Goal: Task Accomplishment & Management: Use online tool/utility

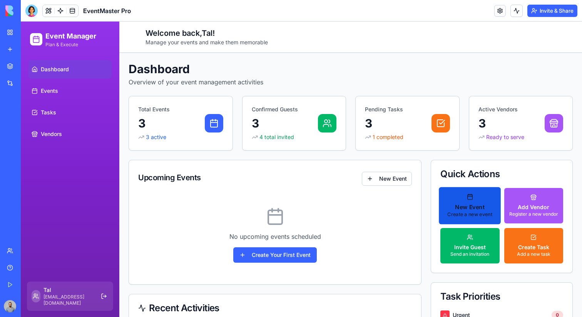
click at [489, 200] on button "New Event Create a new event" at bounding box center [470, 205] width 62 height 37
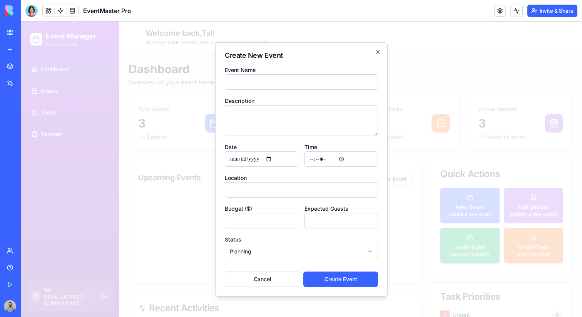
click at [491, 196] on div at bounding box center [301, 169] width 561 height 295
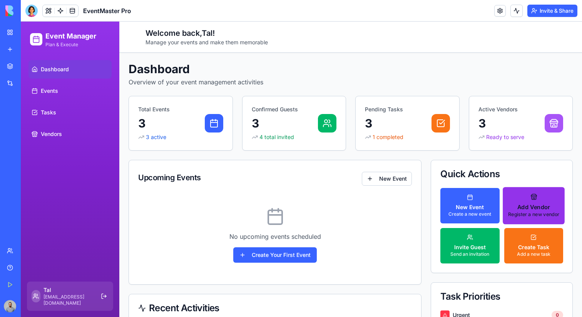
click at [523, 204] on p "Add Vendor" at bounding box center [533, 207] width 51 height 8
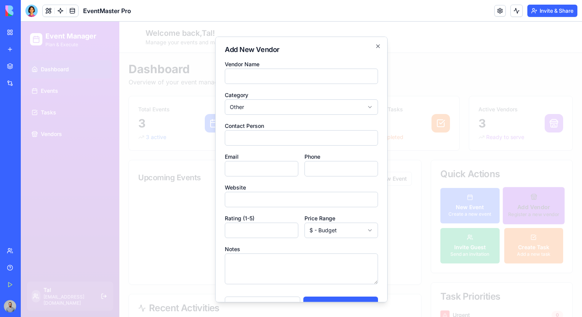
click at [523, 204] on div at bounding box center [301, 169] width 561 height 295
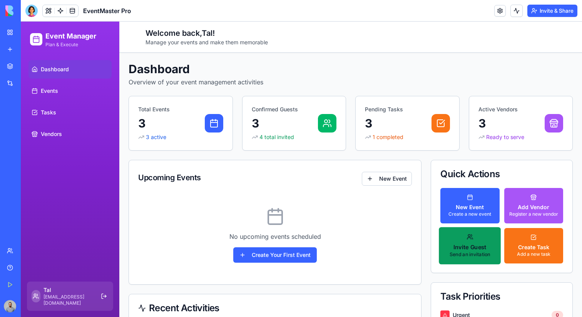
click at [470, 244] on p "Invite Guest" at bounding box center [469, 247] width 41 height 8
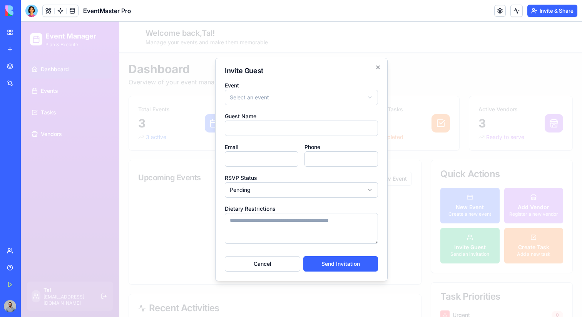
click at [485, 203] on div at bounding box center [301, 169] width 561 height 295
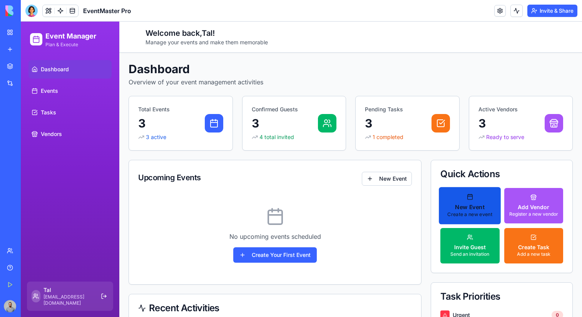
click at [474, 203] on p "New Event" at bounding box center [469, 207] width 45 height 8
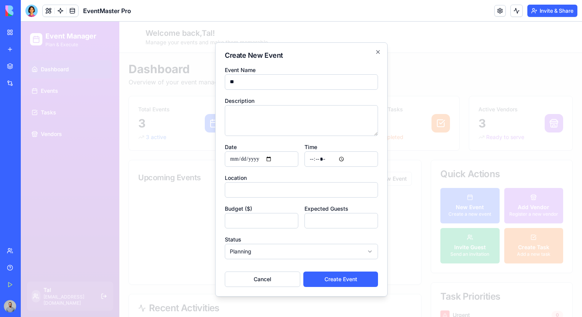
type input "*"
type input "***"
click at [336, 119] on textarea "Description" at bounding box center [301, 120] width 153 height 31
click at [340, 277] on button "Create Event" at bounding box center [340, 278] width 75 height 15
click at [275, 158] on input "Date" at bounding box center [261, 158] width 73 height 15
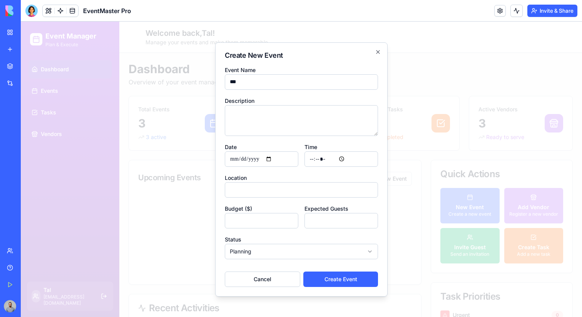
type input "**********"
click at [322, 280] on button "Create Event" at bounding box center [340, 278] width 75 height 15
click at [331, 158] on input "Time" at bounding box center [340, 158] width 73 height 15
type input "*****"
click at [350, 283] on button "Create Event" at bounding box center [340, 278] width 75 height 15
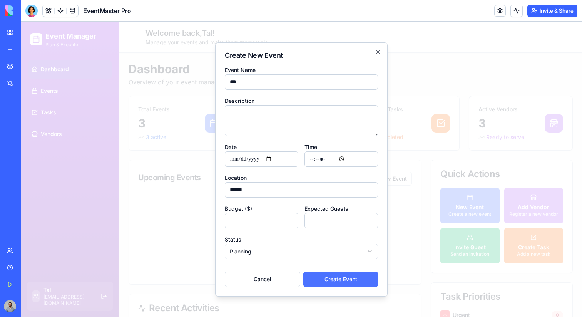
type input "******"
click at [354, 278] on button "Create Event" at bounding box center [340, 278] width 75 height 15
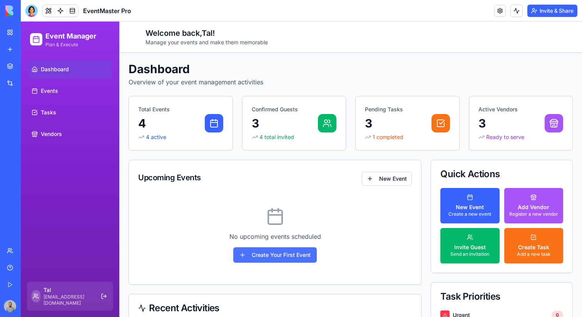
click at [296, 257] on button "Create Your First Event" at bounding box center [274, 254] width 83 height 15
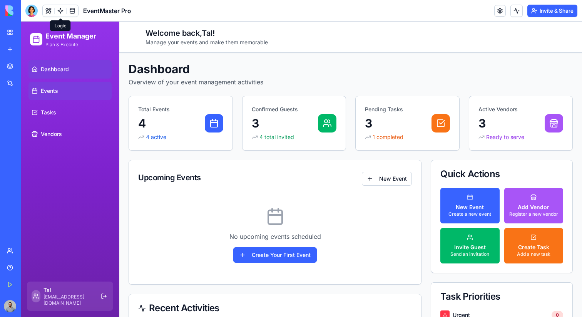
click at [79, 85] on link "Events" at bounding box center [69, 91] width 83 height 18
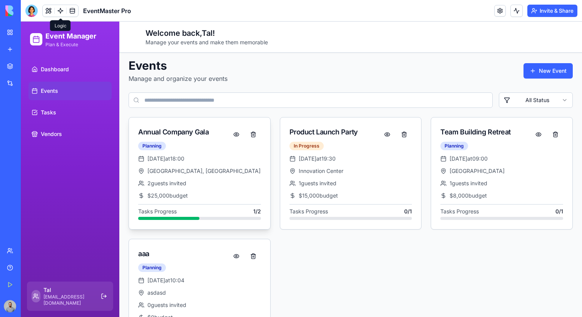
scroll to position [2, 0]
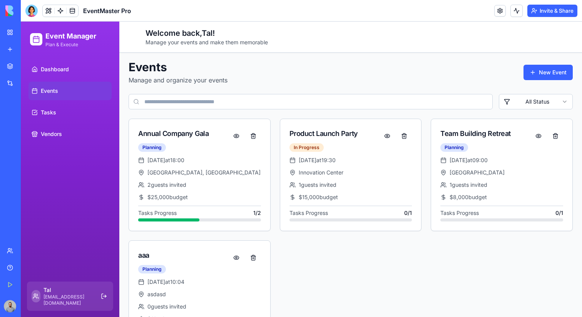
click at [11, 49] on link "New app" at bounding box center [17, 49] width 31 height 15
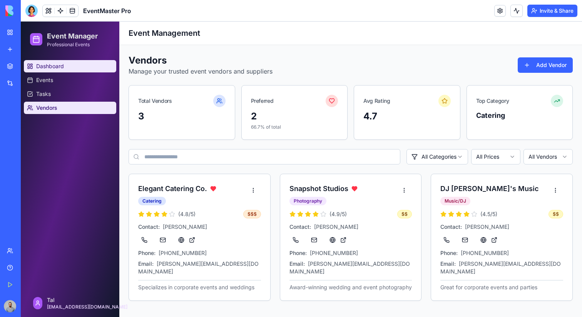
click at [72, 64] on link "Dashboard" at bounding box center [70, 66] width 92 height 12
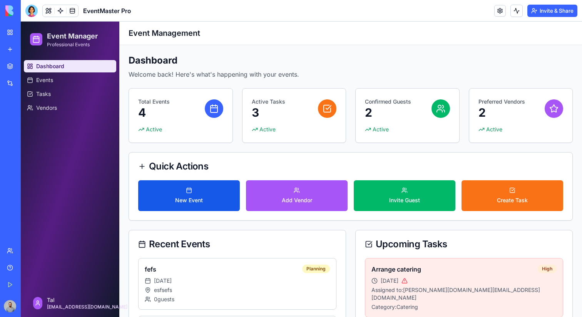
click at [207, 189] on button "New Event" at bounding box center [189, 195] width 102 height 31
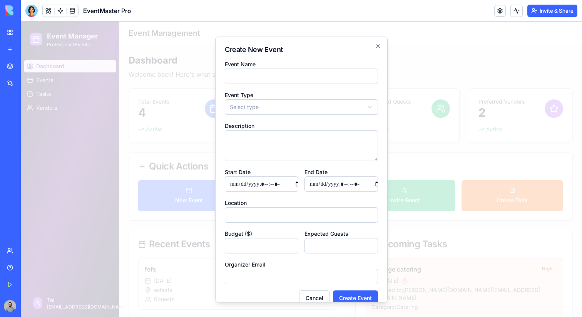
click at [498, 206] on div at bounding box center [301, 169] width 561 height 295
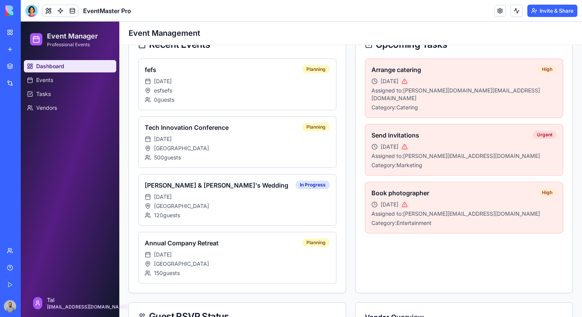
scroll to position [200, 0]
click at [295, 102] on div "0 guests" at bounding box center [237, 99] width 185 height 8
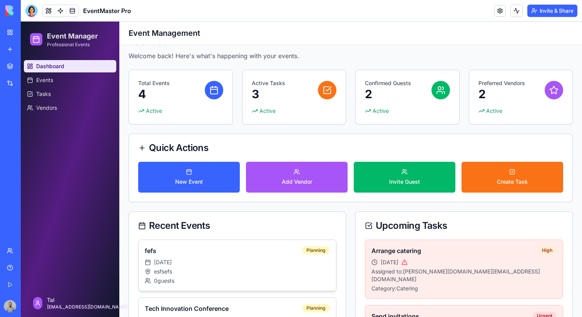
scroll to position [8, 0]
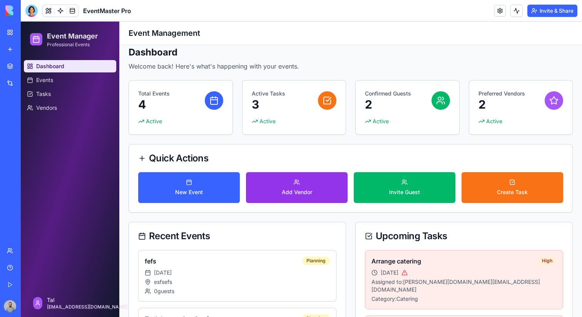
click at [316, 180] on button "Add Vendor" at bounding box center [297, 187] width 102 height 31
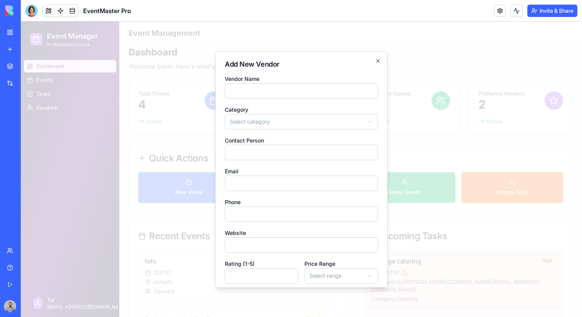
click at [415, 162] on div at bounding box center [301, 169] width 561 height 295
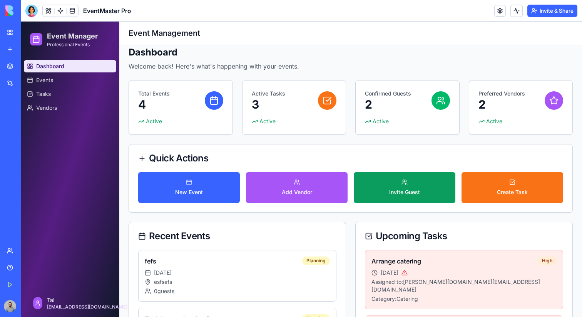
click at [411, 179] on button "Invite Guest" at bounding box center [405, 187] width 102 height 31
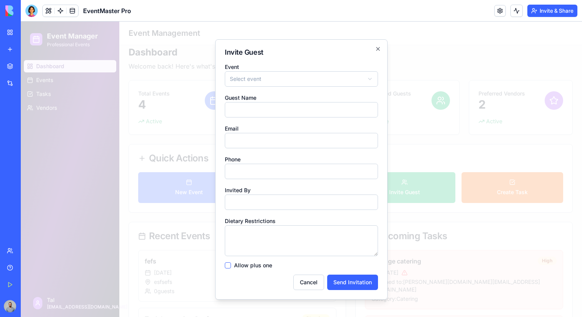
click at [454, 144] on div at bounding box center [301, 169] width 561 height 295
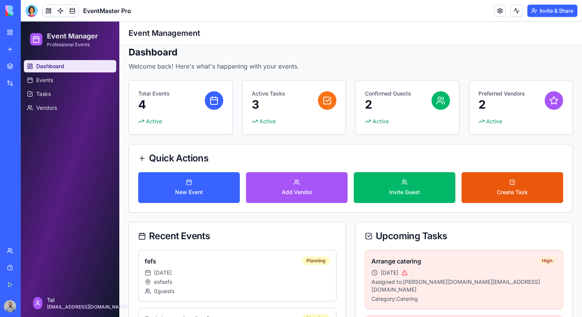
click at [504, 190] on span "Create Task" at bounding box center [512, 192] width 31 height 8
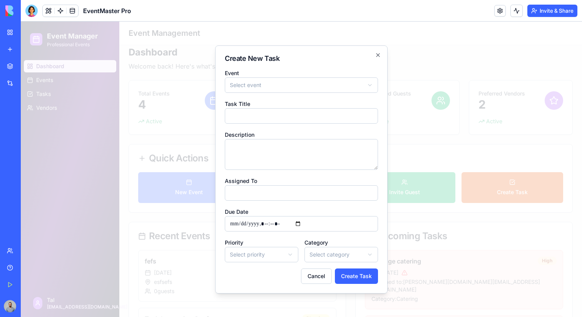
click at [504, 190] on div at bounding box center [301, 169] width 561 height 295
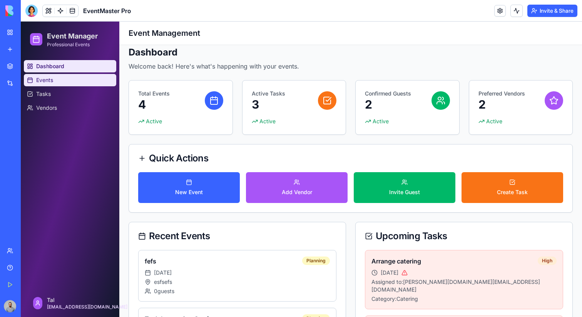
click at [94, 82] on link "Events" at bounding box center [70, 80] width 92 height 12
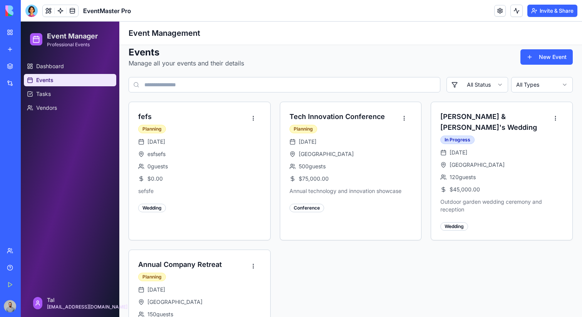
click at [90, 101] on ul "Dashboard Events Tasks Vendors" at bounding box center [70, 87] width 92 height 54
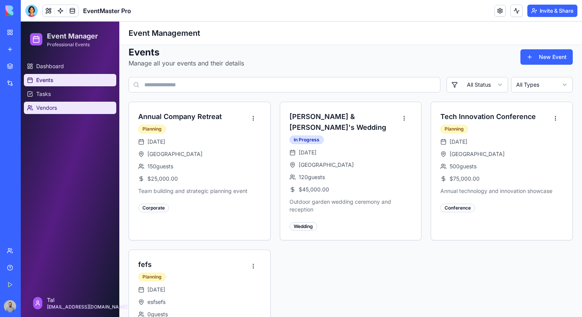
click at [89, 112] on link "Vendors" at bounding box center [70, 108] width 92 height 12
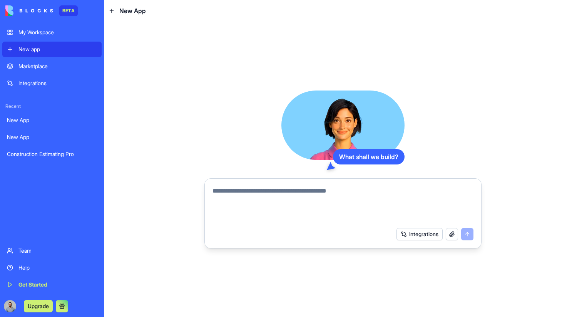
click at [50, 52] on div "New app" at bounding box center [57, 49] width 78 height 8
click at [296, 187] on textarea at bounding box center [342, 204] width 261 height 37
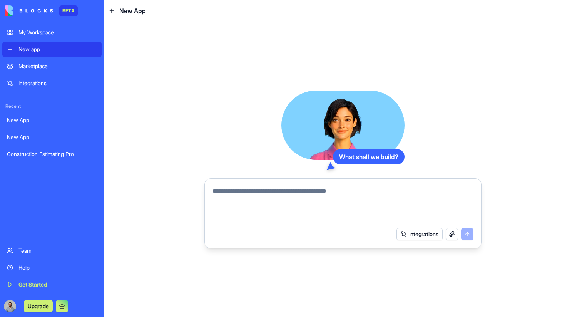
paste textarea "**********"
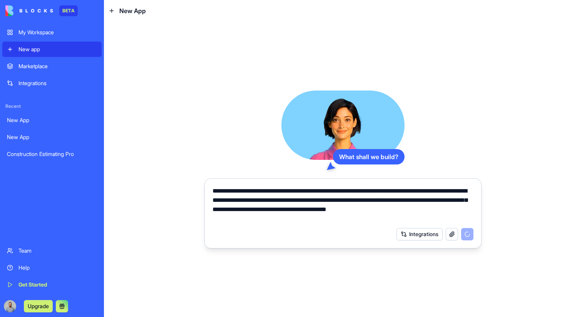
type textarea "**********"
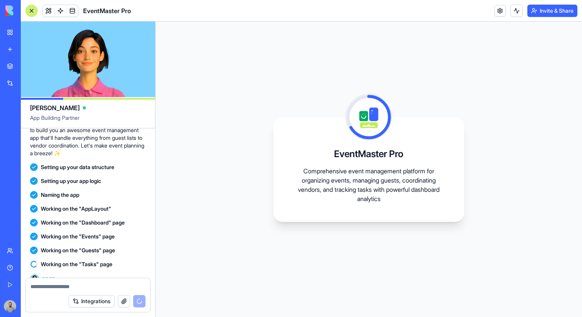
scroll to position [126, 0]
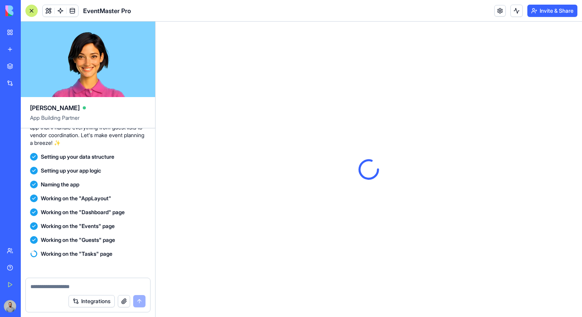
scroll to position [242, 0]
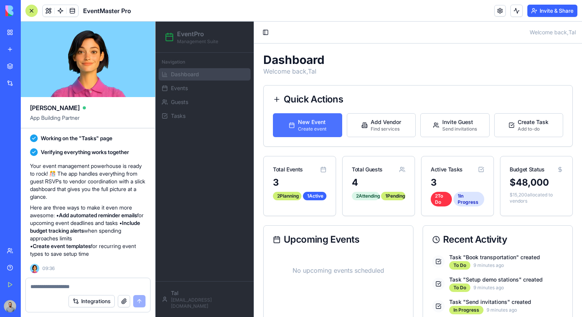
click at [317, 128] on div "Create event" at bounding box center [312, 129] width 28 height 6
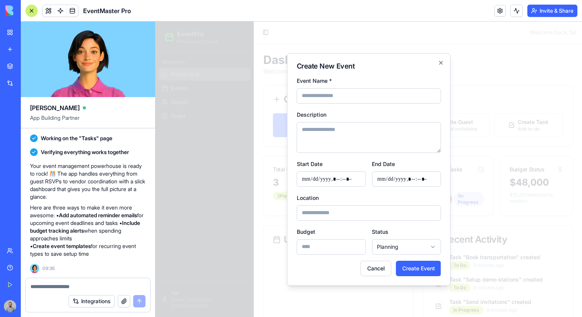
click at [464, 165] on div at bounding box center [368, 169] width 426 height 295
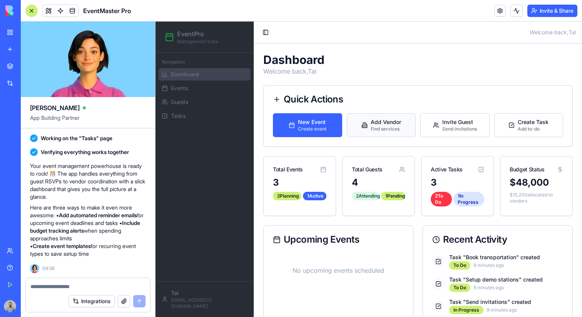
click at [376, 125] on div "Add Vendor" at bounding box center [386, 122] width 30 height 8
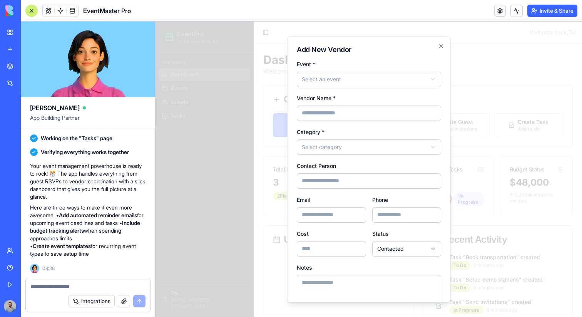
click at [501, 125] on div at bounding box center [368, 169] width 426 height 295
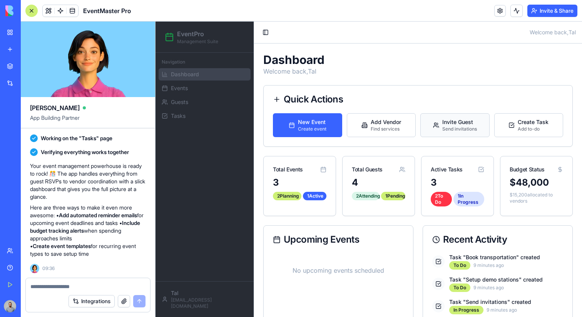
click at [450, 126] on div "Send invitations" at bounding box center [459, 129] width 35 height 6
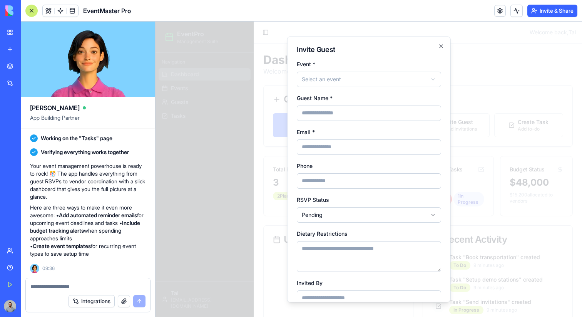
click at [533, 126] on div at bounding box center [368, 169] width 426 height 295
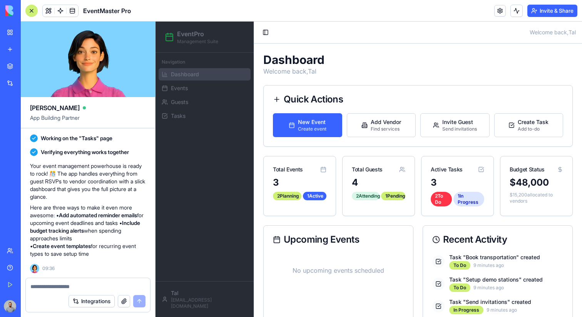
click at [533, 126] on div "Add to-do" at bounding box center [532, 129] width 31 height 6
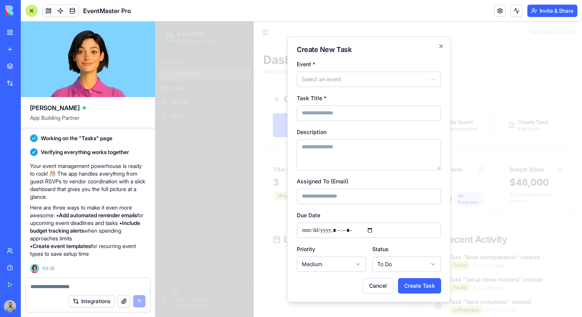
click at [503, 126] on div at bounding box center [368, 169] width 426 height 295
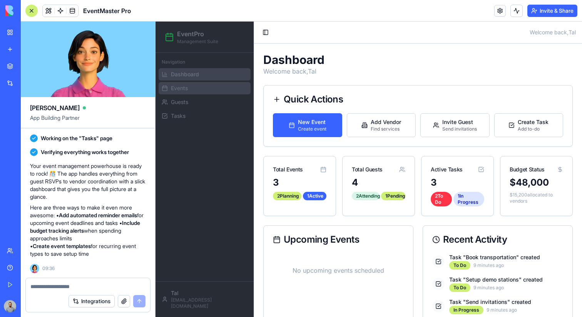
click at [185, 92] on link "Events" at bounding box center [205, 88] width 92 height 12
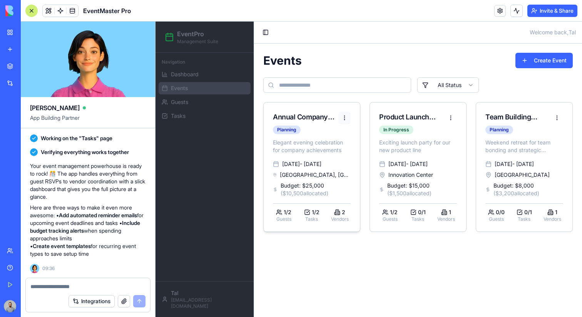
click at [340, 122] on html "EventPro Management Suite Navigation Dashboard Events Guests Tasks Tal tal@bloc…" at bounding box center [368, 169] width 426 height 295
click at [332, 134] on div "Edit Event" at bounding box center [319, 133] width 60 height 12
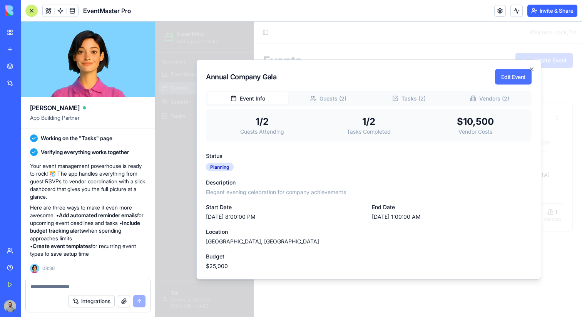
click at [501, 73] on button "Edit Event" at bounding box center [513, 76] width 37 height 15
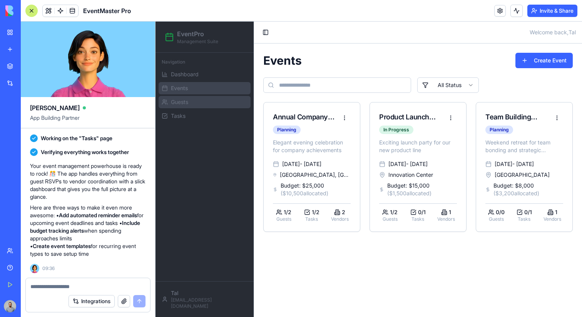
click at [222, 106] on link "Guests" at bounding box center [205, 102] width 92 height 12
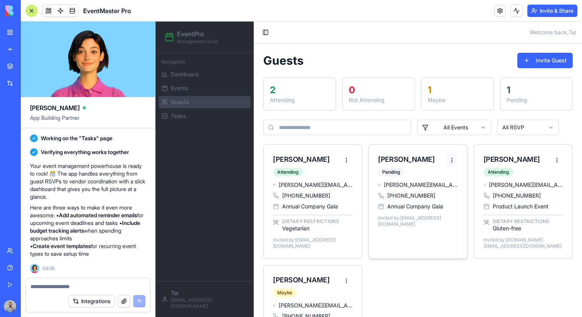
click at [455, 160] on html "EventPro Management Suite Navigation Dashboard Events Guests Tasks Tal tal@bloc…" at bounding box center [368, 194] width 426 height 345
click at [447, 175] on div "Edit Guest" at bounding box center [425, 176] width 62 height 12
click at [216, 115] on link "Tasks" at bounding box center [205, 116] width 92 height 12
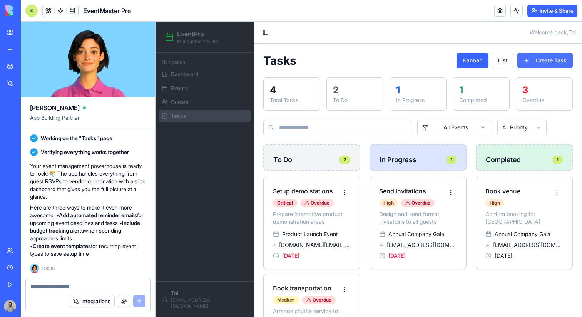
click at [534, 57] on button "Create Task" at bounding box center [544, 60] width 55 height 15
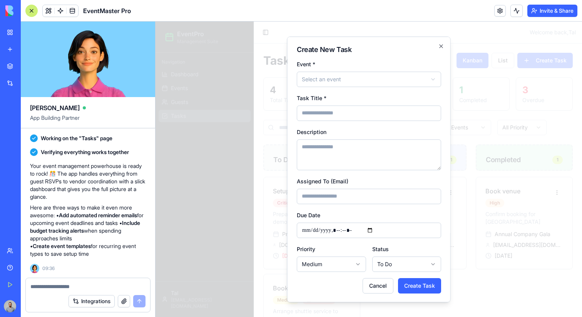
click at [524, 137] on div at bounding box center [368, 169] width 426 height 295
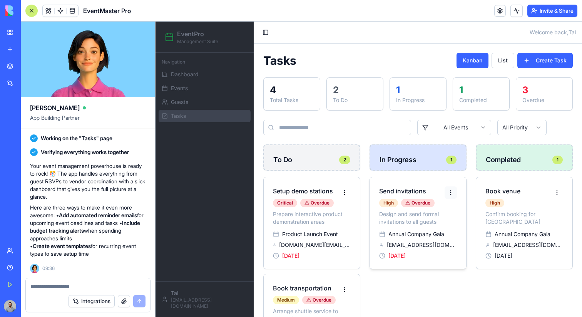
click at [449, 196] on html "EventPro Management Suite Navigation Dashboard Events Guests Tasks Tal tal@bloc…" at bounding box center [368, 199] width 426 height 354
click at [445, 206] on div "Edit Task" at bounding box center [431, 208] width 48 height 12
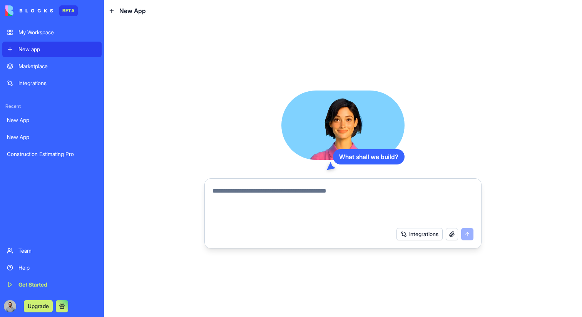
paste textarea "**********"
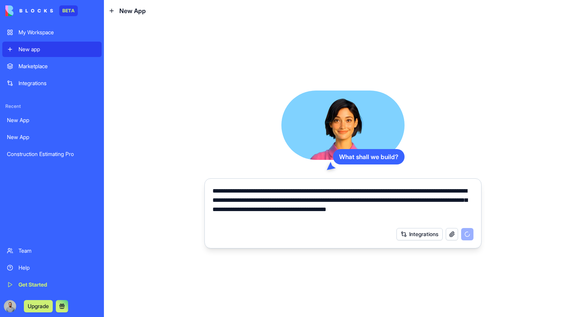
type textarea "**********"
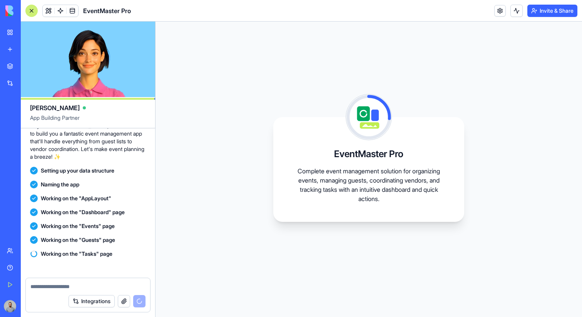
scroll to position [126, 0]
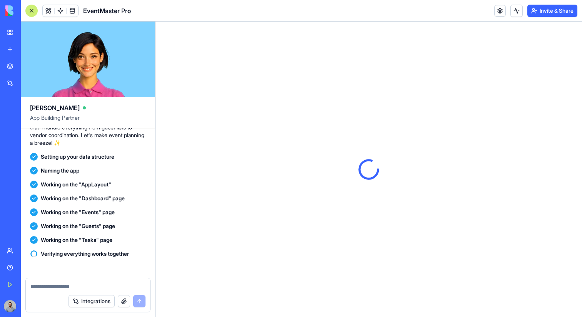
scroll to position [235, 0]
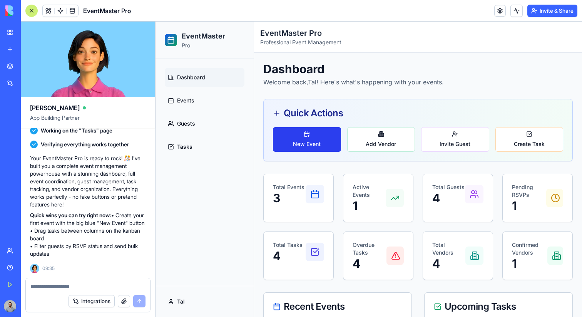
click at [311, 139] on button "New Event" at bounding box center [307, 139] width 68 height 25
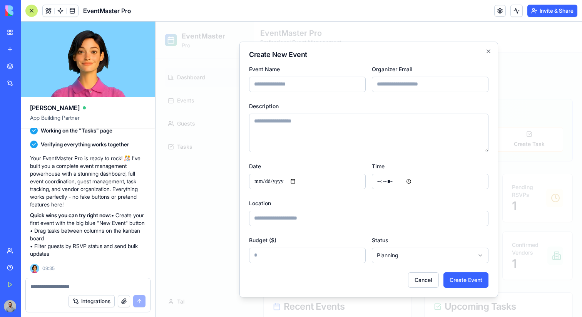
click at [537, 126] on div at bounding box center [368, 169] width 426 height 295
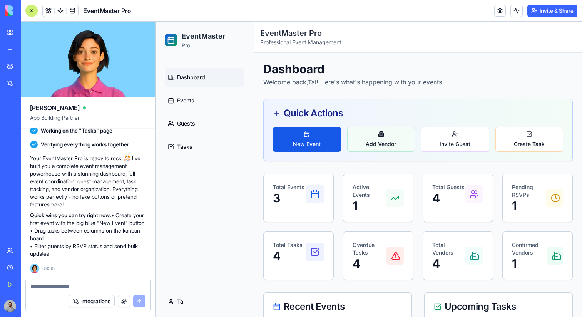
click at [407, 131] on button "Add Vendor" at bounding box center [381, 139] width 68 height 25
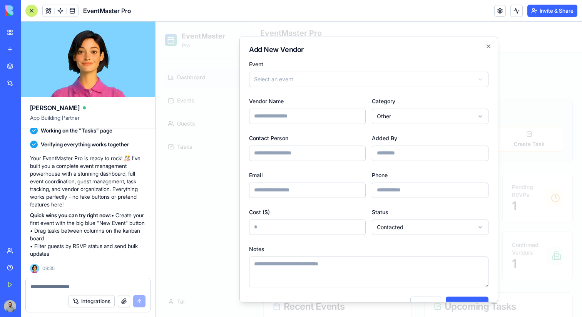
click at [546, 118] on div at bounding box center [368, 169] width 426 height 295
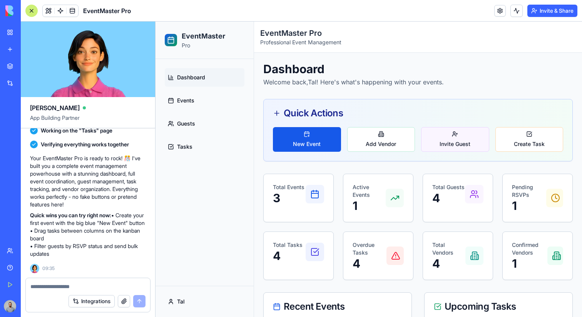
click at [483, 139] on button "Invite Guest" at bounding box center [455, 139] width 68 height 25
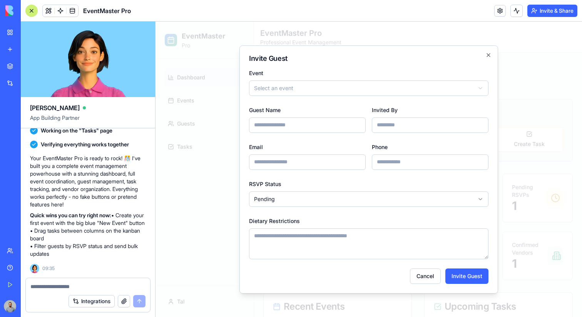
click at [547, 130] on div at bounding box center [368, 169] width 426 height 295
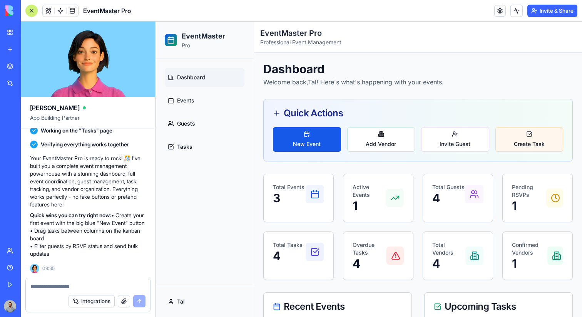
click at [547, 138] on button "Create Task" at bounding box center [529, 139] width 68 height 25
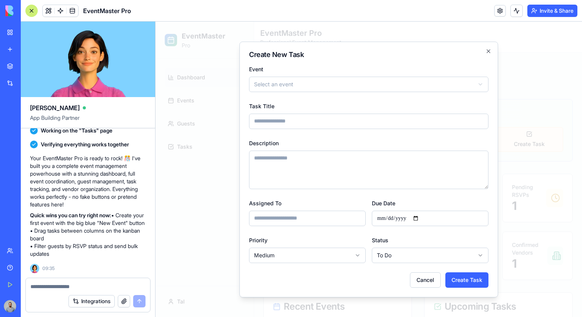
click at [547, 138] on div at bounding box center [368, 169] width 426 height 295
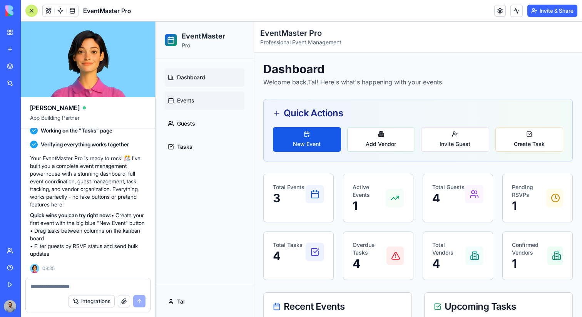
click at [226, 93] on link "Events" at bounding box center [205, 100] width 80 height 18
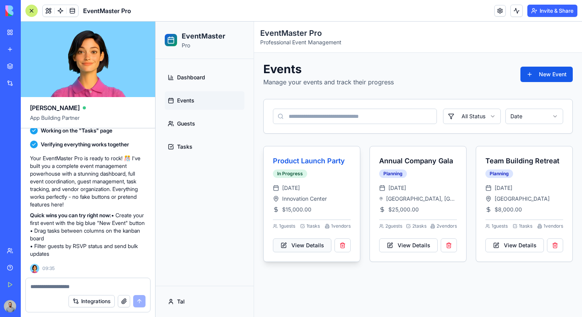
click at [321, 245] on button "View Details" at bounding box center [302, 245] width 58 height 14
click at [339, 193] on div "Feb 28, 2024 Innovation Center $15,000.00" at bounding box center [312, 198] width 78 height 29
click at [554, 72] on button "New Event" at bounding box center [546, 74] width 52 height 15
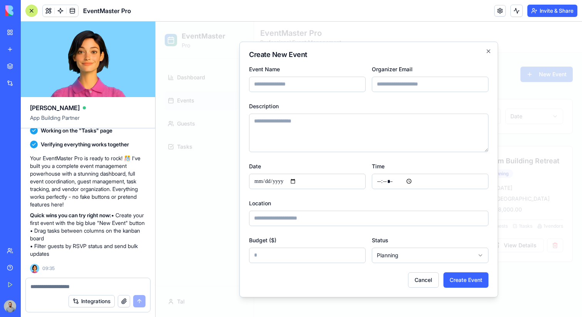
click at [530, 77] on div at bounding box center [368, 169] width 426 height 295
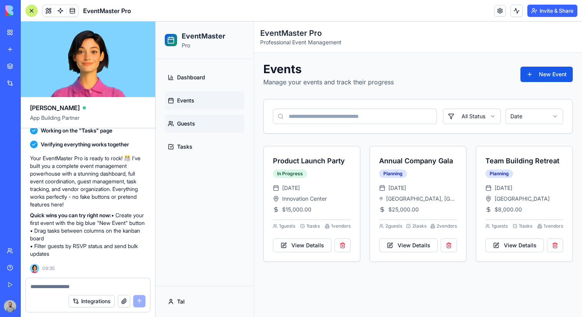
click at [198, 125] on link "Guests" at bounding box center [205, 123] width 80 height 18
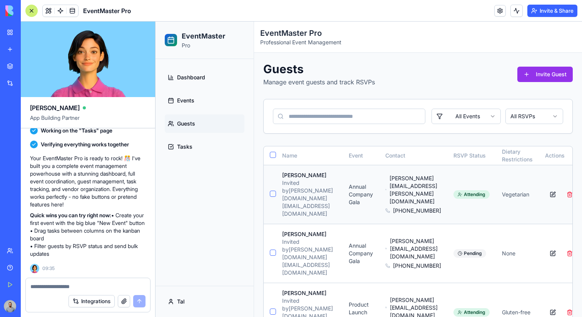
scroll to position [0, 47]
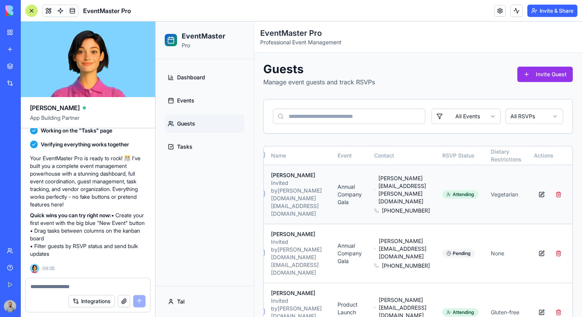
click at [544, 187] on button at bounding box center [541, 194] width 15 height 14
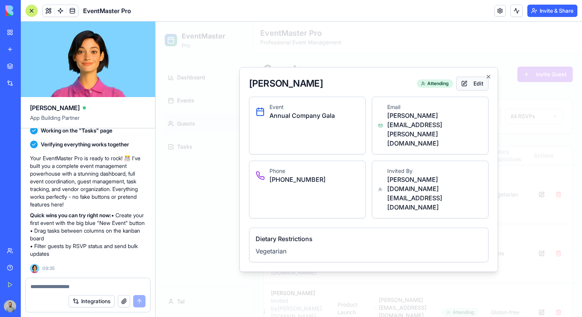
click at [469, 90] on button "Edit" at bounding box center [472, 84] width 32 height 14
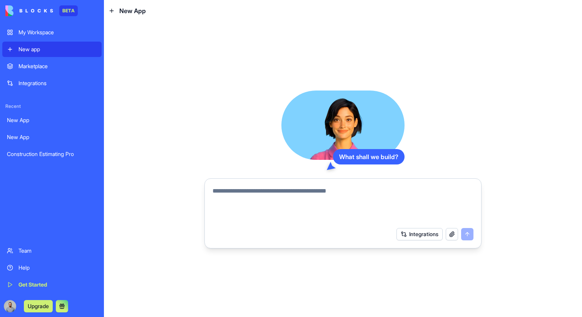
paste textarea "**********"
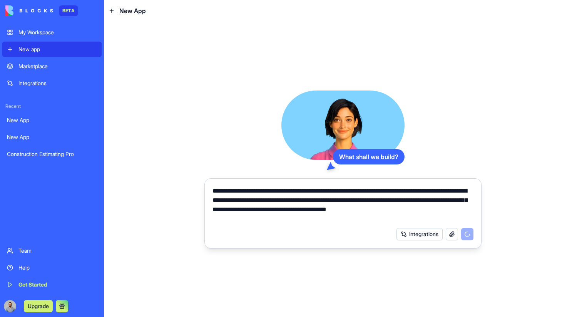
type textarea "**********"
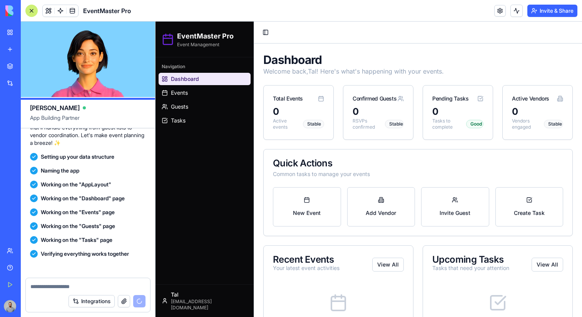
scroll to position [228, 0]
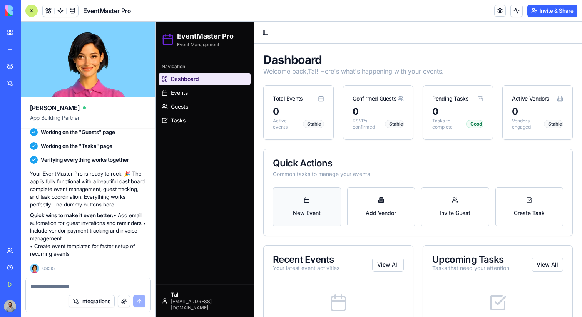
click at [314, 206] on button "New Event" at bounding box center [307, 206] width 68 height 39
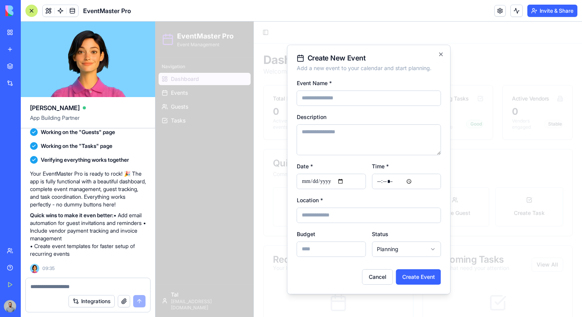
click at [480, 191] on div at bounding box center [368, 169] width 426 height 295
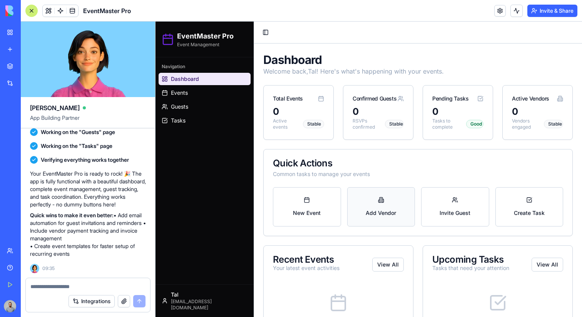
click at [399, 194] on button "Add Vendor" at bounding box center [381, 206] width 68 height 39
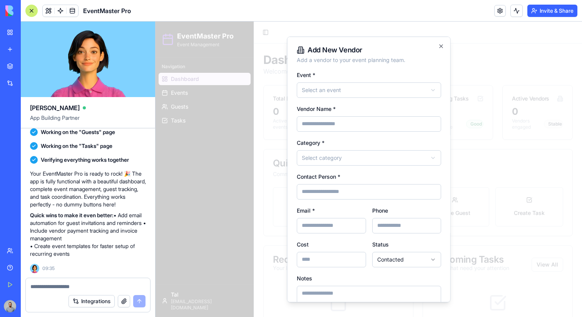
click at [493, 195] on div at bounding box center [368, 169] width 426 height 295
click at [465, 199] on button "Invite Guest" at bounding box center [455, 206] width 68 height 39
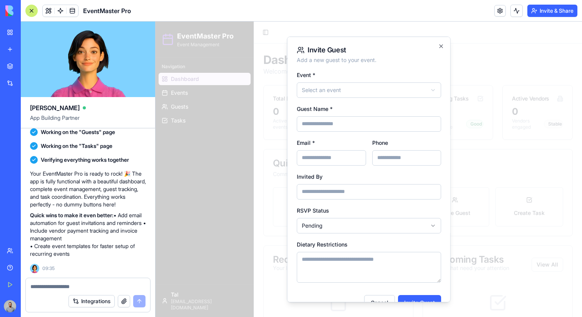
click at [504, 199] on div at bounding box center [368, 169] width 426 height 295
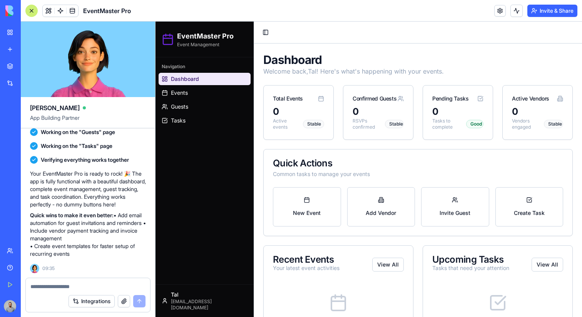
click at [504, 199] on button "Create Task" at bounding box center [529, 206] width 68 height 39
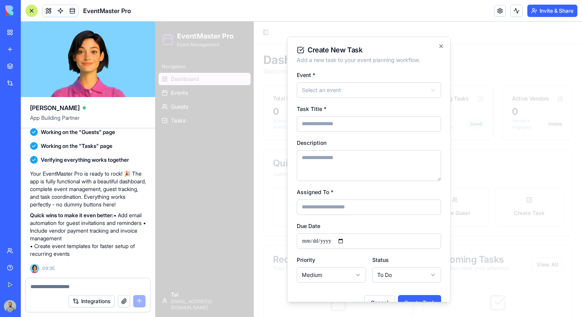
click at [504, 199] on div at bounding box center [368, 169] width 426 height 295
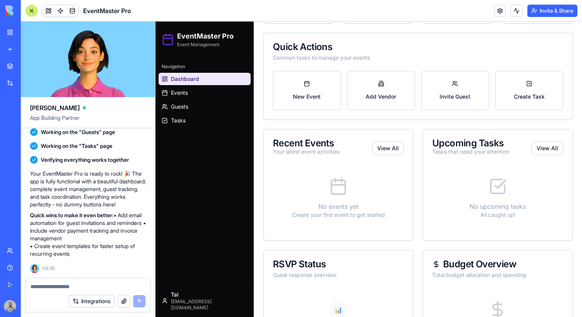
scroll to position [172, 0]
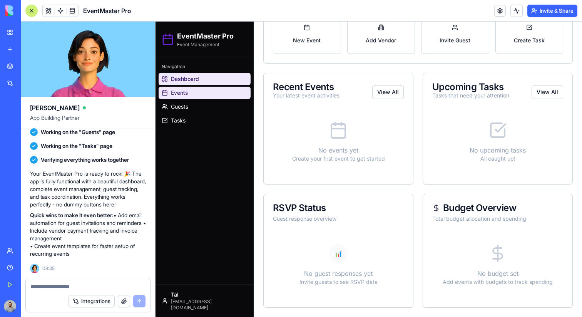
click at [209, 93] on link "Events" at bounding box center [205, 93] width 92 height 12
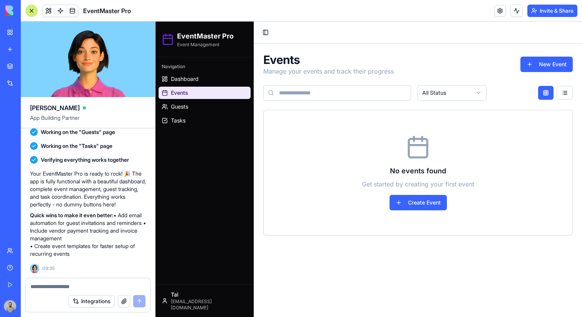
click at [422, 211] on div "No events found Get started by creating your first event Create Event" at bounding box center [418, 172] width 309 height 125
click at [422, 206] on button "Create Event" at bounding box center [417, 202] width 57 height 15
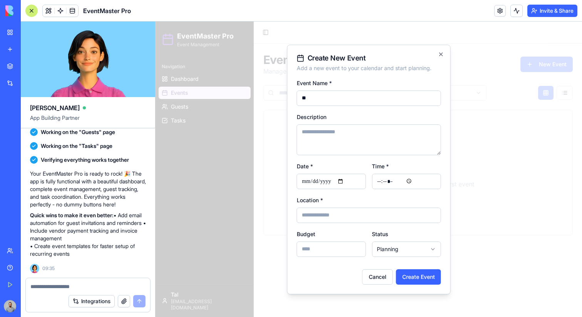
type input "*"
type input "***"
click at [302, 145] on textarea "Description" at bounding box center [369, 139] width 144 height 31
type textarea "***"
click at [343, 181] on input "Date *" at bounding box center [331, 181] width 69 height 15
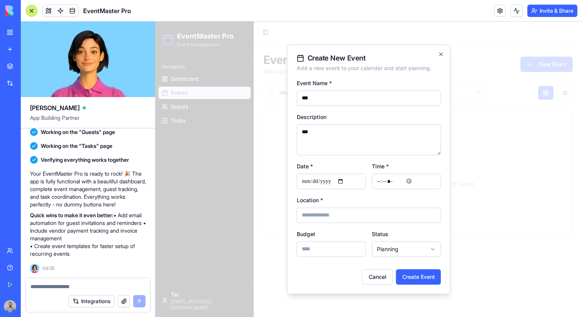
type input "**********"
click at [404, 179] on input "Time *" at bounding box center [406, 181] width 69 height 15
click at [401, 179] on input "Time *" at bounding box center [406, 181] width 69 height 15
type input "*****"
click at [431, 267] on div "Cancel Create Event" at bounding box center [369, 274] width 144 height 22
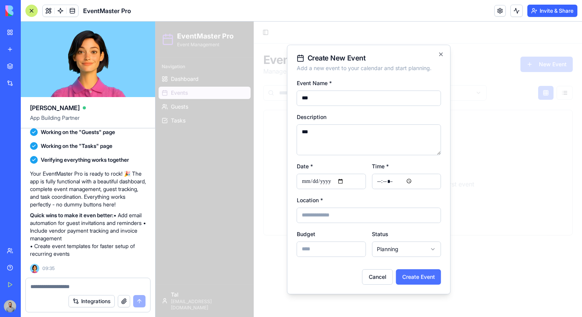
click at [431, 269] on button "Create Event" at bounding box center [418, 276] width 45 height 15
click at [388, 221] on input "Location *" at bounding box center [369, 214] width 144 height 15
type input "**********"
click at [411, 275] on button "Create Event" at bounding box center [418, 276] width 45 height 15
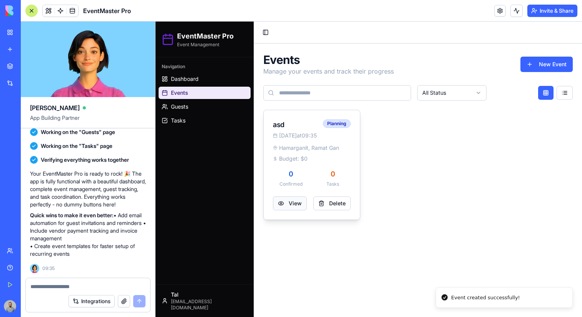
click at [292, 209] on button "View" at bounding box center [290, 203] width 34 height 14
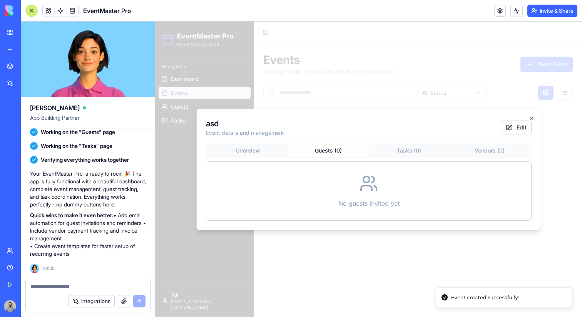
click at [334, 122] on div "asd Event details and management Edit Overview Guests ( 0 ) Tasks ( 0 ) Vendors…" at bounding box center [368, 169] width 345 height 122
click at [502, 129] on button "Edit" at bounding box center [516, 127] width 31 height 14
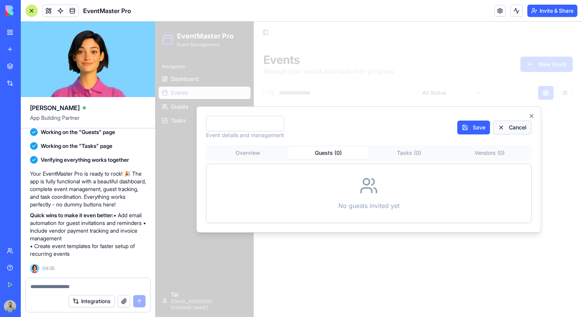
click at [505, 129] on button "Cancel" at bounding box center [512, 127] width 38 height 14
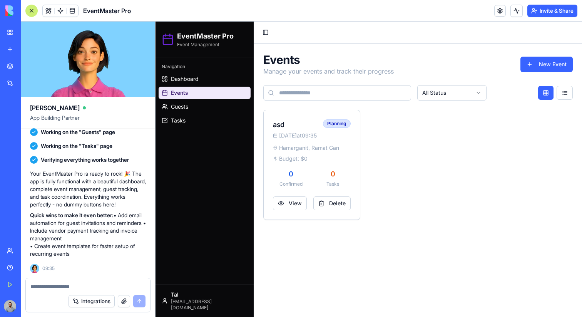
click at [174, 113] on ul "Dashboard Events Guests Tasks" at bounding box center [205, 100] width 92 height 54
click at [178, 107] on span "Guests" at bounding box center [179, 107] width 17 height 8
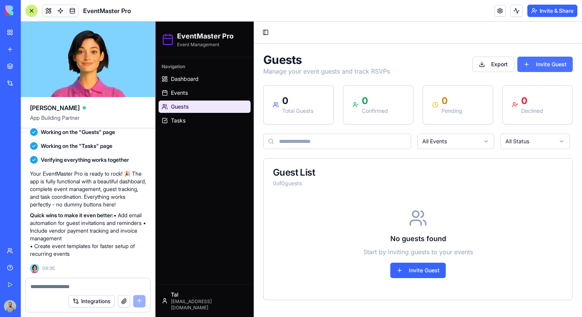
click at [546, 67] on button "Invite Guest" at bounding box center [544, 64] width 55 height 15
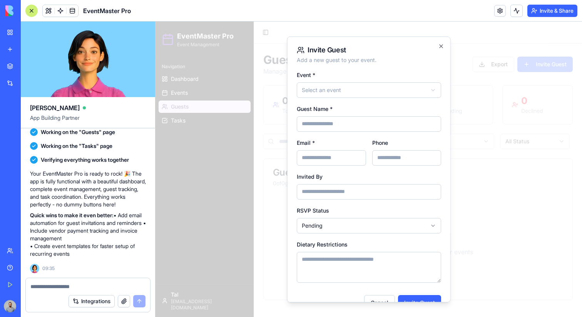
click at [546, 68] on div at bounding box center [368, 169] width 426 height 295
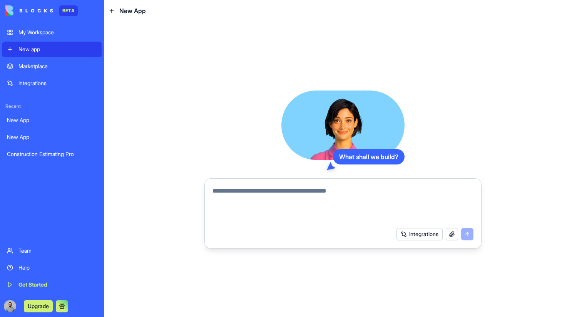
paste textarea "**********"
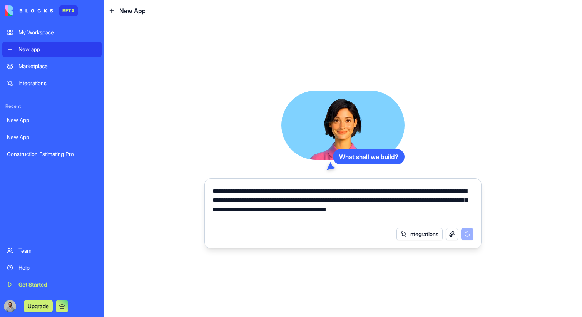
type textarea "**********"
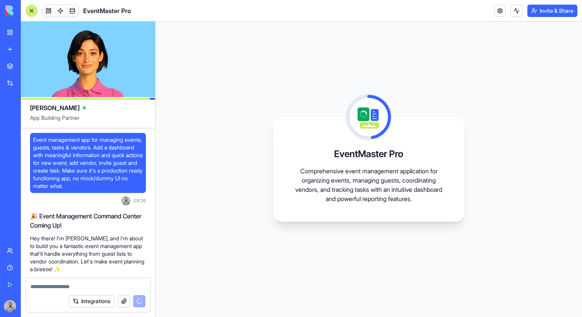
click at [38, 142] on span "Event management app for managing events, guests, tasks & vendors. Add a dashbo…" at bounding box center [88, 163] width 110 height 54
drag, startPoint x: 38, startPoint y: 142, endPoint x: 141, endPoint y: 189, distance: 113.3
click at [141, 189] on span "Event management app for managing events, guests, tasks & vendors. Add a dashbo…" at bounding box center [88, 163] width 110 height 54
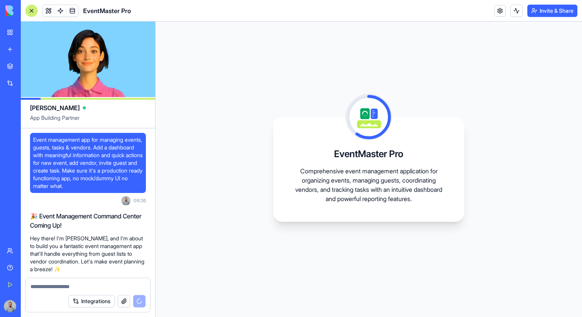
copy span "Event management app for managing events, guests, tasks & vendors. Add a dashbo…"
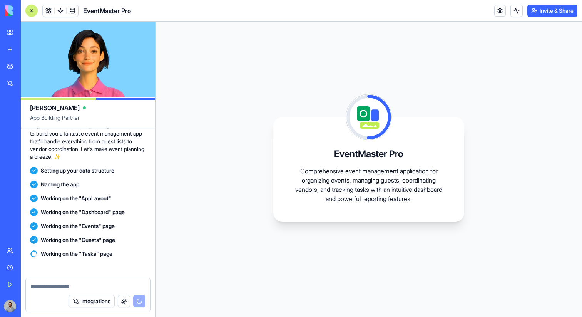
scroll to position [126, 0]
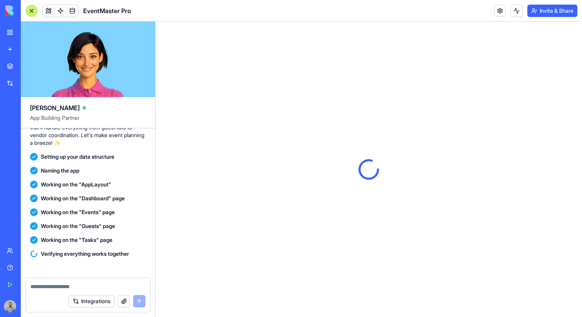
scroll to position [228, 0]
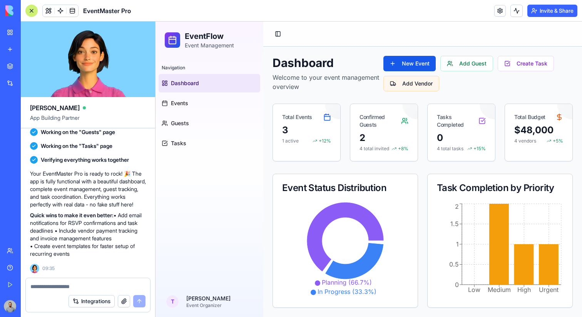
click at [414, 80] on button "Add Vendor" at bounding box center [411, 83] width 56 height 15
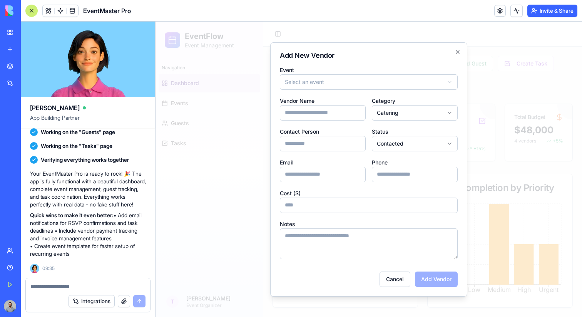
click at [491, 85] on div at bounding box center [368, 169] width 426 height 295
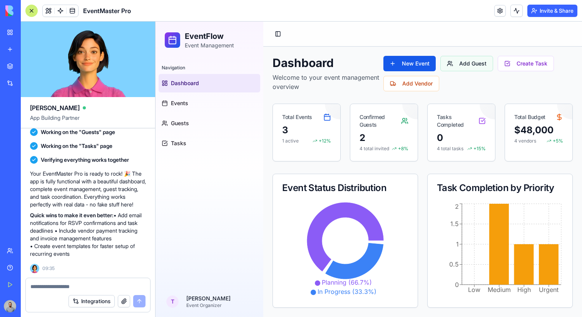
click at [487, 68] on button "Add Guest" at bounding box center [466, 63] width 53 height 15
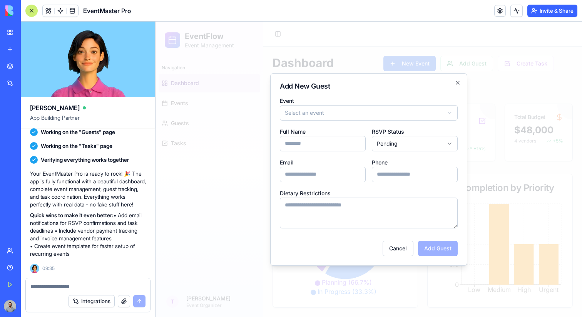
click at [502, 66] on div at bounding box center [368, 169] width 426 height 295
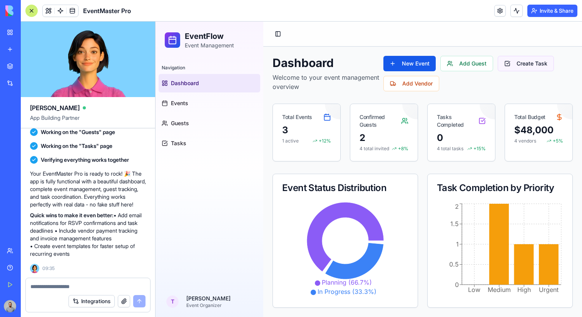
click at [515, 66] on button "Create Task" at bounding box center [525, 63] width 56 height 15
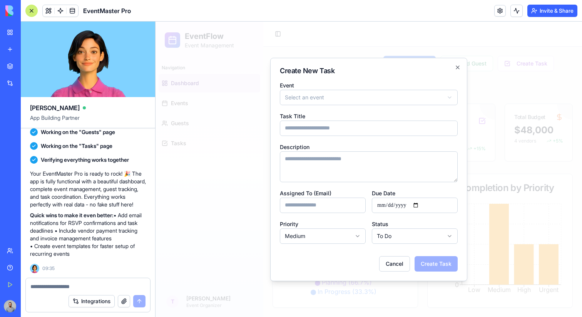
click at [411, 65] on div "**********" at bounding box center [368, 169] width 197 height 223
click at [411, 44] on div at bounding box center [368, 169] width 426 height 295
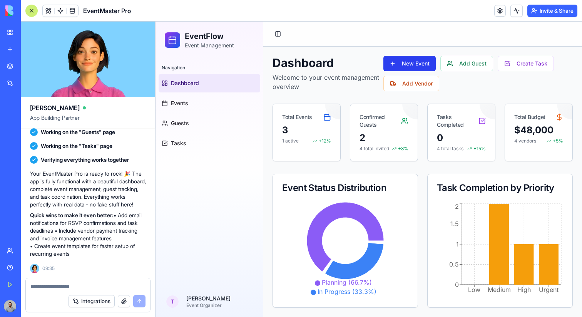
click at [411, 65] on button "New Event" at bounding box center [409, 63] width 52 height 15
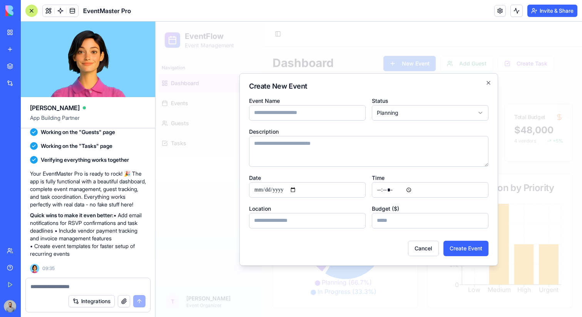
click at [376, 50] on div at bounding box center [368, 169] width 426 height 295
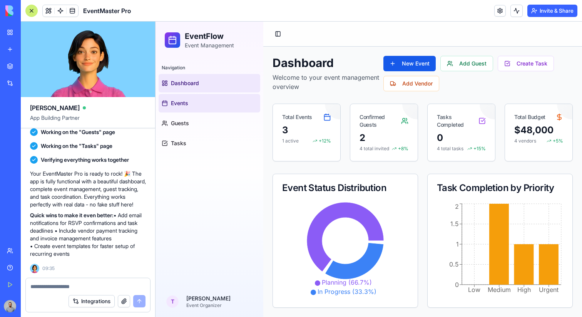
click at [204, 109] on link "Events" at bounding box center [210, 103] width 102 height 18
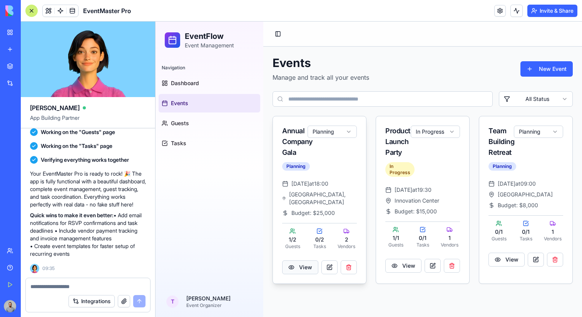
click at [305, 266] on button "View" at bounding box center [300, 267] width 36 height 14
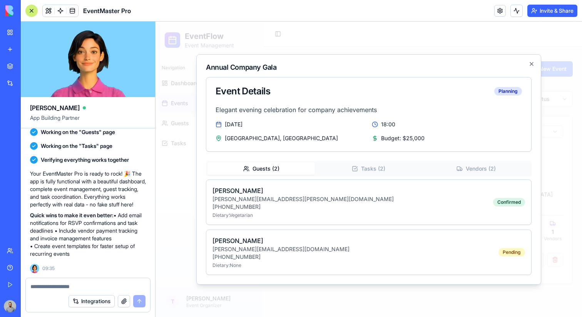
click at [569, 99] on div at bounding box center [368, 169] width 426 height 295
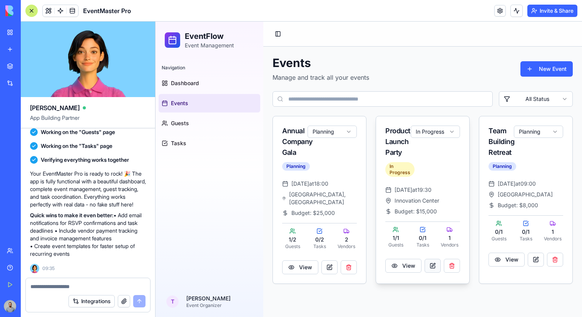
click at [430, 262] on button "button" at bounding box center [432, 266] width 16 height 14
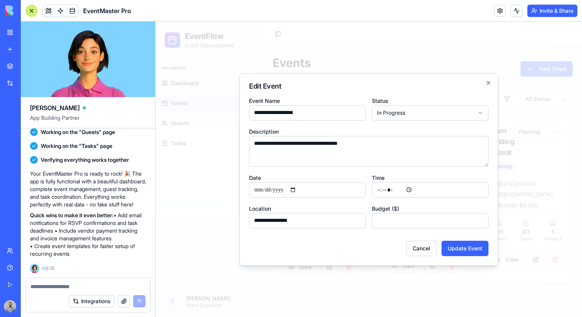
click at [530, 243] on div at bounding box center [368, 169] width 426 height 295
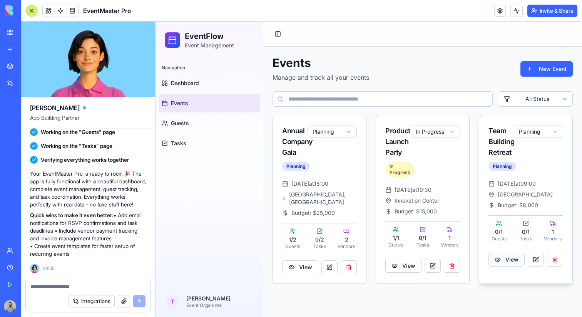
click at [521, 256] on button "View" at bounding box center [506, 259] width 36 height 14
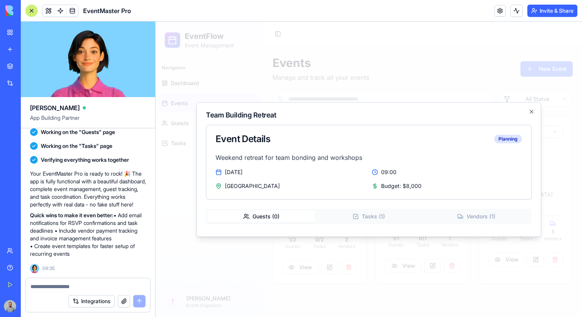
click at [549, 262] on div at bounding box center [368, 169] width 426 height 295
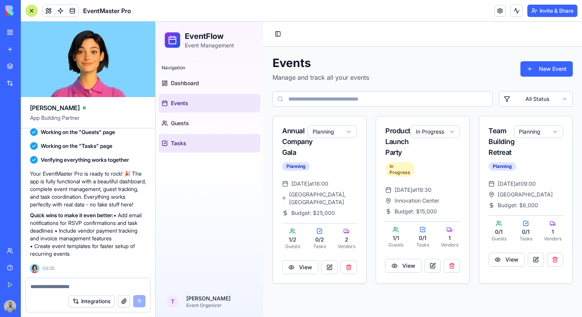
click at [203, 147] on link "Tasks" at bounding box center [210, 143] width 102 height 18
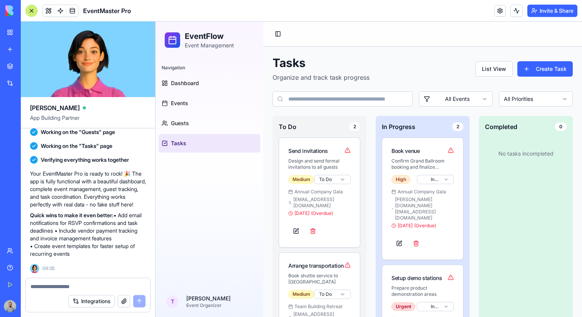
click at [444, 135] on div "In Progress 2 Book venue Confirm Grand Ballroom booking and finalize contract H…" at bounding box center [423, 248] width 94 height 265
click at [439, 147] on div "Book venue" at bounding box center [422, 151] width 62 height 8
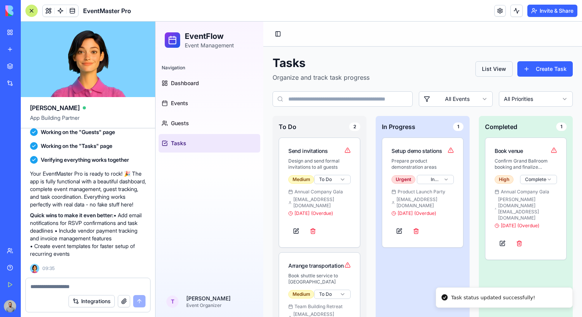
click at [497, 72] on button "List View" at bounding box center [493, 68] width 37 height 15
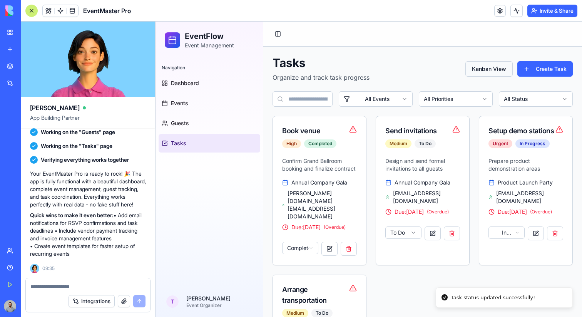
click at [497, 72] on button "Kanban View" at bounding box center [488, 68] width 47 height 15
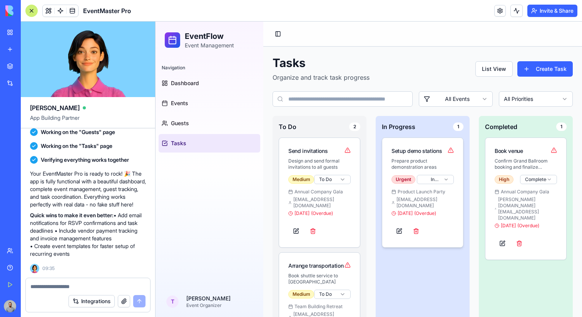
click at [428, 178] on html "EventFlow Event Management Navigation Dashboard Events Guests Tasks T Tal Haram…" at bounding box center [368, 200] width 426 height 356
click at [425, 158] on html "EventFlow Event Management Navigation Dashboard Events Guests Tasks T Tal Haram…" at bounding box center [368, 200] width 426 height 356
click at [23, 49] on div "New app" at bounding box center [23, 49] width 10 height 8
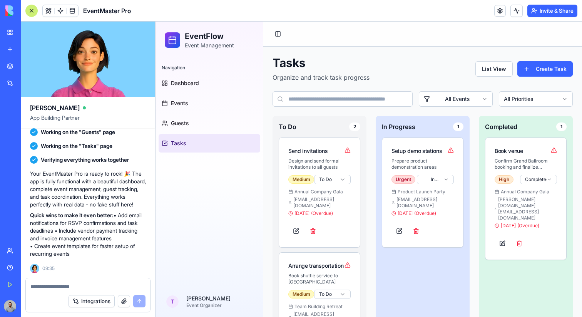
click at [23, 49] on div "New app" at bounding box center [23, 49] width 10 height 8
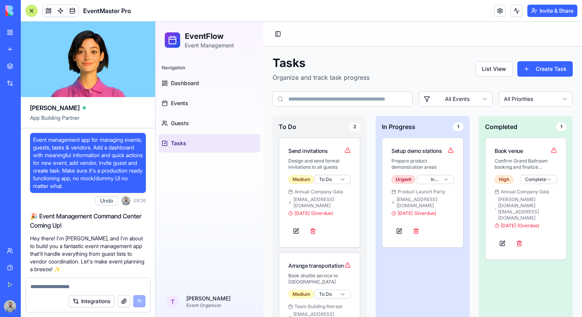
click at [105, 176] on span "Event management app for managing events, guests, tasks & vendors. Add a dashbo…" at bounding box center [88, 163] width 110 height 54
click at [132, 168] on span "Event management app for managing events, guests, tasks & vendors. Add a dashbo…" at bounding box center [88, 163] width 110 height 54
drag, startPoint x: 132, startPoint y: 168, endPoint x: 135, endPoint y: 185, distance: 18.0
click at [135, 186] on span "Event management app for managing events, guests, tasks & vendors. Add a dashbo…" at bounding box center [88, 163] width 110 height 54
copy span "Make sure it's a production ready functioning app, no mock/dummy UI no matter w…"
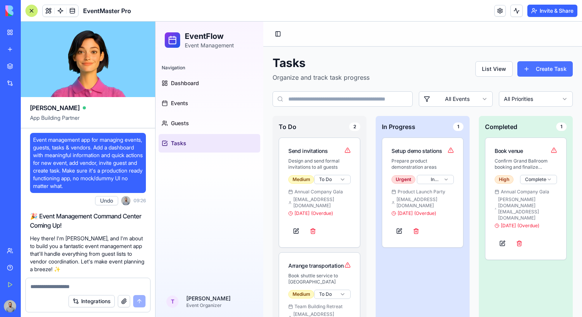
click at [532, 76] on button "Create Task" at bounding box center [544, 68] width 55 height 15
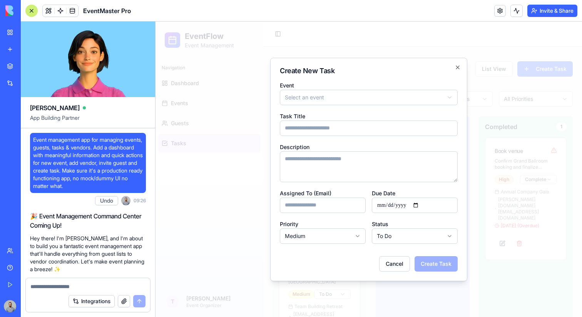
click at [532, 76] on div at bounding box center [368, 169] width 426 height 295
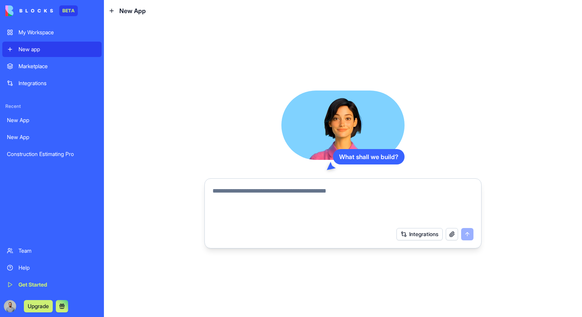
paste textarea "**********"
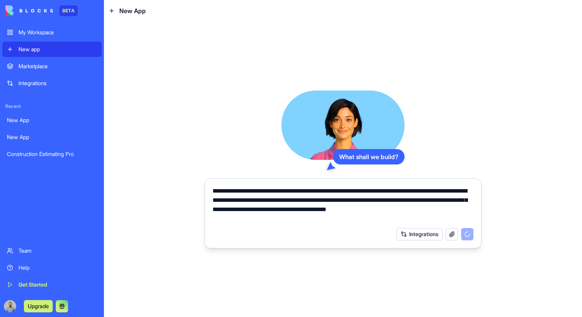
type textarea "**********"
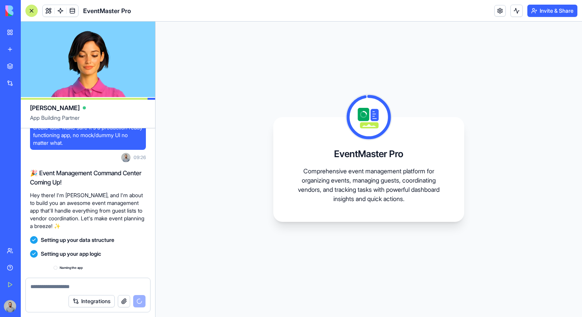
scroll to position [126, 0]
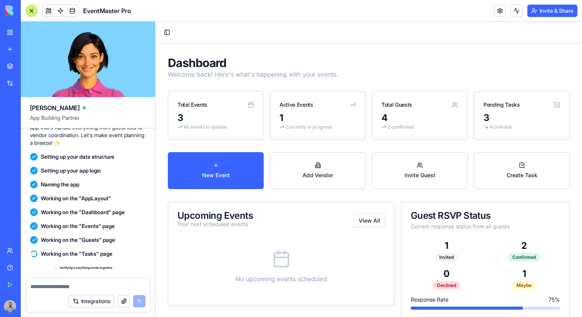
scroll to position [245, 0]
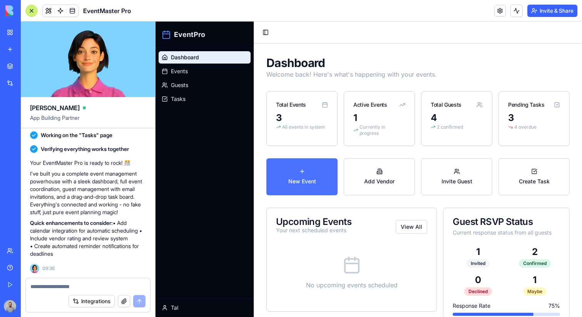
click at [312, 180] on button "New Event" at bounding box center [301, 176] width 71 height 37
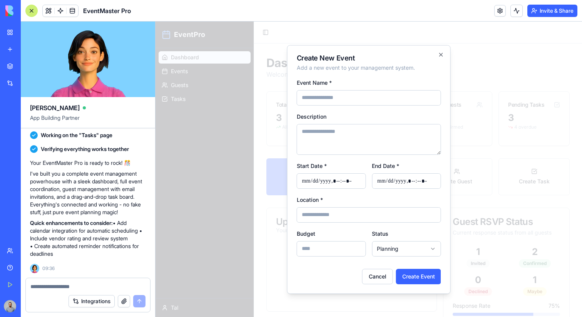
click at [485, 172] on div at bounding box center [368, 169] width 426 height 295
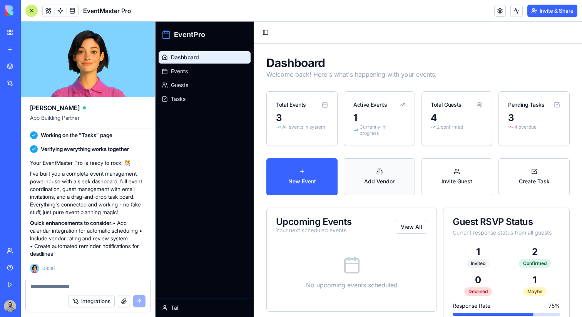
click at [402, 172] on button "Add Vendor" at bounding box center [379, 176] width 71 height 37
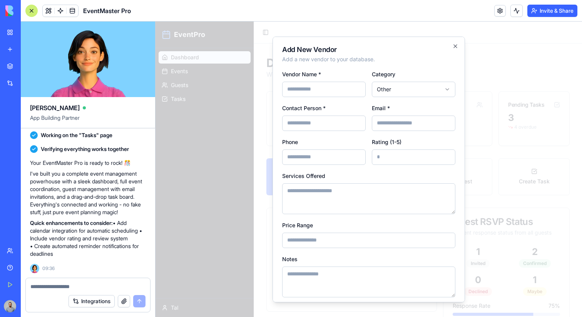
click at [474, 171] on div at bounding box center [368, 169] width 426 height 295
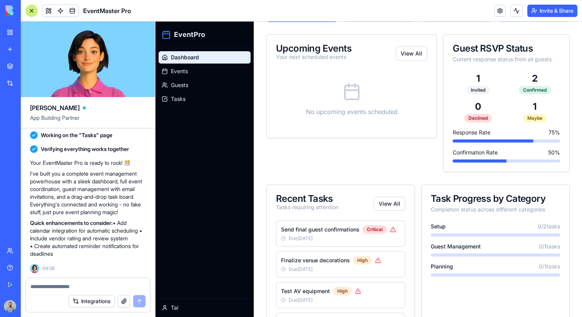
scroll to position [196, 0]
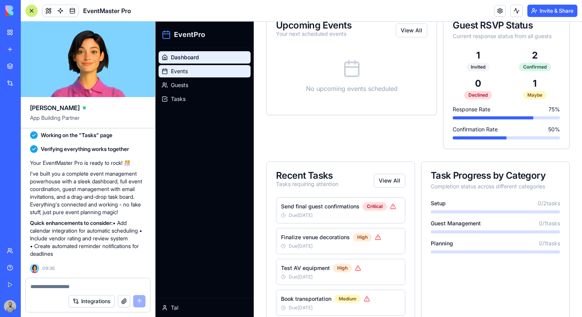
click at [206, 71] on link "Events" at bounding box center [205, 71] width 92 height 12
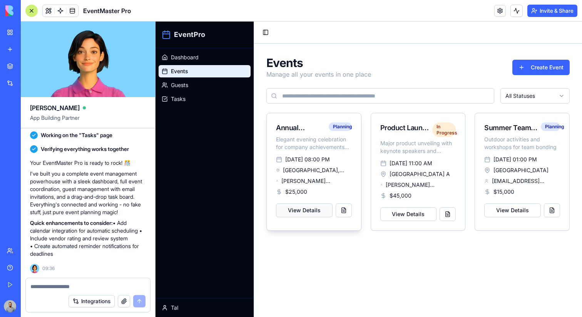
click at [318, 206] on button "View Details" at bounding box center [304, 210] width 57 height 14
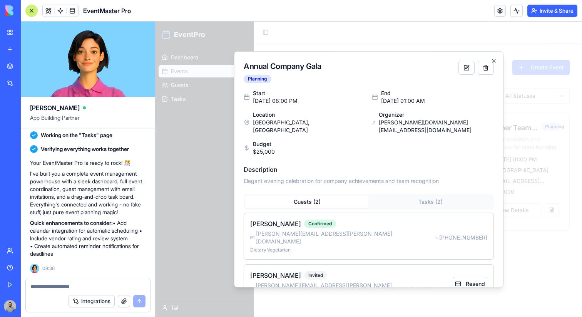
click at [423, 195] on button "Tasks ( 2 )" at bounding box center [431, 201] width 124 height 12
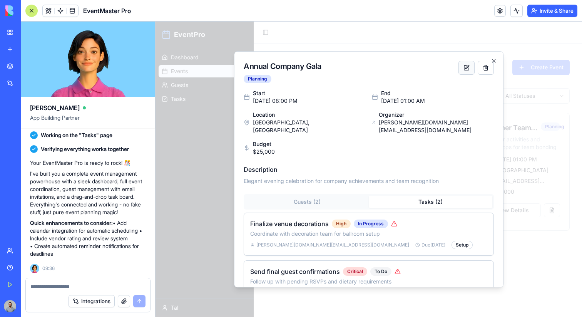
click at [466, 68] on button at bounding box center [466, 68] width 16 height 14
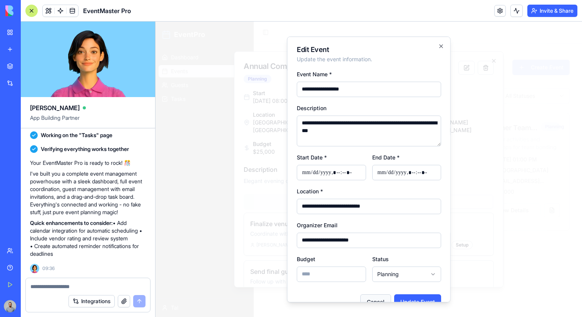
click at [386, 297] on button "Cancel" at bounding box center [375, 301] width 31 height 15
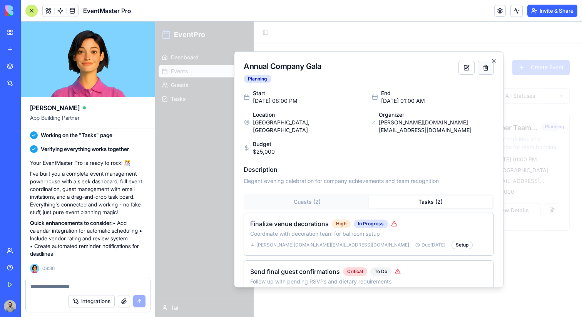
click at [486, 66] on button at bounding box center [485, 68] width 16 height 14
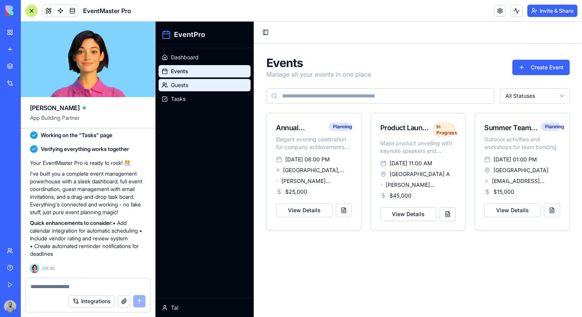
click at [221, 87] on link "Guests" at bounding box center [205, 85] width 92 height 12
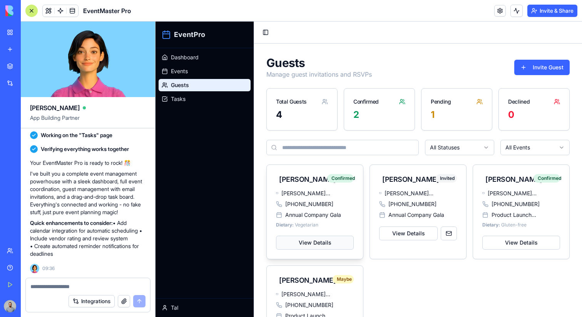
click at [333, 240] on button "View Details" at bounding box center [315, 242] width 78 height 14
click at [213, 95] on link "Tasks" at bounding box center [205, 99] width 92 height 12
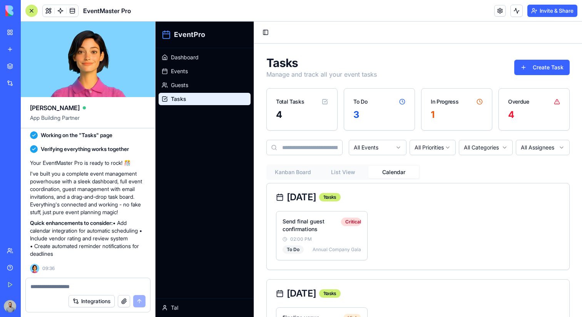
click at [388, 175] on button "Calendar" at bounding box center [393, 172] width 50 height 12
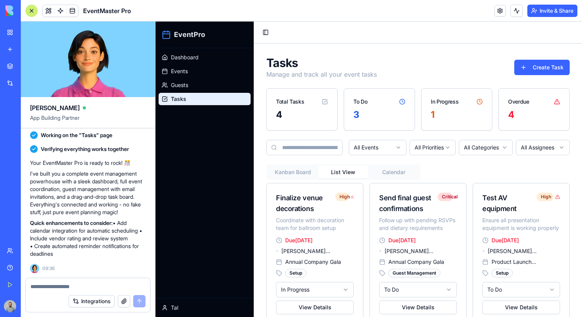
click at [343, 172] on button "List View" at bounding box center [343, 172] width 50 height 12
click at [542, 90] on div "Overdue" at bounding box center [534, 98] width 70 height 20
click at [537, 75] on div "Tasks Manage and track all your event tasks Create Task" at bounding box center [417, 67] width 303 height 23
click at [533, 72] on button "Create Task" at bounding box center [541, 67] width 55 height 15
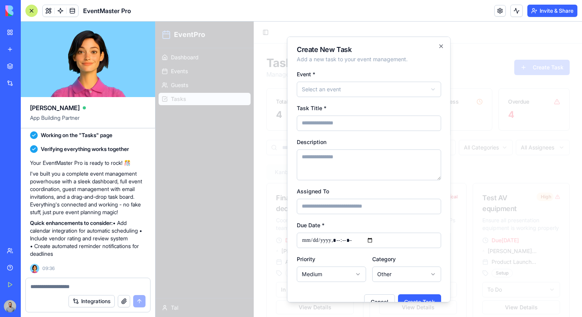
click at [533, 72] on div at bounding box center [368, 169] width 426 height 295
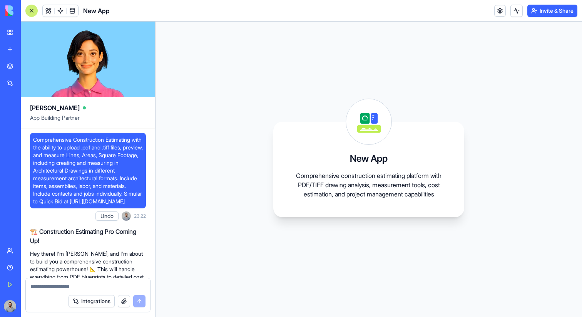
click at [42, 141] on span "Comprehensive Construction Estimating with the ability to upload .pdf and .tiff…" at bounding box center [88, 170] width 110 height 69
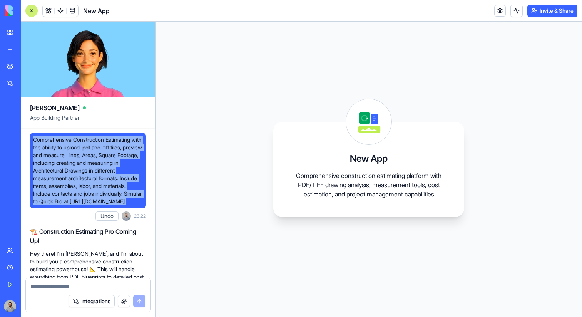
drag, startPoint x: 42, startPoint y: 141, endPoint x: 125, endPoint y: 254, distance: 140.1
click at [125, 205] on span "Comprehensive Construction Estimating with the ability to upload .pdf and .tiff…" at bounding box center [88, 170] width 110 height 69
copy span "Comprehensive Construction Estimating with the ability to upload .pdf and .tiff…"
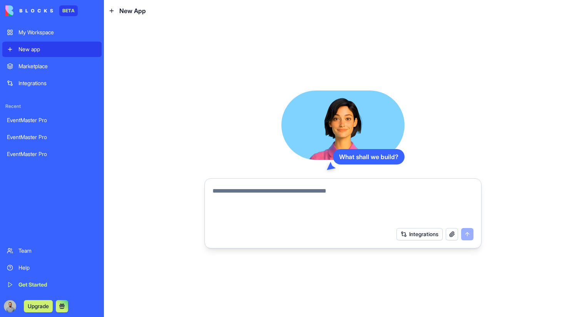
paste textarea "**********"
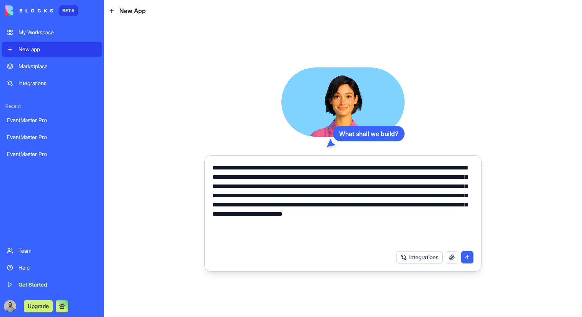
paste textarea "**********"
type textarea "**********"
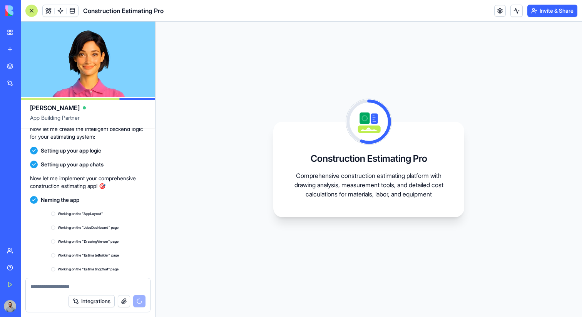
scroll to position [331, 0]
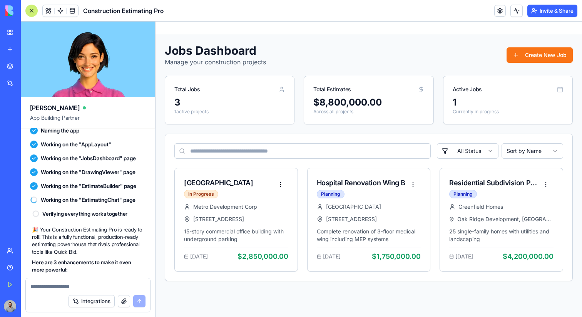
scroll to position [468, 0]
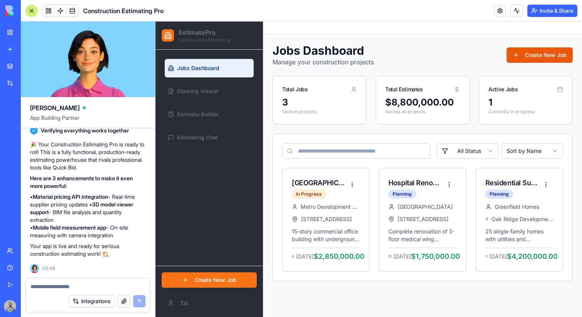
click at [528, 50] on button "Create New Job" at bounding box center [539, 54] width 66 height 15
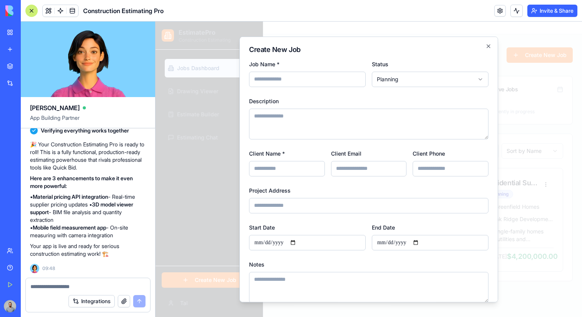
click at [523, 70] on div at bounding box center [368, 169] width 426 height 295
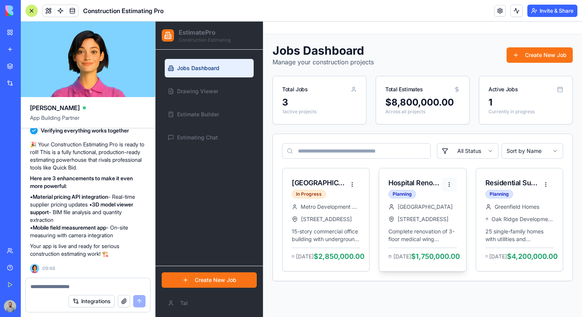
click at [450, 182] on html "EstimatePro Construction Estimating Jobs Dashboard Drawing Viewer Estimate Buil…" at bounding box center [368, 169] width 426 height 295
click at [443, 200] on div "View Details" at bounding box center [429, 201] width 49 height 12
click at [452, 181] on html "EstimatePro Construction Estimating Jobs Dashboard Drawing Viewer Estimate Buil…" at bounding box center [368, 169] width 426 height 295
click at [447, 200] on div "View Details" at bounding box center [429, 201] width 49 height 12
click at [451, 185] on html "EstimatePro Construction Estimating Jobs Dashboard Drawing Viewer Estimate Buil…" at bounding box center [368, 169] width 426 height 295
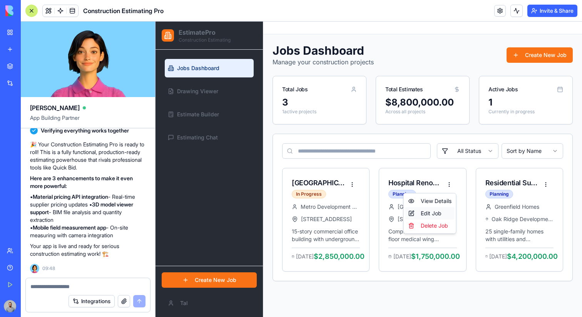
click at [445, 210] on div "Edit Job" at bounding box center [429, 213] width 49 height 12
click at [454, 180] on html "EstimatePro Construction Estimating Jobs Dashboard Drawing Viewer Estimate Buil…" at bounding box center [368, 169] width 426 height 295
click at [472, 200] on html "EstimatePro Construction Estimating Jobs Dashboard Drawing Viewer Estimate Buil…" at bounding box center [368, 169] width 426 height 295
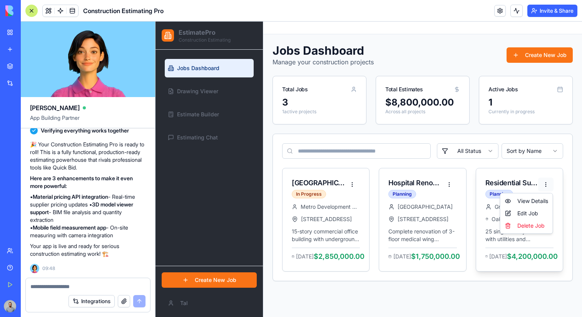
click at [547, 189] on html "EstimatePro Construction Estimating Jobs Dashboard Drawing Viewer Estimate Buil…" at bounding box center [368, 169] width 426 height 295
click at [528, 218] on div "Edit Job" at bounding box center [526, 213] width 49 height 12
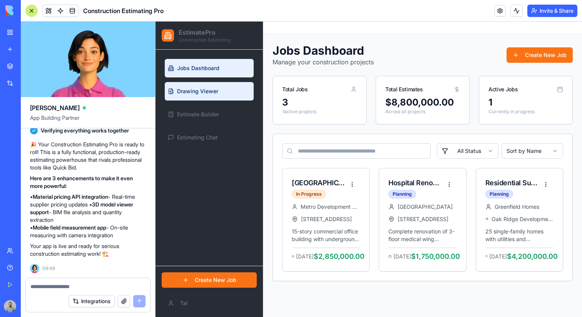
click at [212, 90] on span "Drawing Viewer" at bounding box center [197, 91] width 41 height 8
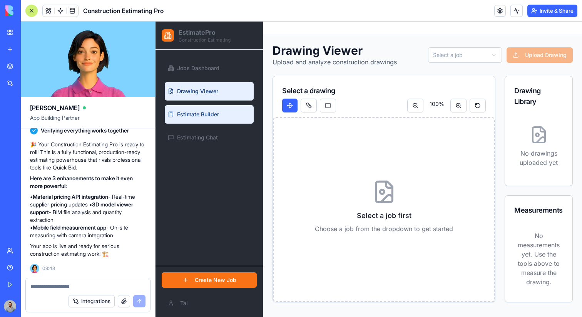
click at [227, 118] on link "Estimate Builder" at bounding box center [209, 114] width 89 height 18
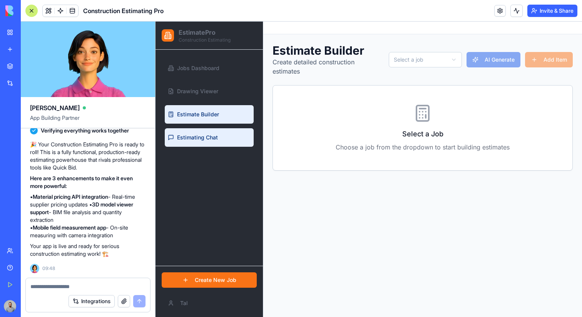
click at [225, 135] on link "Estimating Chat" at bounding box center [209, 137] width 89 height 18
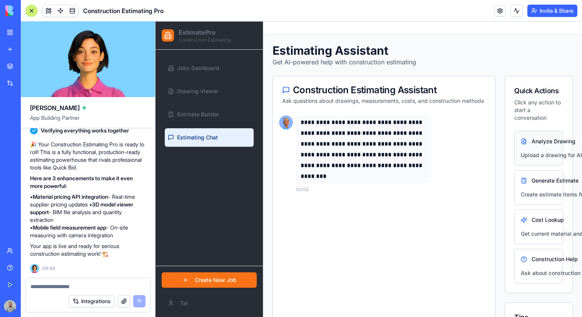
click at [554, 145] on button "Analyze Drawing Upload a drawing for AI analysis" at bounding box center [538, 148] width 49 height 35
click at [545, 196] on p "Create estimate items from measurements" at bounding box center [575, 194] width 109 height 8
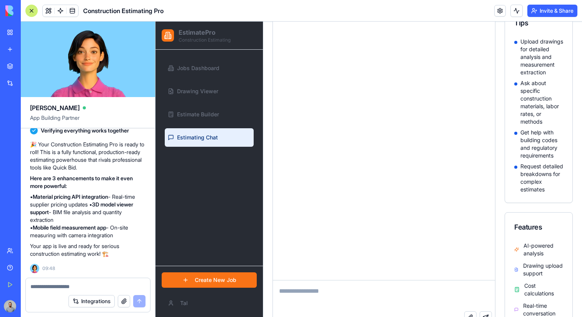
click at [458, 202] on div "**********" at bounding box center [384, 47] width 222 height 464
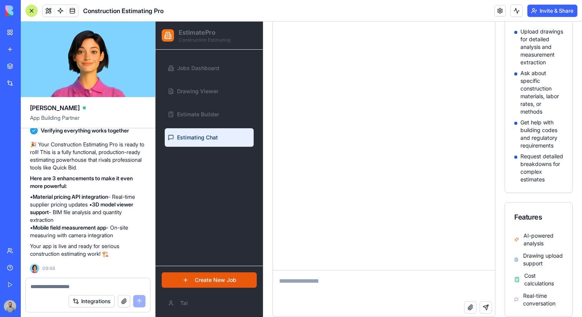
click at [222, 284] on button "Create New Job" at bounding box center [209, 279] width 95 height 15
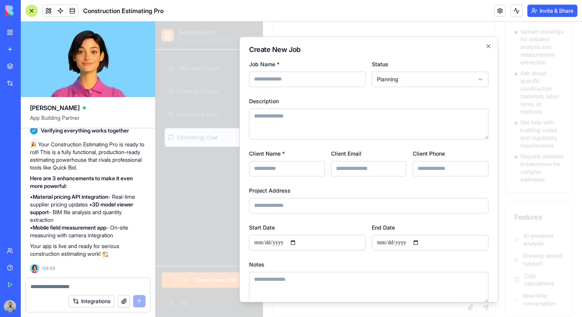
click at [236, 260] on div at bounding box center [368, 169] width 426 height 295
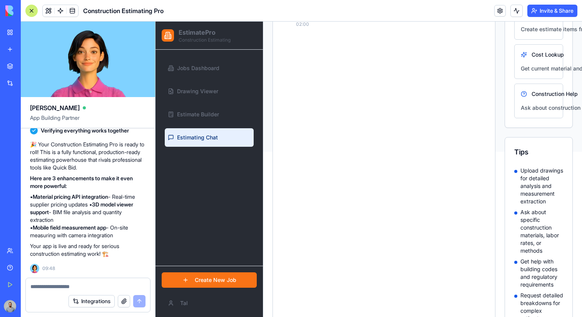
scroll to position [0, 0]
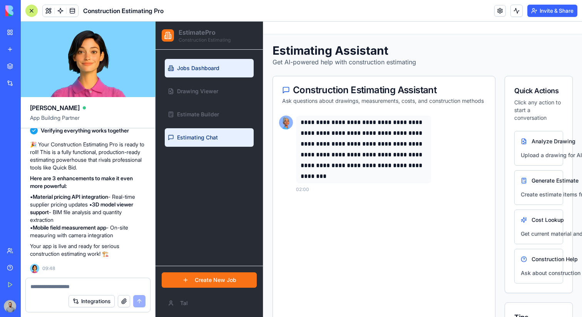
click at [208, 76] on link "Jobs Dashboard" at bounding box center [209, 68] width 89 height 18
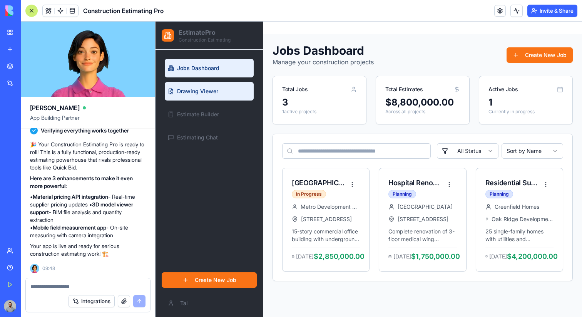
click at [208, 90] on span "Drawing Viewer" at bounding box center [197, 91] width 41 height 8
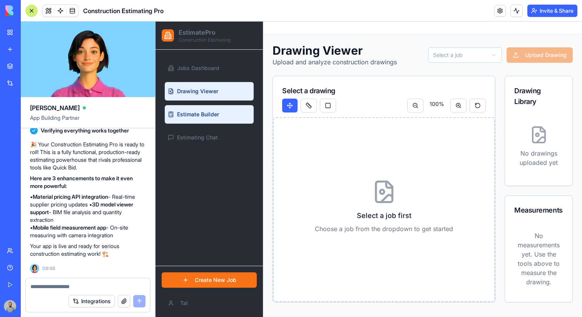
click at [208, 118] on link "Estimate Builder" at bounding box center [209, 114] width 89 height 18
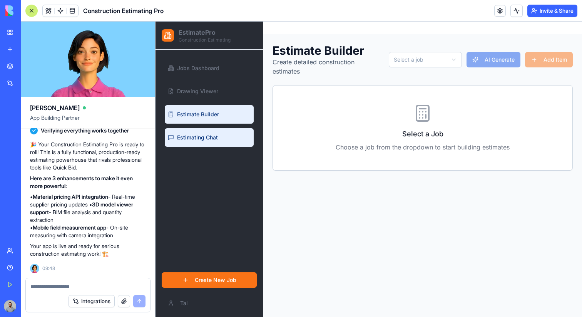
click at [211, 134] on span "Estimating Chat" at bounding box center [197, 138] width 41 height 8
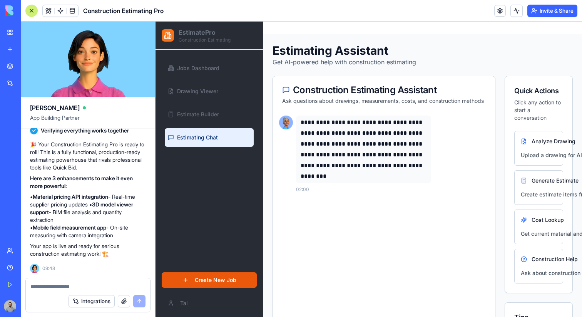
click at [216, 286] on button "Create New Job" at bounding box center [209, 279] width 95 height 15
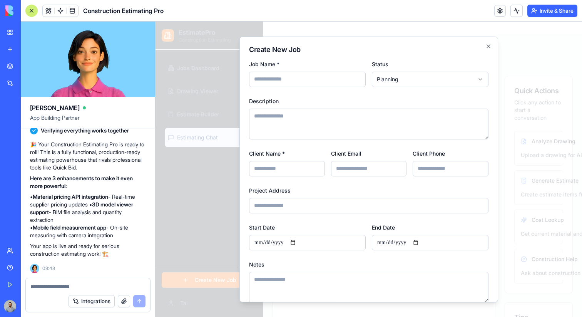
click at [217, 260] on div at bounding box center [368, 169] width 426 height 295
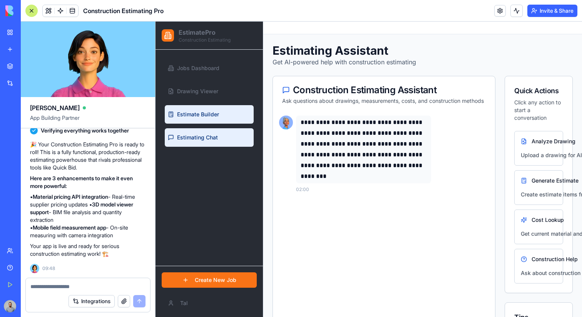
click at [227, 114] on link "Estimate Builder" at bounding box center [209, 114] width 89 height 18
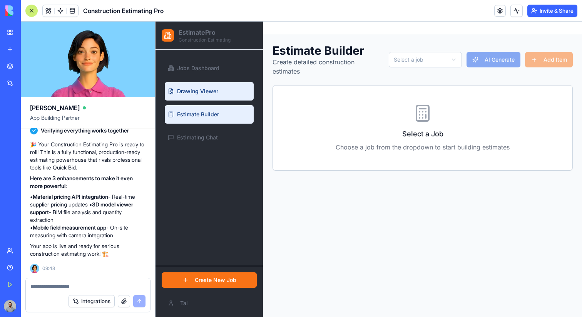
click at [231, 85] on link "Drawing Viewer" at bounding box center [209, 91] width 89 height 18
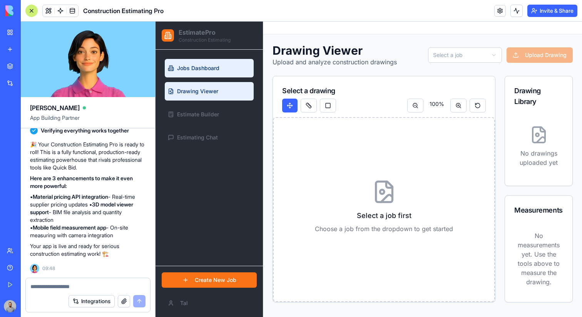
click at [213, 75] on link "Jobs Dashboard" at bounding box center [209, 68] width 89 height 18
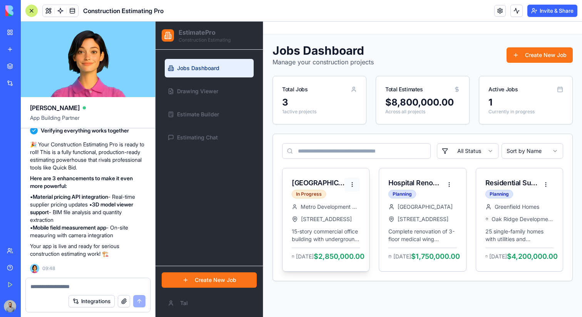
click at [353, 185] on html "EstimatePro Construction Estimating Jobs Dashboard Drawing Viewer Estimate Buil…" at bounding box center [368, 169] width 426 height 295
click at [351, 196] on div "View Details" at bounding box center [332, 201] width 49 height 12
click at [348, 203] on span "Metro Development Corp" at bounding box center [329, 207] width 59 height 8
click at [352, 183] on html "EstimatePro Construction Estimating Jobs Dashboard Drawing Viewer Estimate Buil…" at bounding box center [368, 169] width 426 height 295
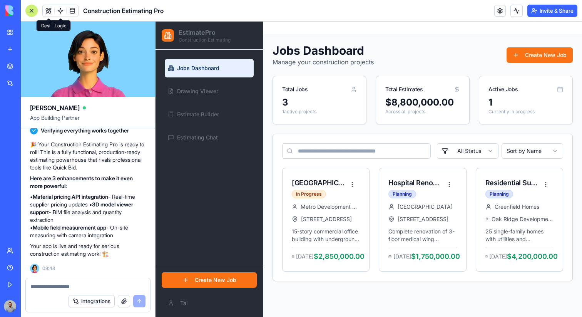
click at [52, 7] on span at bounding box center [61, 11] width 22 height 22
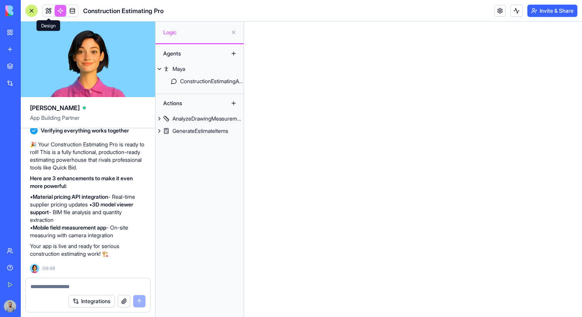
click at [47, 8] on link at bounding box center [49, 11] width 12 height 12
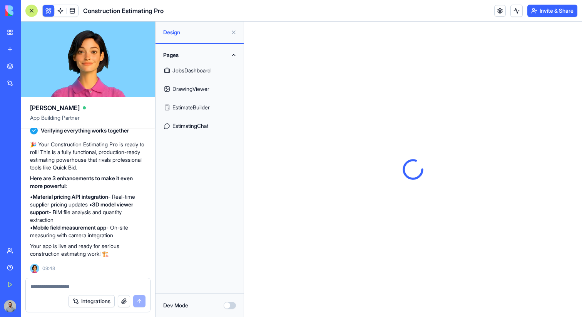
click at [229, 309] on div "Dev Mode" at bounding box center [199, 305] width 73 height 8
click at [229, 304] on button "Dev Mode" at bounding box center [230, 305] width 12 height 7
click at [215, 141] on div "Components" at bounding box center [199, 151] width 88 height 22
click at [206, 149] on button "Components" at bounding box center [199, 151] width 79 height 12
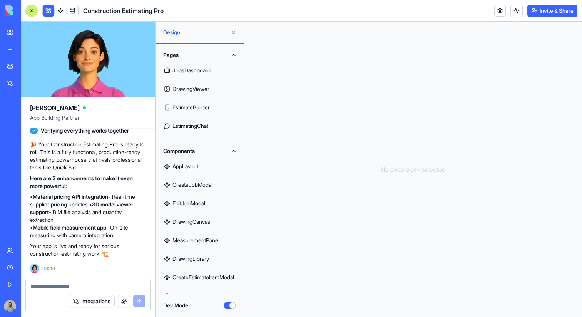
click at [209, 66] on link "JobsDashboard" at bounding box center [199, 70] width 79 height 18
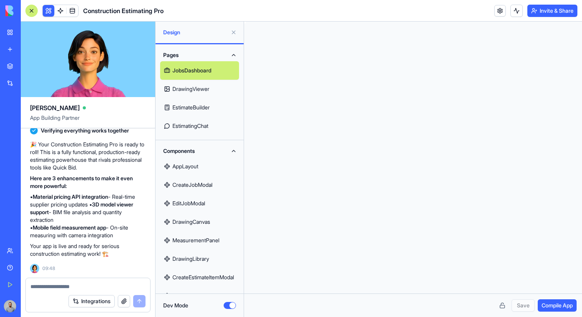
scroll to position [69, 0]
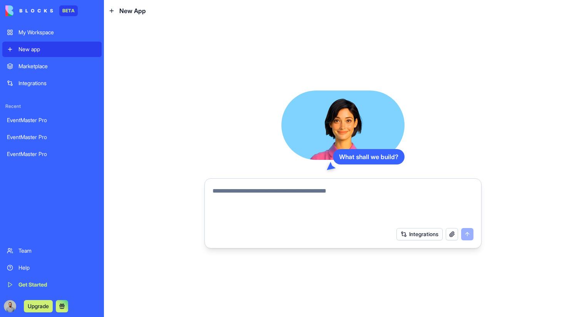
paste textarea "**********"
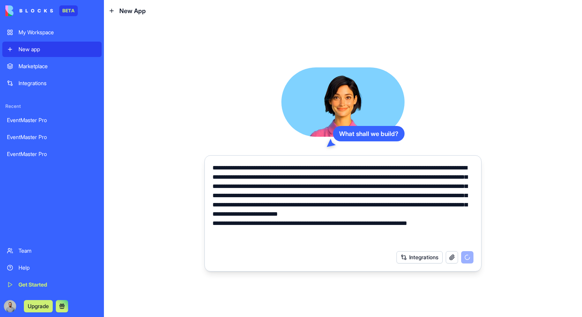
type textarea "**********"
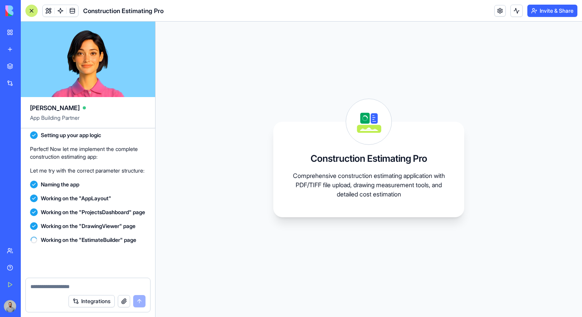
scroll to position [503, 0]
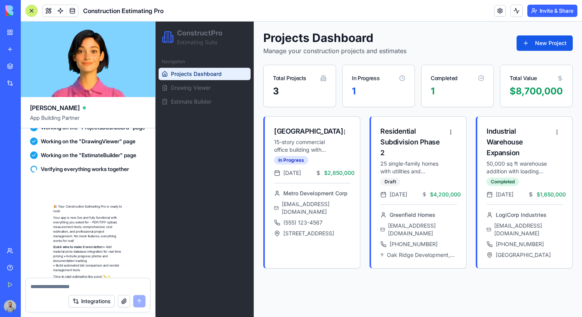
scroll to position [634, 0]
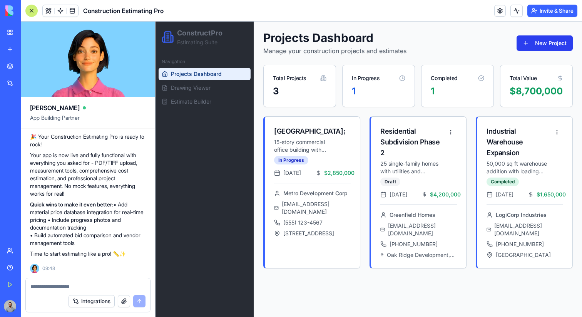
click at [537, 45] on button "New Project" at bounding box center [544, 42] width 56 height 15
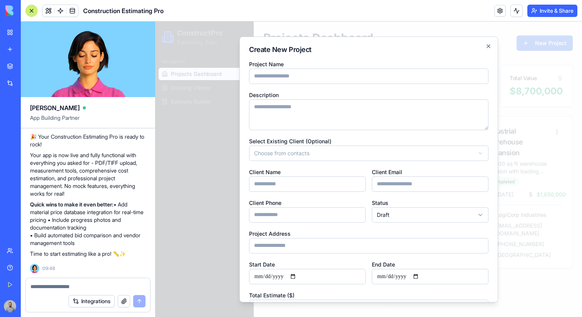
click at [537, 45] on div at bounding box center [368, 169] width 426 height 295
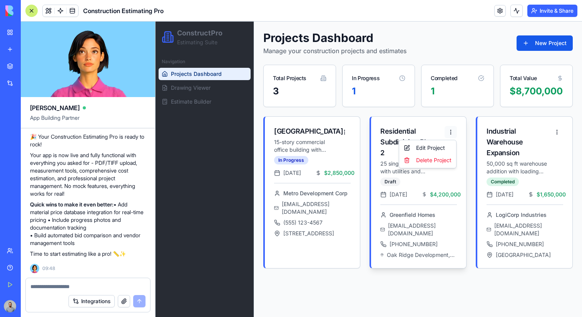
click at [455, 133] on html "ConstructPro Estimating Suite Navigation Projects Dashboard Drawing Viewer Esti…" at bounding box center [368, 169] width 426 height 295
click at [446, 144] on div "Edit Project" at bounding box center [428, 148] width 54 height 12
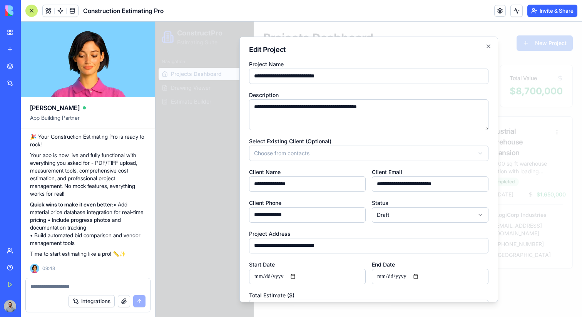
click at [513, 139] on div at bounding box center [368, 169] width 426 height 295
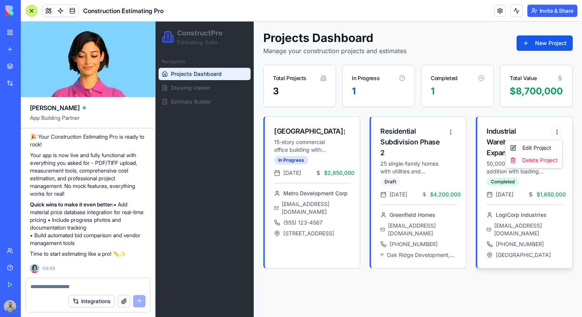
click at [554, 136] on html "ConstructPro Estimating Suite Navigation Projects Dashboard Drawing Viewer Esti…" at bounding box center [368, 169] width 426 height 295
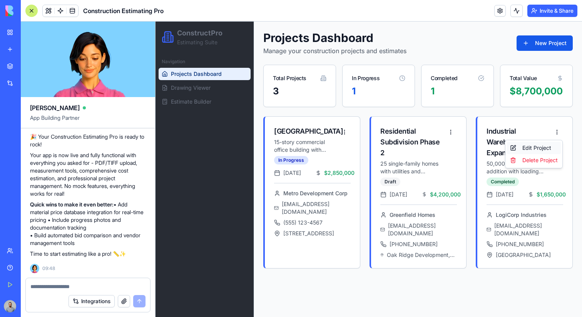
click at [547, 143] on div "Edit Project" at bounding box center [534, 148] width 54 height 12
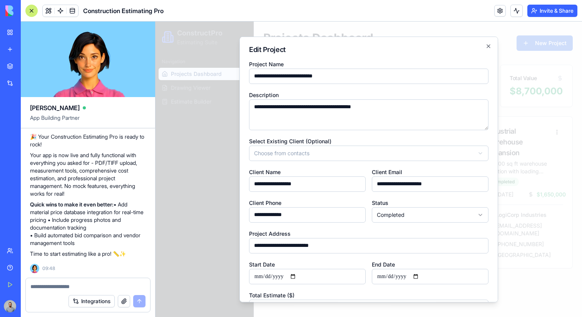
click at [547, 143] on div at bounding box center [368, 169] width 426 height 295
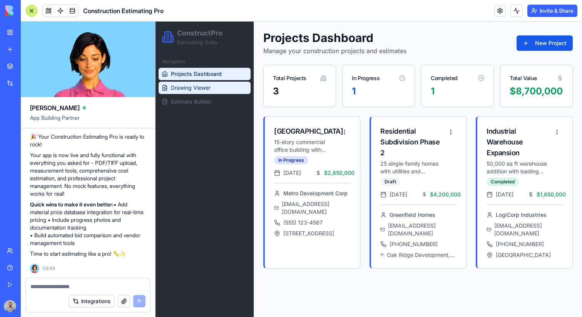
click at [219, 93] on link "Drawing Viewer" at bounding box center [205, 88] width 92 height 12
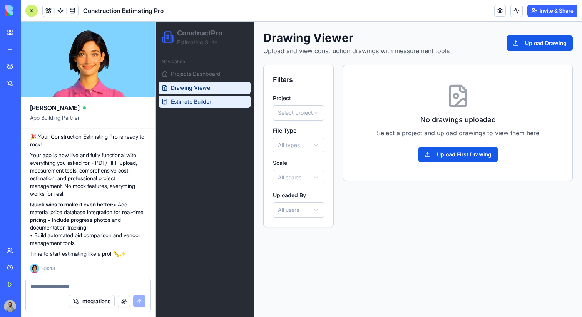
click at [202, 106] on link "Estimate Builder" at bounding box center [205, 101] width 92 height 12
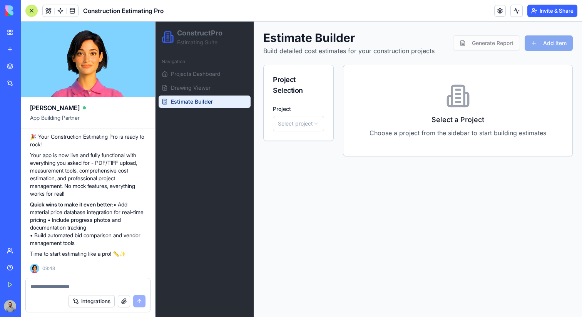
click at [499, 60] on div "Estimate Builder Build detailed cost estimates for your construction projects G…" at bounding box center [418, 94] width 328 height 144
click at [219, 81] on ul "Projects Dashboard Drawing Viewer Estimate Builder" at bounding box center [205, 88] width 92 height 40
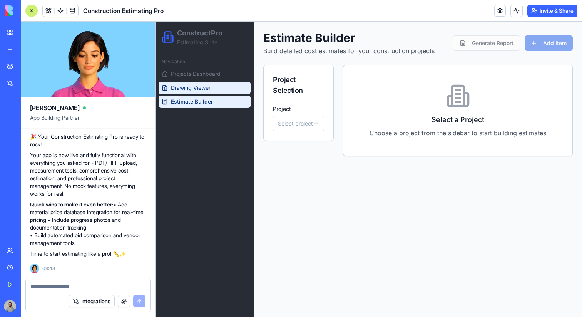
click at [219, 91] on link "Drawing Viewer" at bounding box center [205, 88] width 92 height 12
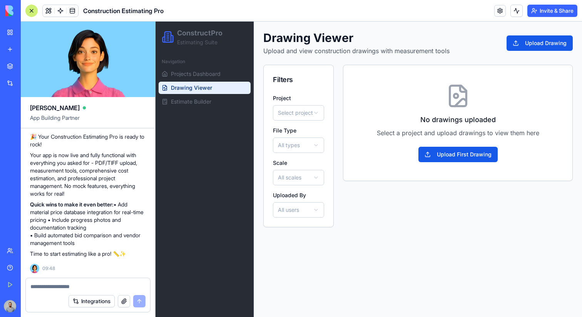
click at [313, 110] on html "ConstructPro Estimating Suite Navigation Projects Dashboard Drawing Viewer Esti…" at bounding box center [368, 169] width 426 height 295
click at [436, 154] on button "Upload First Drawing" at bounding box center [457, 154] width 79 height 15
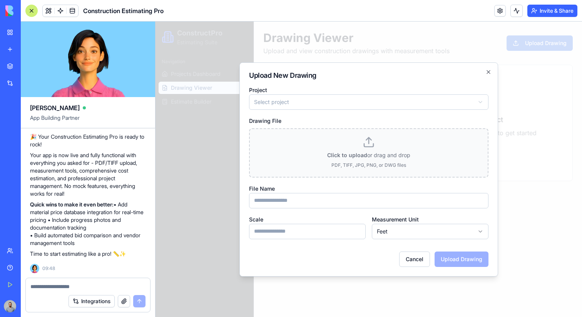
click at [332, 110] on form "**********" at bounding box center [368, 176] width 239 height 182
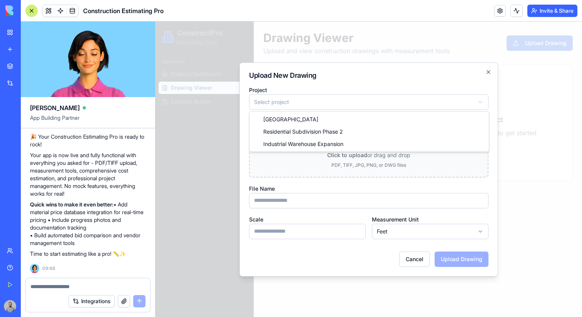
click at [332, 108] on body "**********" at bounding box center [368, 169] width 426 height 295
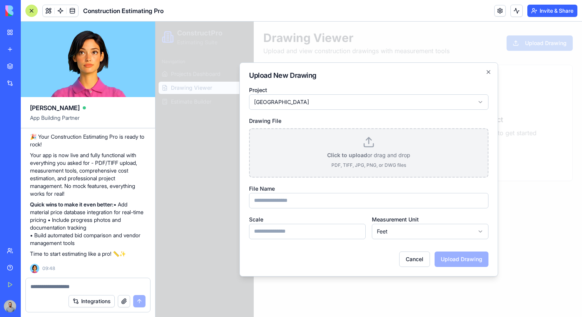
click at [335, 137] on div "Click to upload or drag and drop PDF, TIFF, JPG, PNG, or DWG files" at bounding box center [368, 152] width 83 height 49
click at [155, 22] on input "Click to upload or drag and drop PDF, TIFF, JPG, PNG, or DWG files" at bounding box center [155, 22] width 0 height 0
type input "**********"
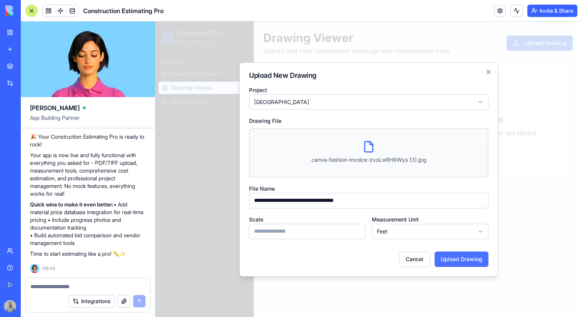
click at [456, 262] on button "Upload Drawing" at bounding box center [461, 258] width 54 height 15
type input "*****"
click at [434, 251] on button "Upload Drawing" at bounding box center [461, 258] width 54 height 15
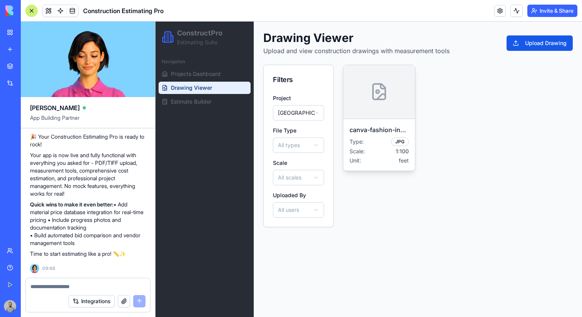
click at [380, 94] on icon at bounding box center [379, 91] width 18 height 18
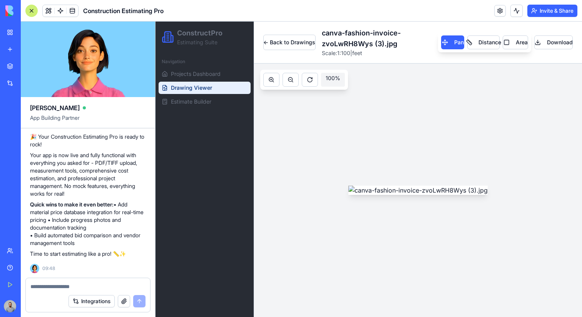
scroll to position [92, 0]
drag, startPoint x: 355, startPoint y: 115, endPoint x: 407, endPoint y: 174, distance: 77.9
click at [407, 185] on img at bounding box center [417, 189] width 139 height 9
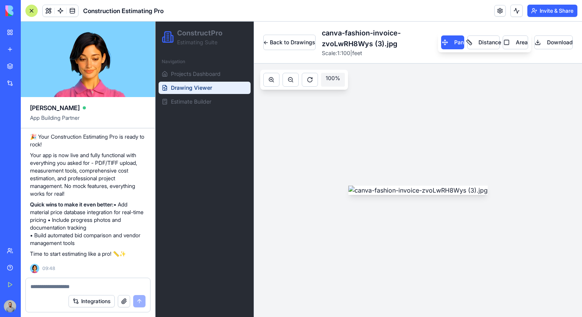
click at [403, 185] on img at bounding box center [417, 189] width 139 height 9
drag, startPoint x: 403, startPoint y: 168, endPoint x: 336, endPoint y: 275, distance: 126.2
click at [348, 195] on img at bounding box center [417, 189] width 139 height 9
click at [294, 78] on button at bounding box center [290, 80] width 16 height 14
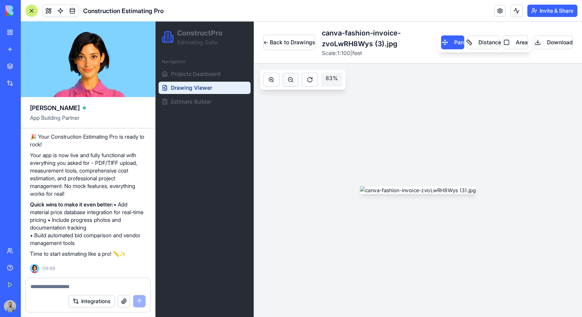
click at [294, 78] on button at bounding box center [290, 80] width 16 height 14
click at [472, 39] on button "Distance" at bounding box center [483, 42] width 32 height 14
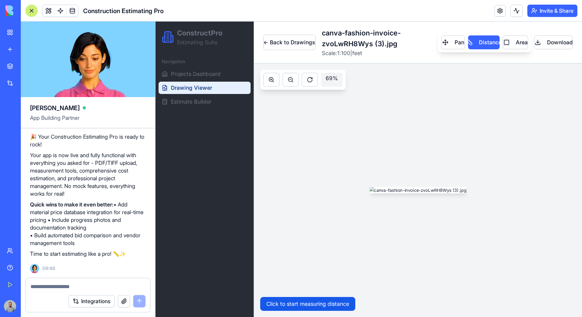
drag, startPoint x: 357, startPoint y: 153, endPoint x: 417, endPoint y: 172, distance: 62.7
click at [417, 187] on img at bounding box center [417, 190] width 97 height 7
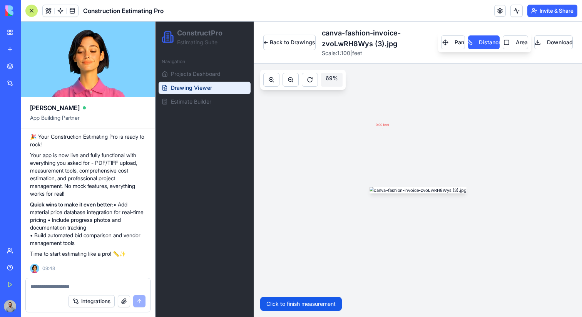
click at [417, 187] on img at bounding box center [417, 190] width 97 height 7
drag, startPoint x: 417, startPoint y: 172, endPoint x: 396, endPoint y: 175, distance: 21.4
click at [396, 187] on img at bounding box center [417, 190] width 97 height 7
click at [432, 122] on div "69 % 0.00 feet 90.93 feet Click to finish measurement" at bounding box center [418, 189] width 328 height 253
click at [412, 187] on img at bounding box center [417, 190] width 97 height 7
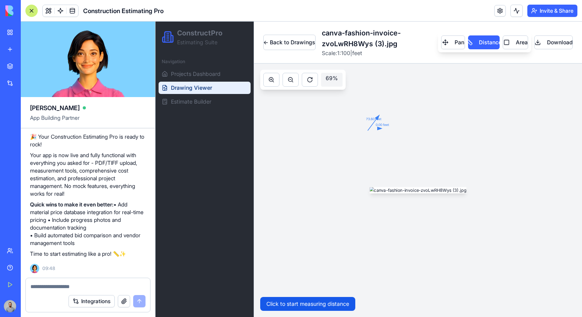
click at [386, 191] on img at bounding box center [417, 190] width 97 height 7
click at [432, 192] on img at bounding box center [417, 190] width 97 height 7
click at [369, 194] on img at bounding box center [417, 190] width 97 height 7
click at [422, 194] on img at bounding box center [417, 190] width 97 height 7
click at [519, 35] on div "Pan Distance Area" at bounding box center [484, 42] width 93 height 20
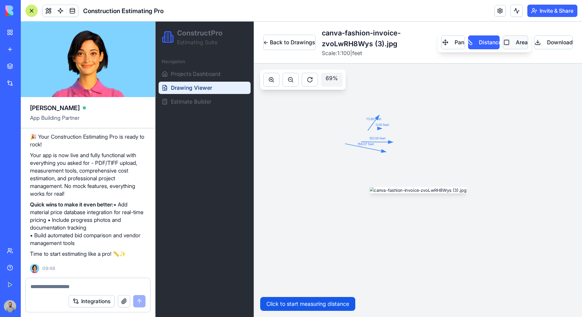
click at [519, 43] on button "Area" at bounding box center [514, 42] width 25 height 14
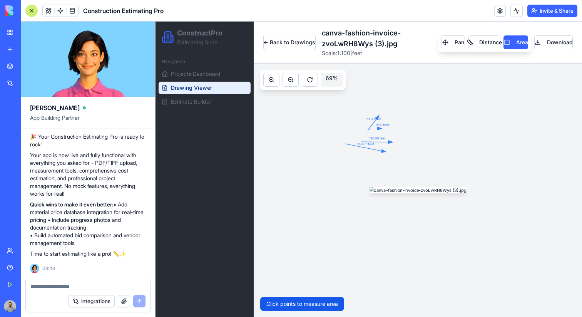
drag, startPoint x: 484, startPoint y: 154, endPoint x: 417, endPoint y: 204, distance: 83.7
click at [417, 194] on img at bounding box center [417, 190] width 97 height 7
click at [465, 194] on img at bounding box center [417, 190] width 97 height 7
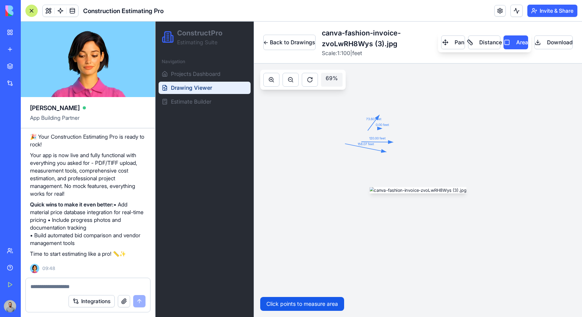
click at [454, 194] on img at bounding box center [417, 190] width 97 height 7
click at [454, 50] on div "Pan Distance Area" at bounding box center [484, 42] width 93 height 20
click at [454, 46] on button "Pan" at bounding box center [453, 42] width 24 height 14
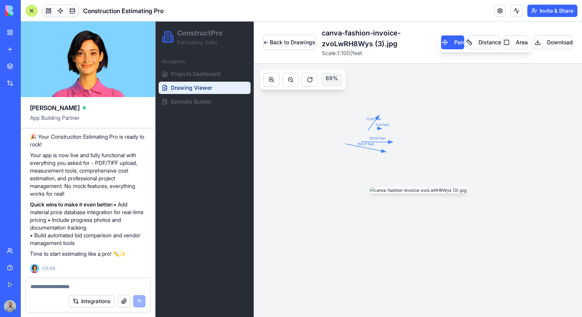
drag, startPoint x: 434, startPoint y: 137, endPoint x: 406, endPoint y: 179, distance: 50.2
click at [406, 187] on img at bounding box center [417, 190] width 97 height 7
click at [547, 47] on button "Download" at bounding box center [553, 42] width 38 height 14
click at [562, 39] on button "Download" at bounding box center [553, 42] width 38 height 14
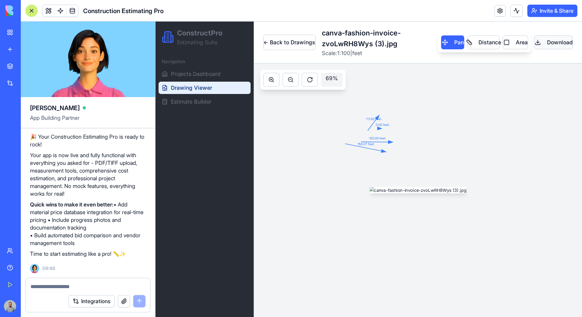
click at [562, 39] on button "Download" at bounding box center [553, 42] width 38 height 14
click at [463, 43] on button "Pan" at bounding box center [452, 42] width 23 height 14
click at [212, 105] on link "Estimate Builder" at bounding box center [205, 101] width 92 height 12
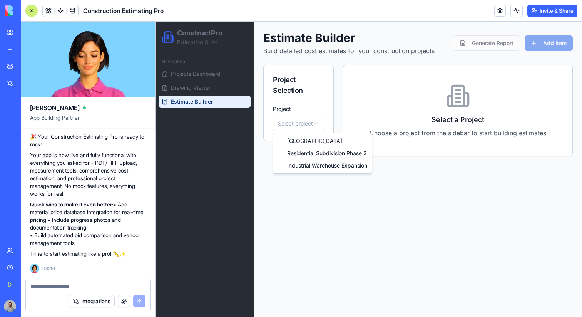
click at [285, 124] on html "ConstructPro Estimating Suite Navigation Projects Dashboard Drawing Viewer Esti…" at bounding box center [368, 169] width 426 height 295
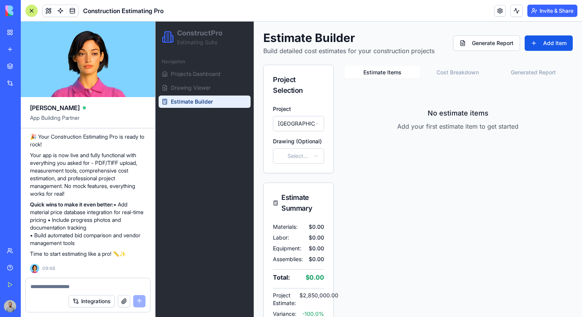
click at [453, 73] on button "Cost Breakdown" at bounding box center [457, 72] width 75 height 12
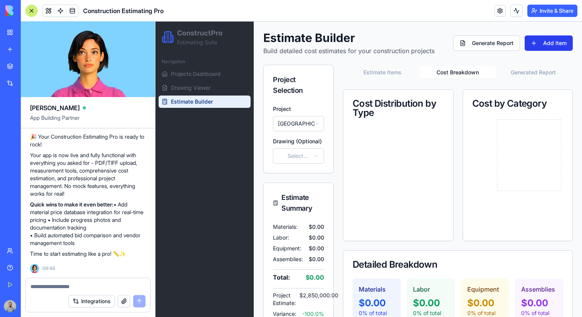
click at [534, 43] on button "Add Item" at bounding box center [548, 42] width 48 height 15
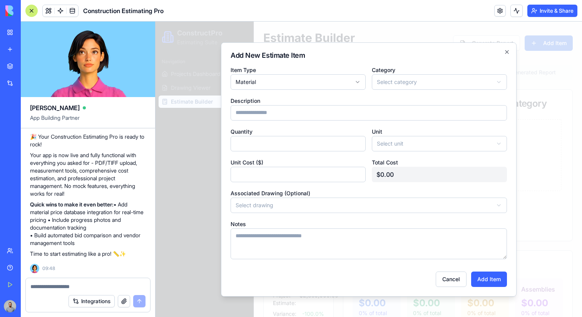
click at [537, 53] on div at bounding box center [368, 169] width 426 height 295
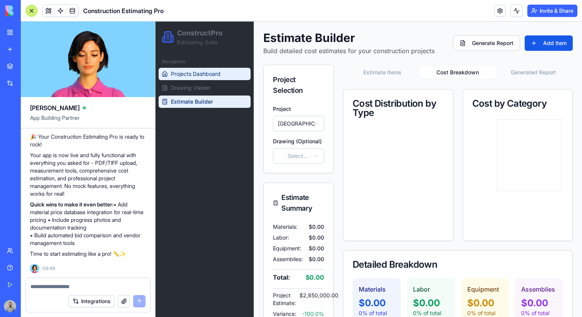
click at [207, 75] on span "Projects Dashboard" at bounding box center [196, 74] width 50 height 8
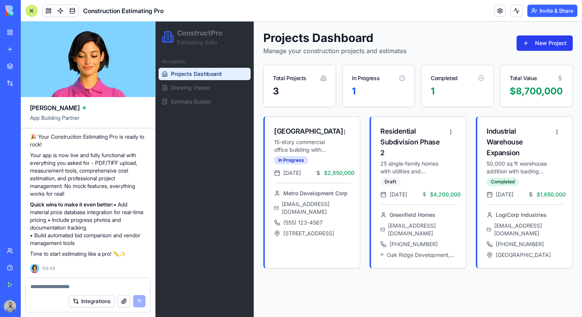
click at [551, 49] on button "New Project" at bounding box center [544, 42] width 56 height 15
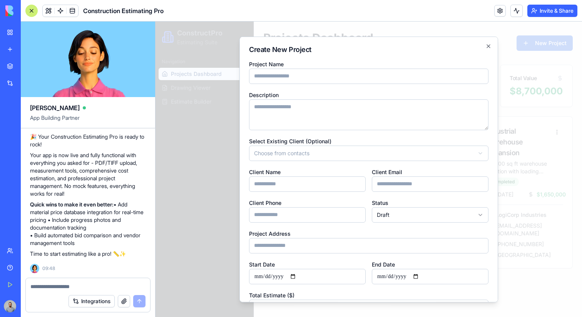
click at [551, 68] on div at bounding box center [368, 169] width 426 height 295
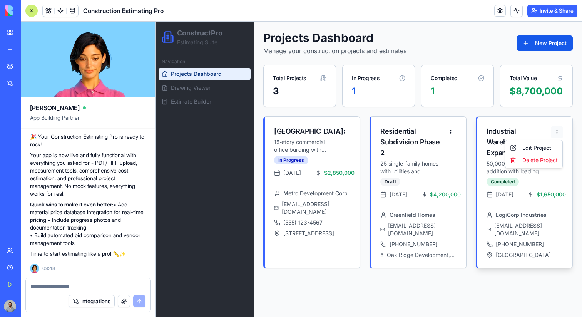
click at [559, 135] on html "ConstructPro Estimating Suite Navigation Projects Dashboard Drawing Viewer Esti…" at bounding box center [368, 169] width 426 height 295
click at [552, 145] on div "Edit Project" at bounding box center [534, 148] width 54 height 12
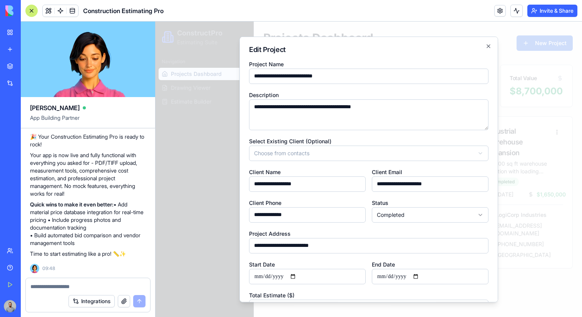
click at [552, 145] on div at bounding box center [368, 169] width 426 height 295
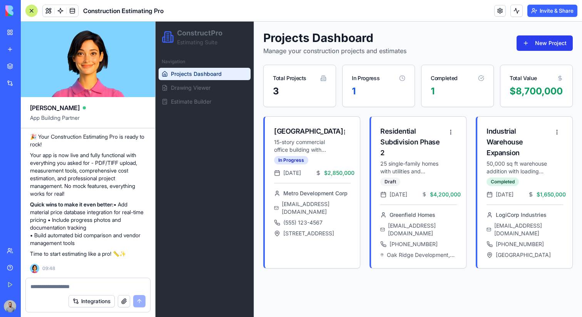
click at [532, 48] on button "New Project" at bounding box center [544, 42] width 56 height 15
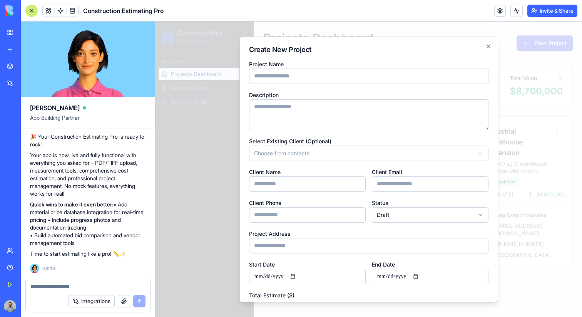
click at [532, 48] on div at bounding box center [368, 169] width 426 height 295
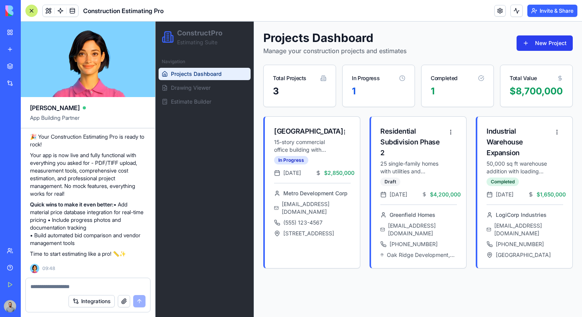
click at [539, 39] on button "New Project" at bounding box center [544, 42] width 56 height 15
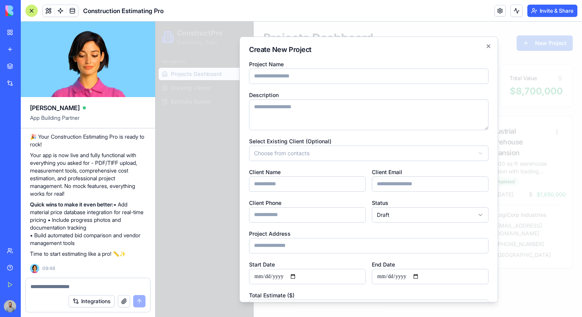
click at [528, 54] on div at bounding box center [368, 169] width 426 height 295
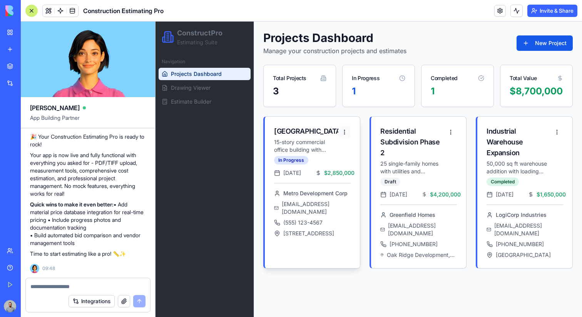
click at [345, 129] on html "ConstructPro Estimating Suite Navigation Projects Dashboard Drawing Viewer Esti…" at bounding box center [368, 169] width 426 height 295
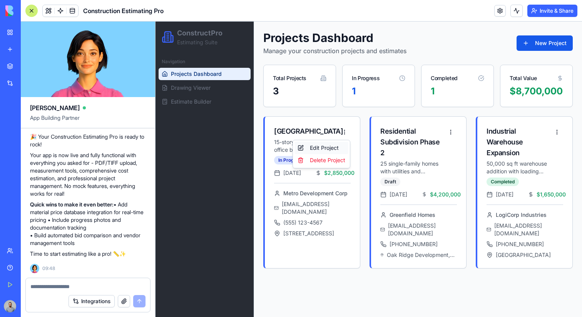
click at [340, 144] on div "Edit Project" at bounding box center [321, 148] width 54 height 12
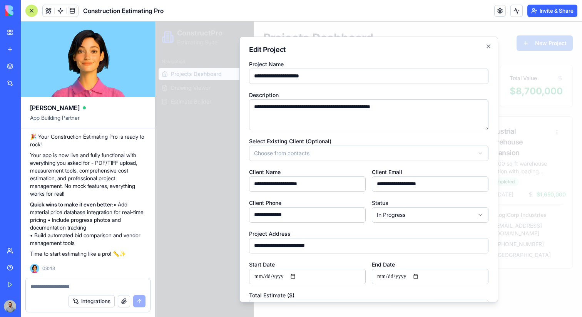
click at [168, 141] on div at bounding box center [368, 169] width 426 height 295
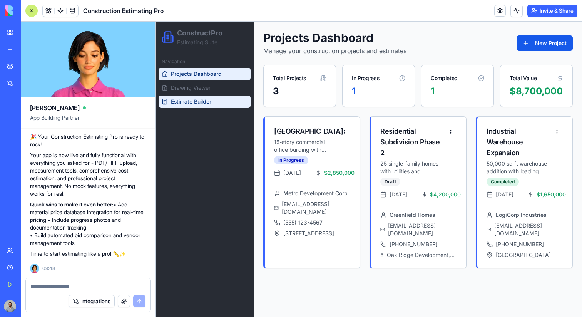
click at [200, 97] on link "Estimate Builder" at bounding box center [205, 101] width 92 height 12
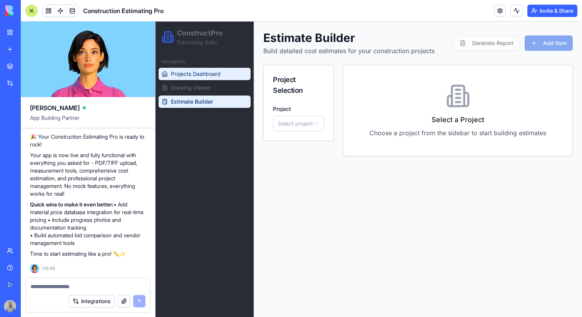
click at [222, 72] on link "Projects Dashboard" at bounding box center [205, 74] width 92 height 12
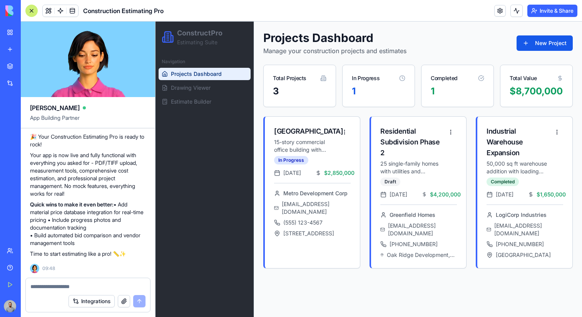
click at [537, 53] on div "Projects Dashboard Manage your construction projects and estimates New Project" at bounding box center [417, 43] width 309 height 25
click at [537, 46] on button "New Project" at bounding box center [544, 42] width 56 height 15
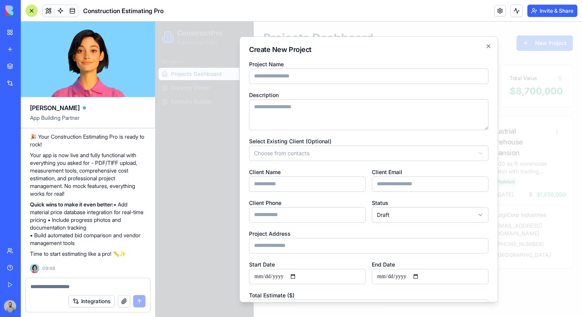
click at [522, 47] on div at bounding box center [368, 169] width 426 height 295
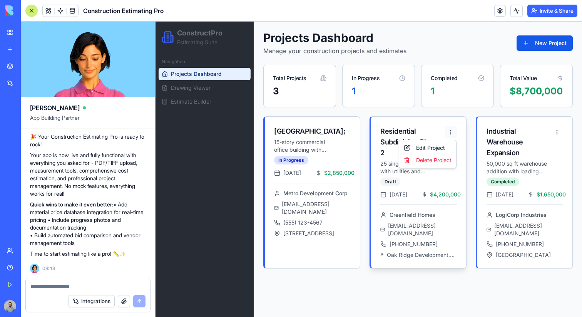
click at [449, 130] on html "ConstructPro Estimating Suite Navigation Projects Dashboard Drawing Viewer Esti…" at bounding box center [368, 169] width 426 height 295
click at [443, 146] on div "Edit Project" at bounding box center [428, 148] width 54 height 12
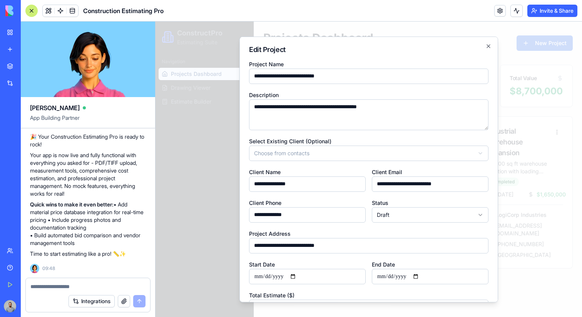
click at [516, 131] on div at bounding box center [368, 169] width 426 height 295
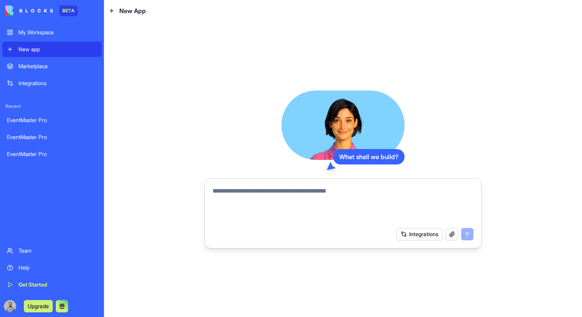
paste textarea "**********"
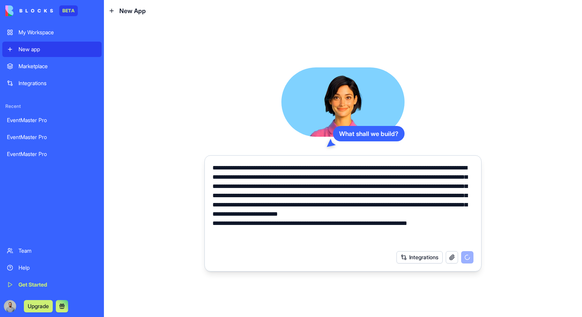
type textarea "**********"
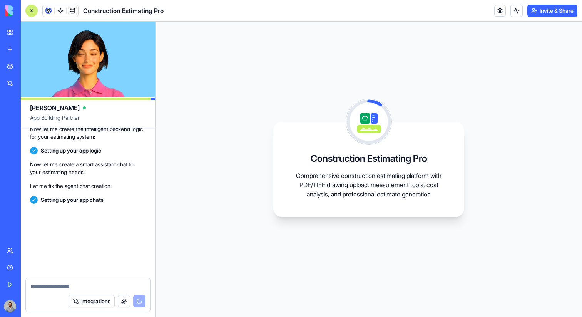
scroll to position [366, 0]
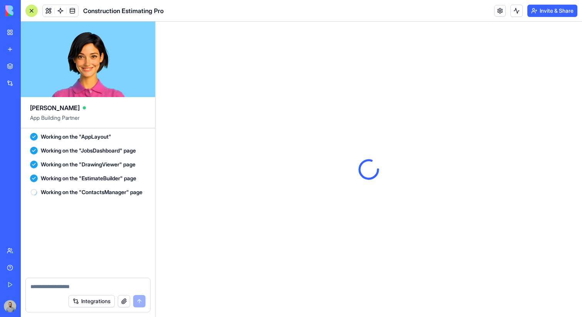
scroll to position [511, 0]
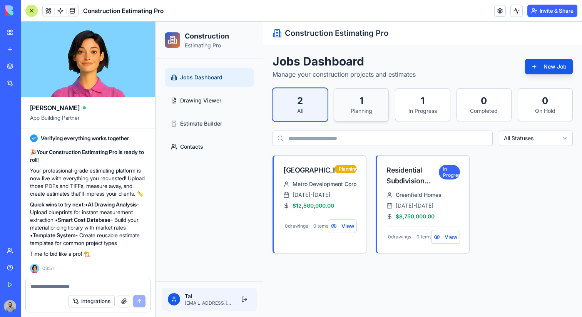
click at [368, 101] on div "1" at bounding box center [361, 101] width 42 height 12
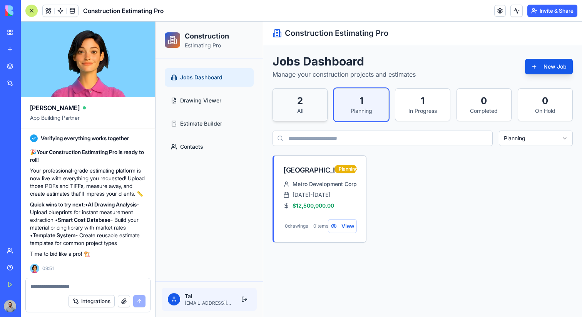
click at [325, 108] on div "2 All" at bounding box center [300, 104] width 54 height 32
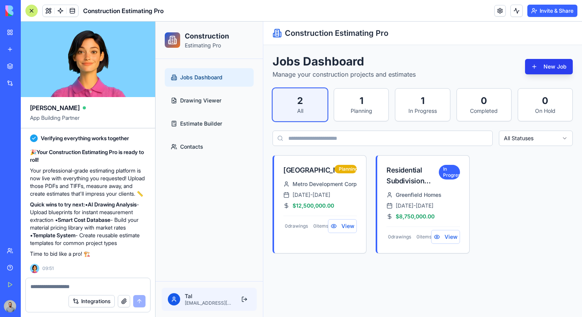
click at [554, 71] on button "New Job" at bounding box center [549, 66] width 48 height 15
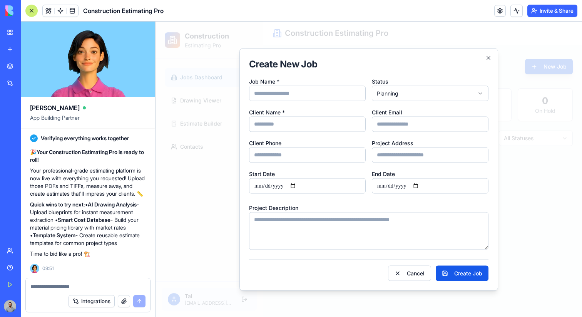
click at [553, 71] on div at bounding box center [368, 169] width 426 height 295
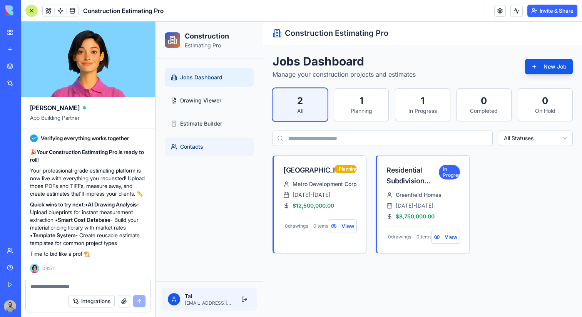
click at [218, 145] on link "Contacts" at bounding box center [209, 146] width 89 height 18
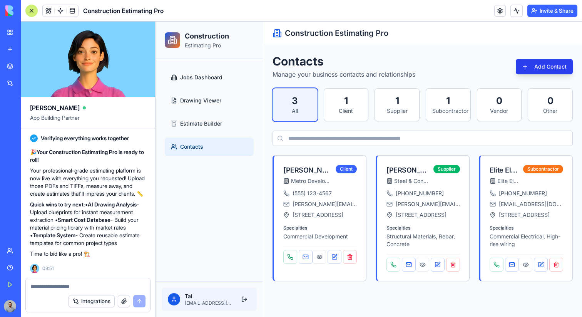
click at [535, 73] on button "Add Contact" at bounding box center [544, 66] width 57 height 15
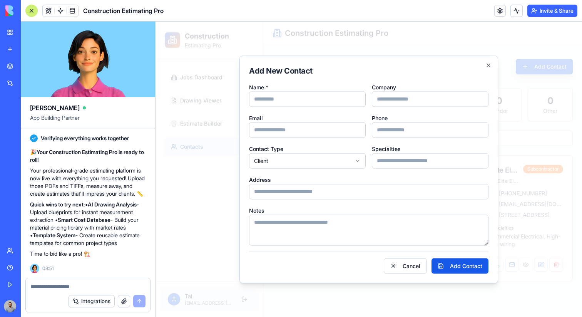
click at [529, 79] on div at bounding box center [368, 169] width 426 height 295
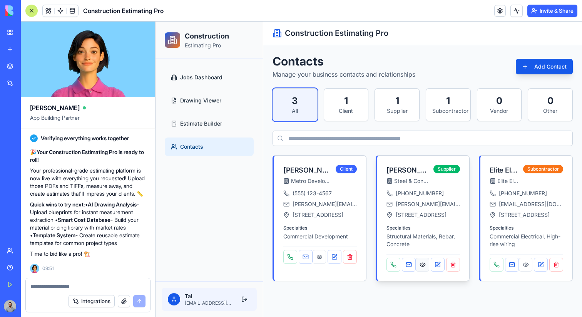
click at [424, 262] on button at bounding box center [423, 264] width 14 height 14
click at [435, 266] on button at bounding box center [438, 264] width 14 height 14
click at [541, 260] on button at bounding box center [541, 264] width 14 height 14
click at [537, 66] on button "Add Contact" at bounding box center [544, 66] width 57 height 15
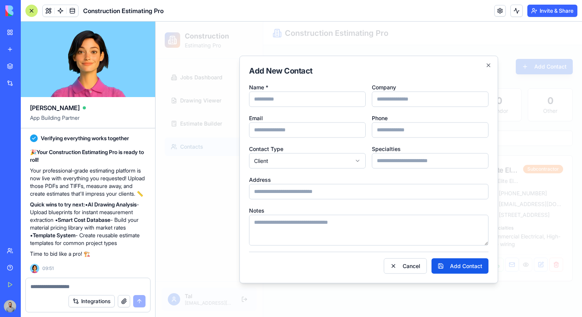
click at [537, 66] on div at bounding box center [368, 169] width 426 height 295
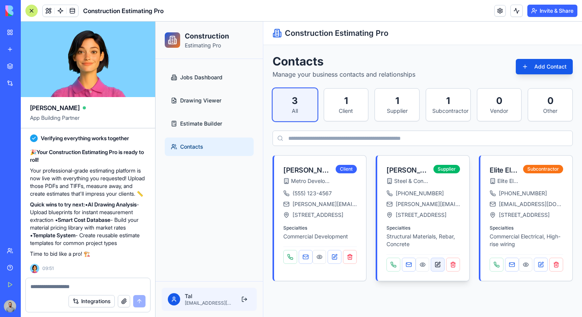
click at [440, 262] on button at bounding box center [438, 264] width 14 height 14
click at [424, 265] on button at bounding box center [423, 264] width 14 height 14
click at [207, 114] on link "Estimate Builder" at bounding box center [209, 123] width 89 height 18
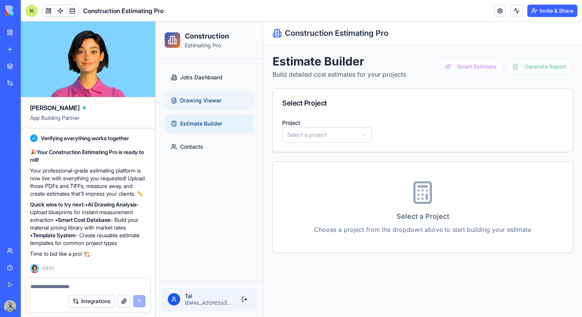
click at [212, 103] on span "Drawing Viewer" at bounding box center [200, 101] width 41 height 8
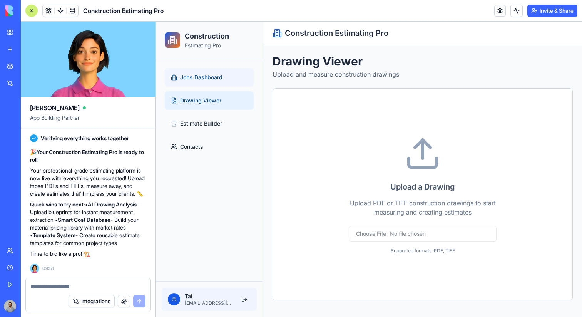
click at [219, 85] on link "Jobs Dashboard" at bounding box center [209, 77] width 89 height 18
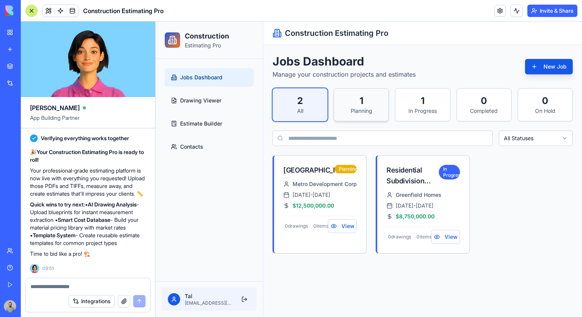
click at [350, 93] on div "1 Planning" at bounding box center [361, 104] width 54 height 32
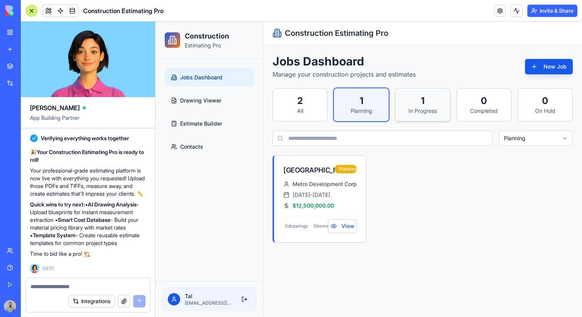
click at [421, 100] on div "1" at bounding box center [422, 101] width 42 height 12
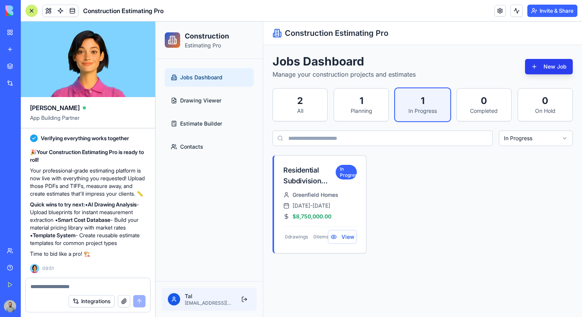
click at [557, 71] on button "New Job" at bounding box center [549, 66] width 48 height 15
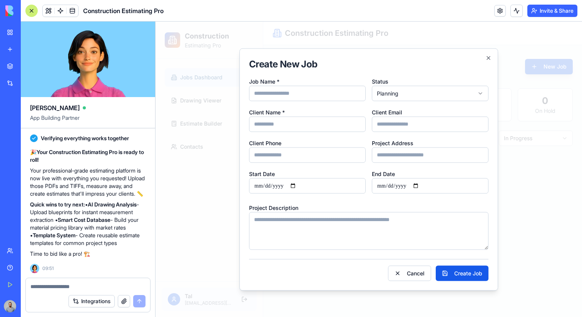
click at [551, 75] on div at bounding box center [368, 169] width 426 height 295
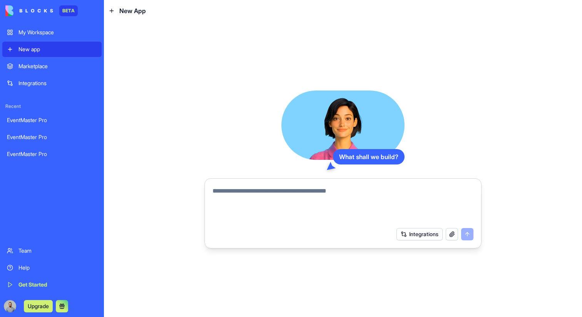
paste textarea "**********"
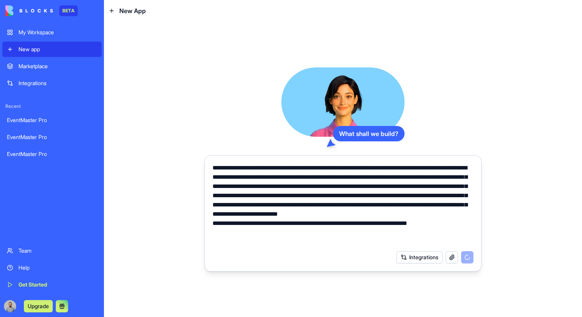
type textarea "**********"
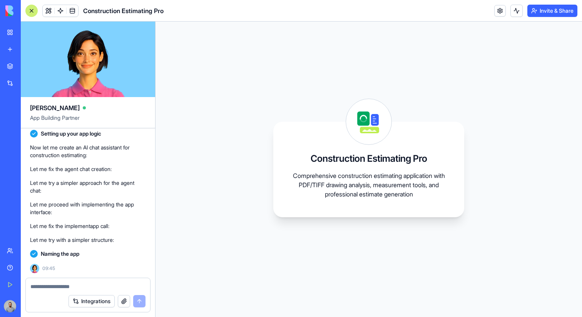
scroll to position [523, 0]
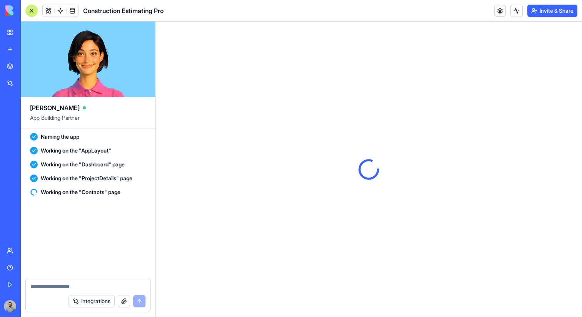
scroll to position [745, 0]
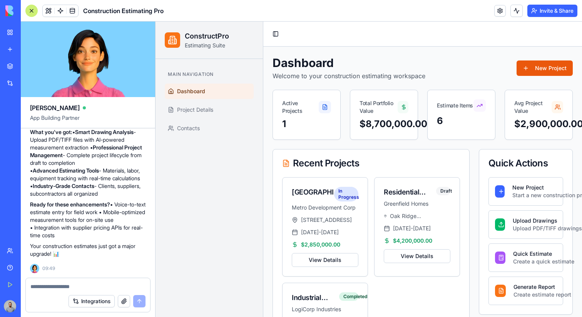
click at [551, 64] on button "New Project" at bounding box center [544, 67] width 56 height 15
click at [543, 71] on button "New Project" at bounding box center [544, 67] width 56 height 15
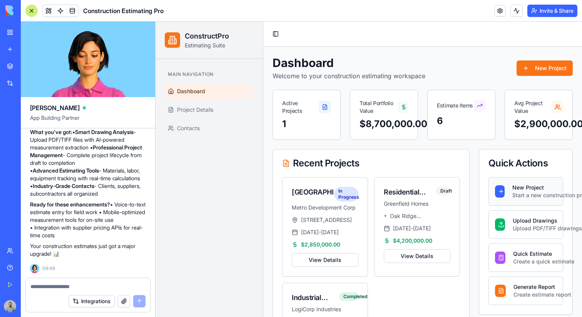
click at [515, 199] on div "Start a new construction project" at bounding box center [534, 195] width 44 height 8
click at [336, 264] on link "View Details" at bounding box center [325, 260] width 67 height 14
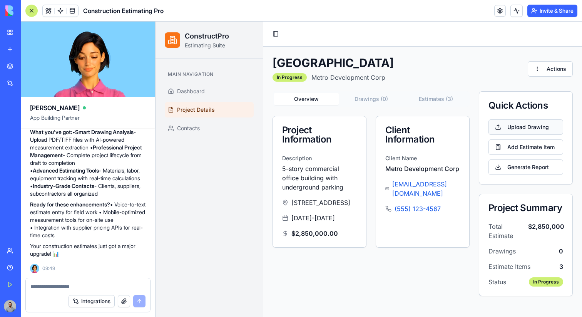
click at [518, 129] on button "Upload Drawing" at bounding box center [525, 126] width 75 height 15
click at [529, 150] on button "Add Estimate Item" at bounding box center [525, 146] width 75 height 15
click at [561, 72] on html "ConstructPro Estimating Suite Main Navigation Dashboard Project Details Contact…" at bounding box center [368, 169] width 426 height 295
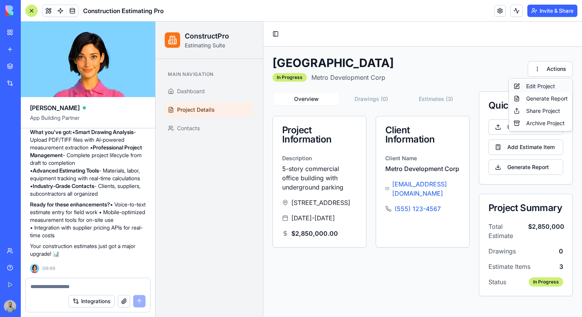
click at [557, 83] on div "Edit Project" at bounding box center [541, 86] width 60 height 12
click at [535, 70] on html "ConstructPro Estimating Suite Main Navigation Dashboard Project Details Contact…" at bounding box center [368, 169] width 426 height 295
click at [534, 109] on div "Share Project" at bounding box center [541, 111] width 60 height 12
click at [545, 69] on html "ConstructPro Estimating Suite Main Navigation Dashboard Project Details Contact…" at bounding box center [368, 169] width 426 height 295
click at [545, 100] on div "Generate Report" at bounding box center [541, 98] width 60 height 12
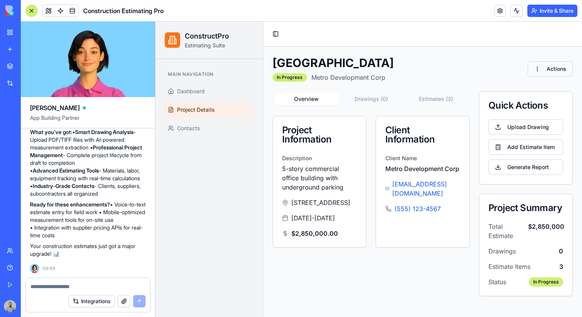
click at [554, 72] on html "ConstructPro Estimating Suite Main Navigation Dashboard Project Details Contact…" at bounding box center [368, 169] width 426 height 295
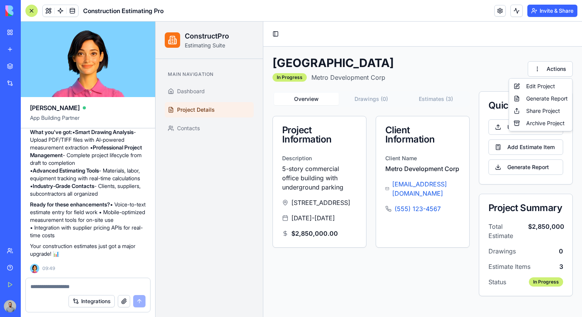
click at [199, 146] on html "ConstructPro Estimating Suite Main Navigation Dashboard Project Details Contact…" at bounding box center [368, 169] width 426 height 295
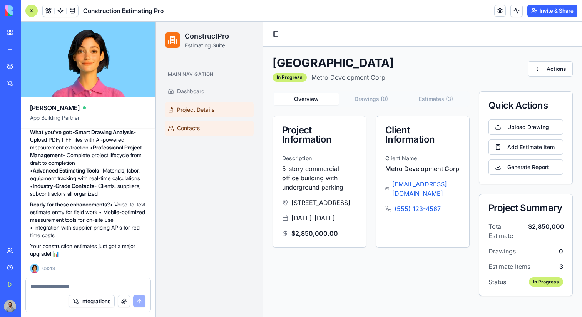
click at [204, 128] on link "Contacts" at bounding box center [209, 127] width 89 height 15
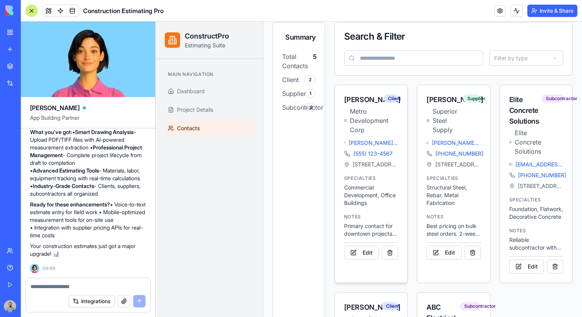
scroll to position [137, 0]
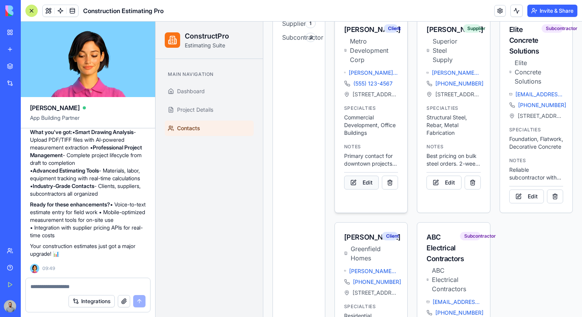
click at [359, 189] on button "Edit" at bounding box center [361, 182] width 35 height 14
click at [452, 189] on button "Edit" at bounding box center [443, 182] width 35 height 14
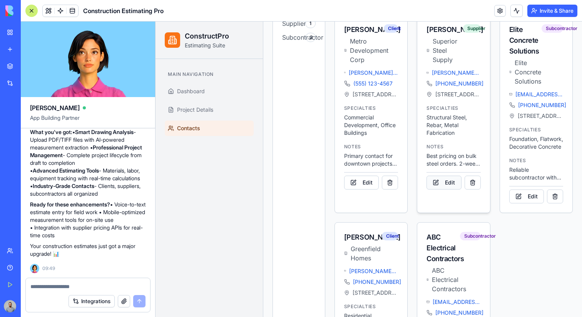
click at [452, 189] on button "Edit" at bounding box center [443, 182] width 35 height 14
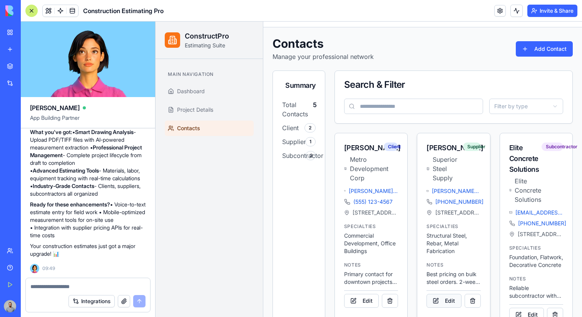
scroll to position [0, 0]
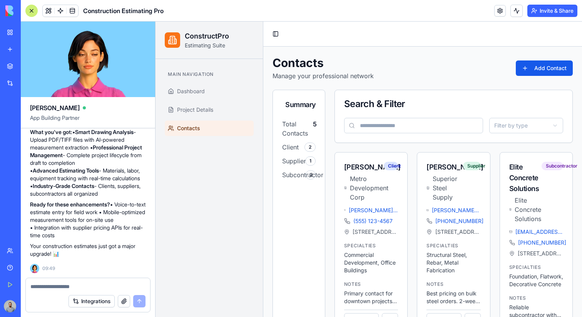
click at [541, 70] on button "Add Contact" at bounding box center [544, 67] width 57 height 15
click at [526, 69] on button "Add Contact" at bounding box center [544, 67] width 57 height 15
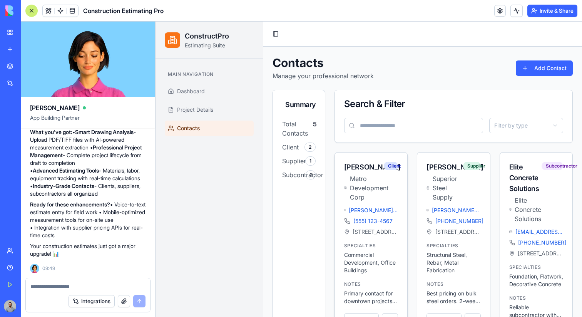
scroll to position [745, 0]
click at [416, 124] on input at bounding box center [413, 125] width 139 height 15
click at [526, 65] on button "Add Contact" at bounding box center [544, 67] width 57 height 15
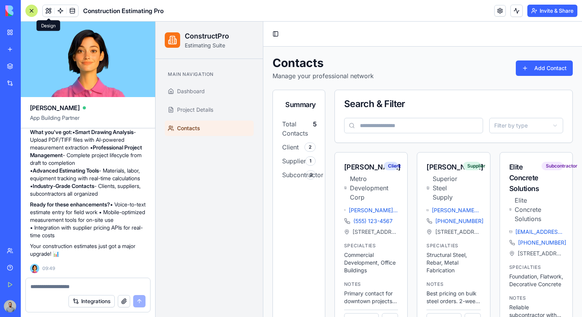
click at [49, 10] on span at bounding box center [49, 11] width 22 height 22
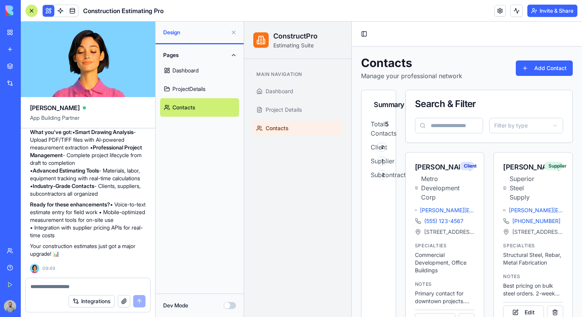
click at [233, 303] on button "Dev Mode" at bounding box center [230, 305] width 12 height 7
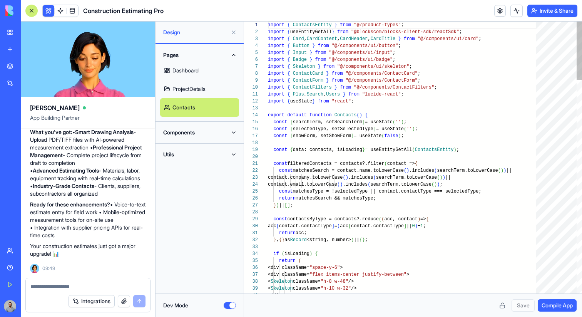
scroll to position [55, 0]
click at [218, 130] on button "Components" at bounding box center [199, 132] width 79 height 12
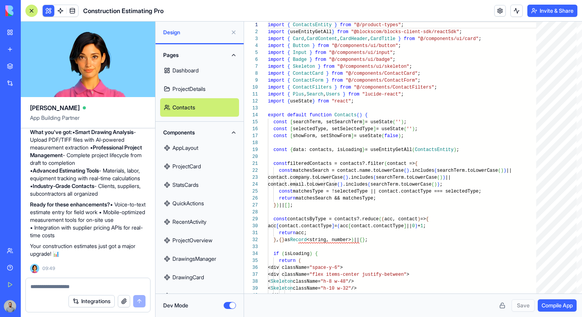
click at [218, 130] on button "Components" at bounding box center [199, 132] width 79 height 12
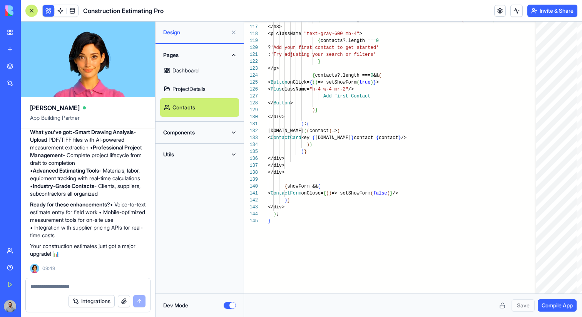
click at [226, 302] on button "Dev Mode" at bounding box center [230, 305] width 12 height 7
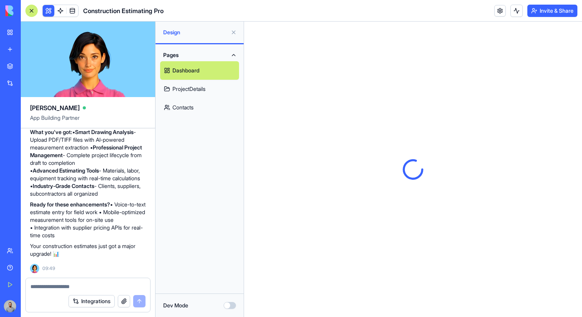
click at [215, 102] on link "Contacts" at bounding box center [199, 107] width 79 height 18
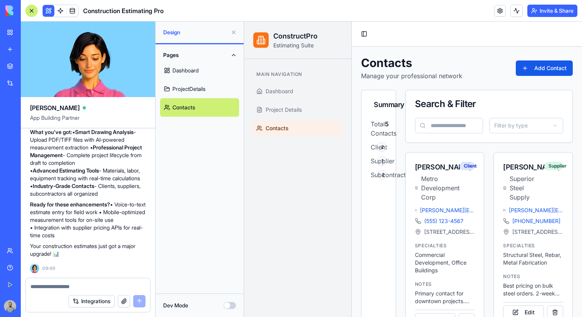
click at [531, 63] on button "Add Contact" at bounding box center [544, 67] width 57 height 15
click at [544, 70] on button "Add Contact" at bounding box center [544, 67] width 57 height 15
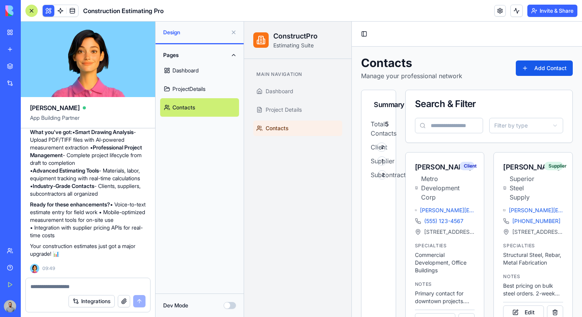
click at [544, 70] on button "Add Contact" at bounding box center [544, 67] width 57 height 15
click at [232, 306] on button "Dev Mode" at bounding box center [230, 305] width 12 height 7
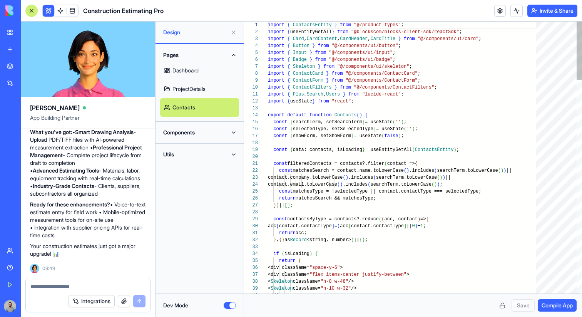
scroll to position [55, 0]
type textarea "**********"
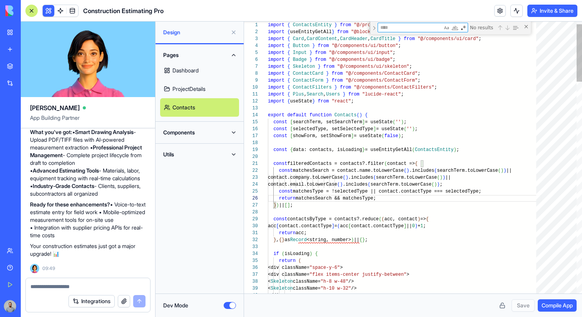
type textarea "*"
type textarea "**********"
type textarea "**"
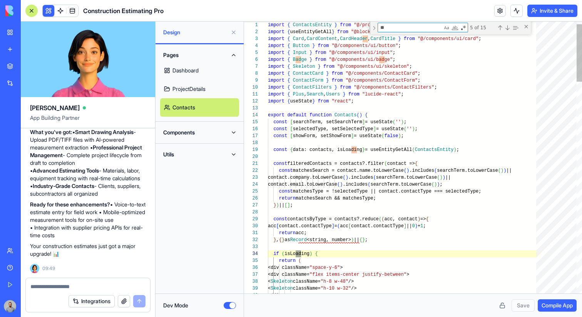
type textarea "**********"
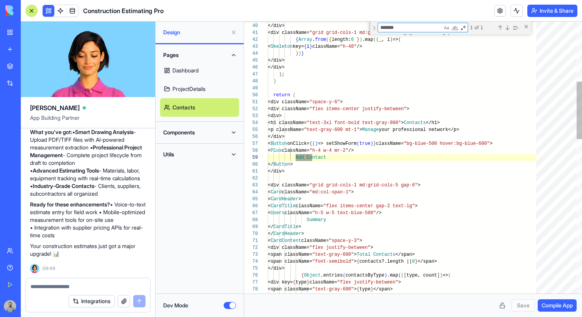
scroll to position [69, 47]
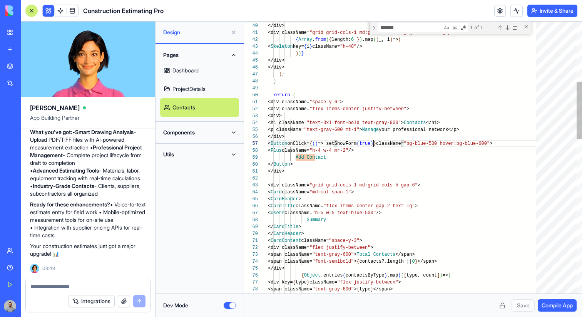
scroll to position [42, 117]
type textarea "**********"
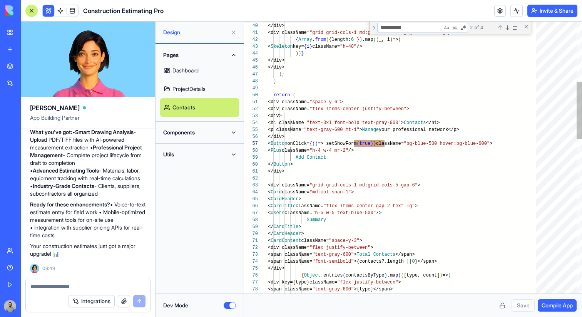
scroll to position [69, 145]
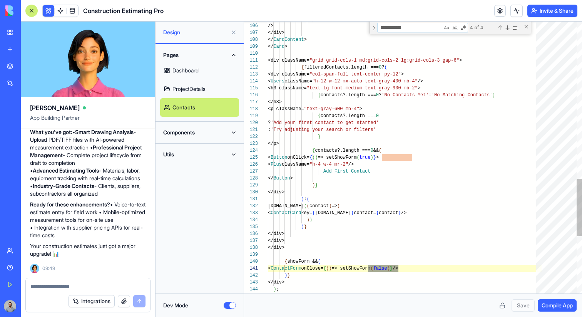
type textarea "**********"
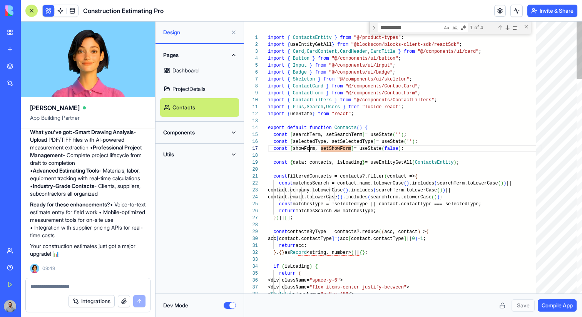
type textarea "********"
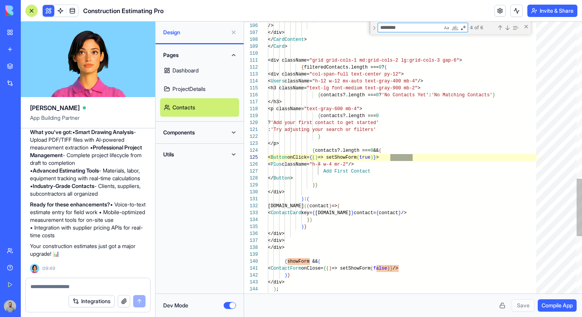
scroll to position [69, 42]
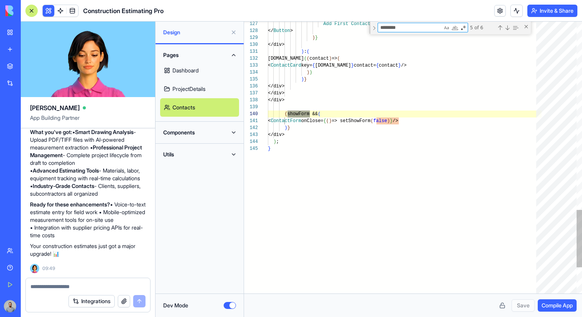
type textarea "**********"
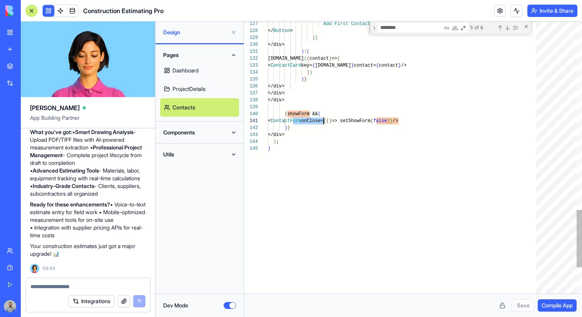
scroll to position [0, 56]
click at [232, 305] on button "Dev Mode" at bounding box center [230, 305] width 12 height 7
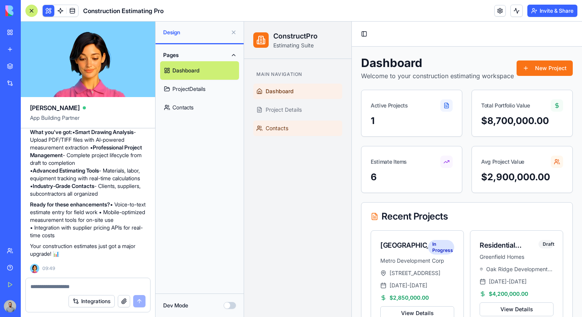
click at [315, 121] on link "Contacts" at bounding box center [297, 127] width 89 height 15
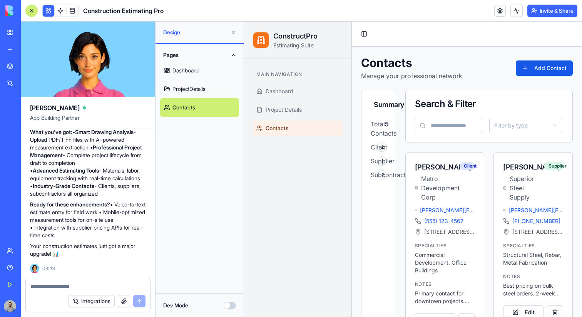
click at [550, 70] on button "Add Contact" at bounding box center [544, 67] width 57 height 15
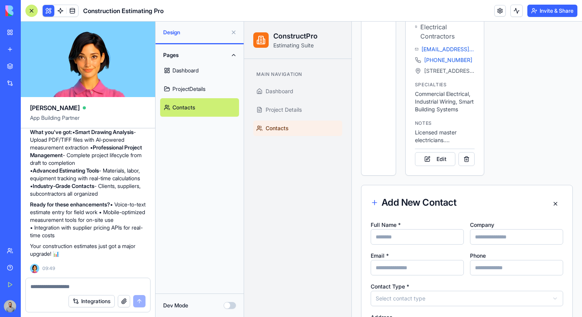
scroll to position [731, 0]
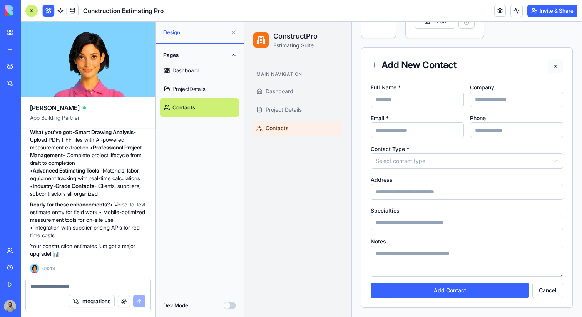
click at [556, 63] on button at bounding box center [554, 66] width 15 height 14
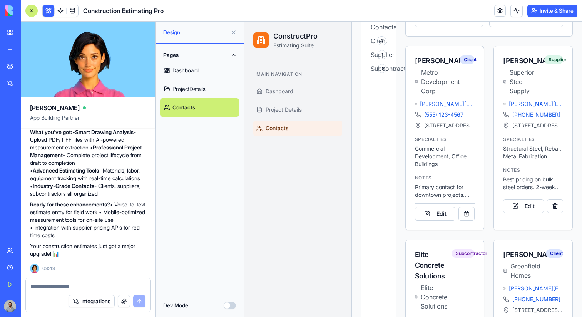
scroll to position [0, 0]
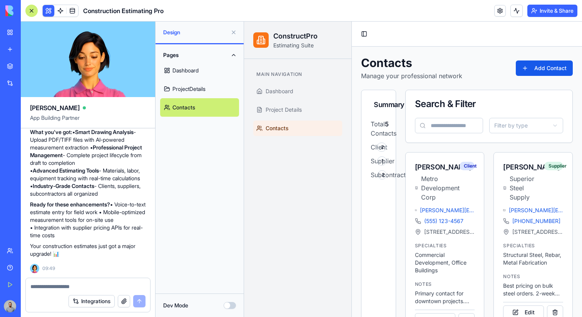
click at [555, 64] on button "Add Contact" at bounding box center [544, 67] width 57 height 15
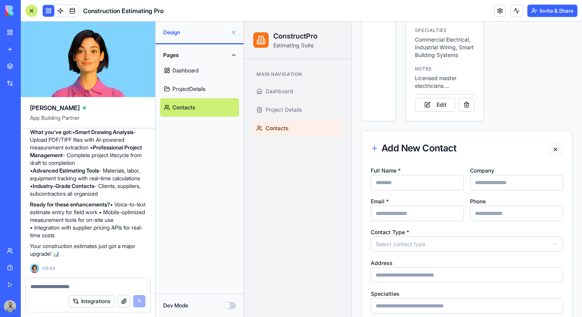
click at [553, 156] on button at bounding box center [554, 149] width 15 height 14
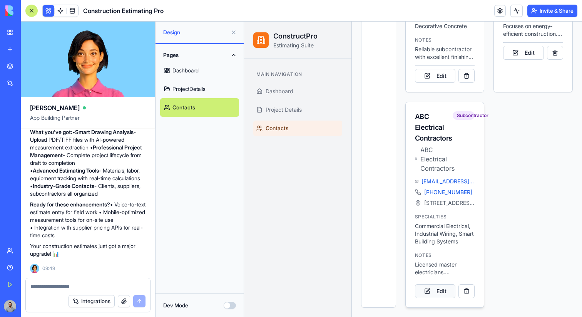
click at [437, 289] on button "Edit" at bounding box center [435, 291] width 41 height 14
click at [434, 75] on button "Edit" at bounding box center [435, 76] width 41 height 14
click at [470, 76] on button at bounding box center [466, 76] width 16 height 14
click at [468, 75] on button at bounding box center [466, 76] width 16 height 14
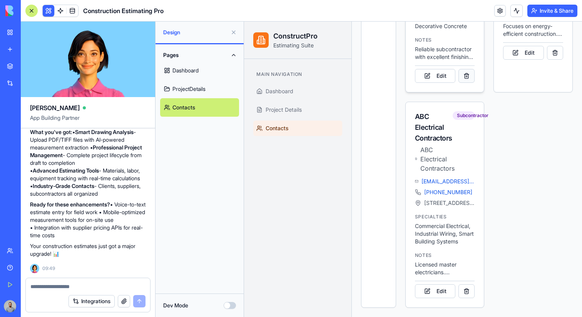
click at [468, 75] on button at bounding box center [466, 76] width 16 height 14
click at [511, 69] on div "jennifer@greenfieldhomes.com (555) 987-6543 654 Residential Dr, Suburbia Specia…" at bounding box center [533, 4] width 78 height 130
click at [511, 60] on button "Edit" at bounding box center [523, 53] width 41 height 14
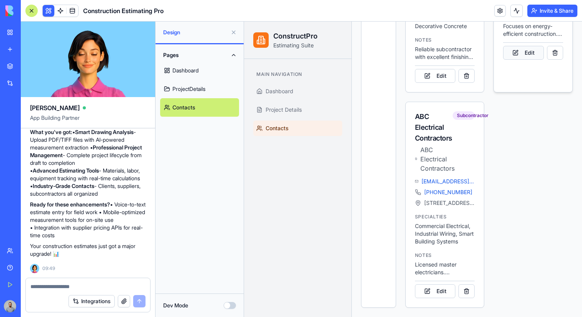
click at [511, 60] on button "Edit" at bounding box center [523, 53] width 41 height 14
click at [228, 302] on button "Dev Mode" at bounding box center [230, 305] width 12 height 7
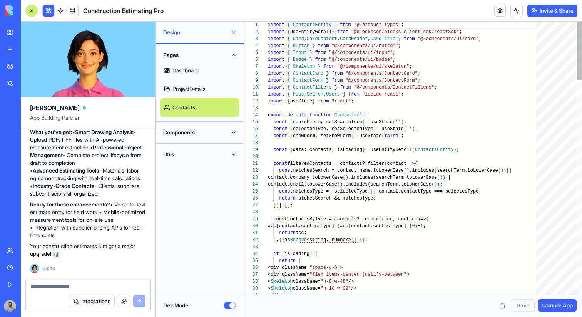
scroll to position [55, 0]
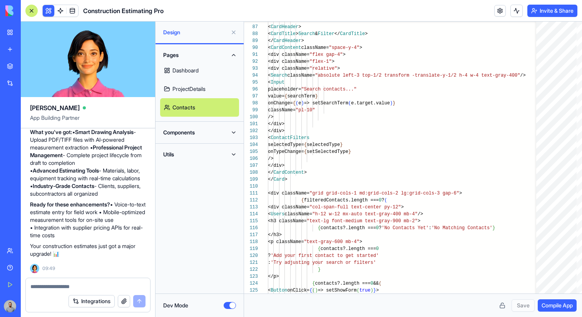
click at [237, 129] on button "Components" at bounding box center [199, 132] width 79 height 12
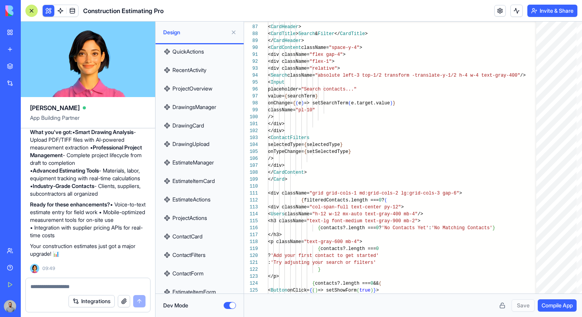
scroll to position [186, 0]
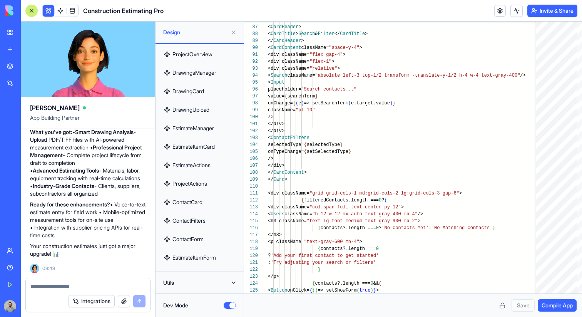
click at [218, 205] on link "ContactCard" at bounding box center [199, 202] width 79 height 18
type textarea "**********"
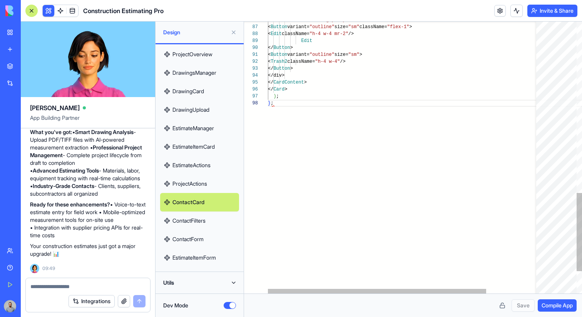
scroll to position [48, 5]
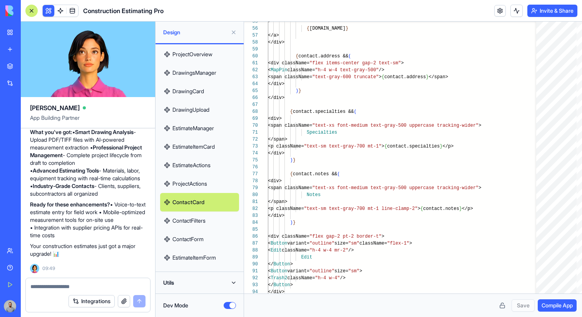
click at [229, 302] on button "Dev Mode" at bounding box center [230, 305] width 12 height 7
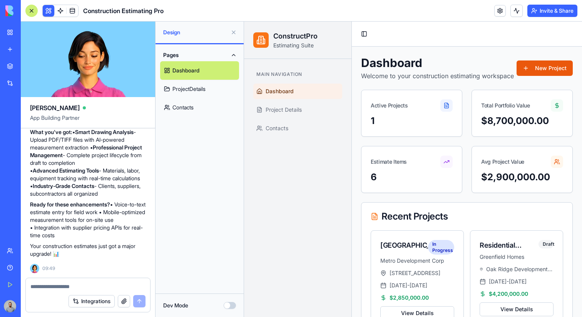
click at [528, 64] on button "New Project" at bounding box center [544, 67] width 56 height 15
click at [520, 71] on button "New Project" at bounding box center [544, 67] width 56 height 15
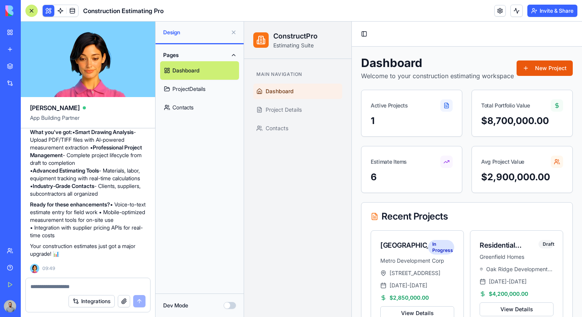
click at [520, 71] on button "New Project" at bounding box center [544, 67] width 56 height 15
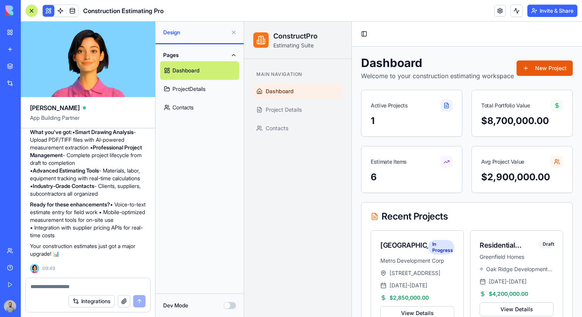
click at [520, 71] on button "New Project" at bounding box center [544, 67] width 56 height 15
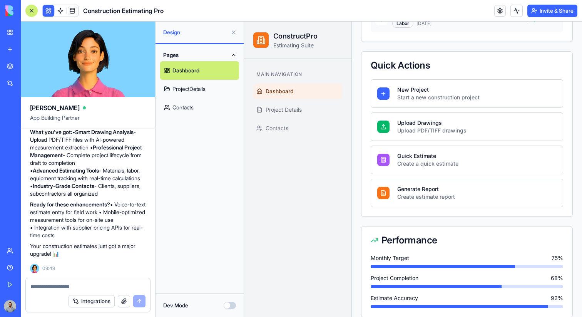
scroll to position [592, 0]
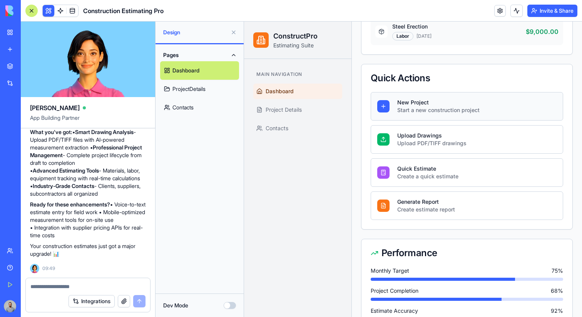
click at [478, 120] on button "New Project Start a new construction project" at bounding box center [467, 106] width 192 height 28
click at [476, 150] on button "Upload Drawings Upload PDF/TIFF drawings" at bounding box center [467, 139] width 192 height 28
click at [475, 181] on button "Quick Estimate Create a quick estimate" at bounding box center [467, 172] width 192 height 28
click at [482, 216] on button "Generate Report Create estimate report" at bounding box center [467, 205] width 192 height 28
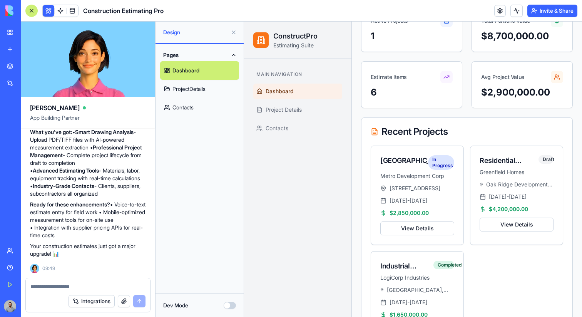
scroll to position [83, 0]
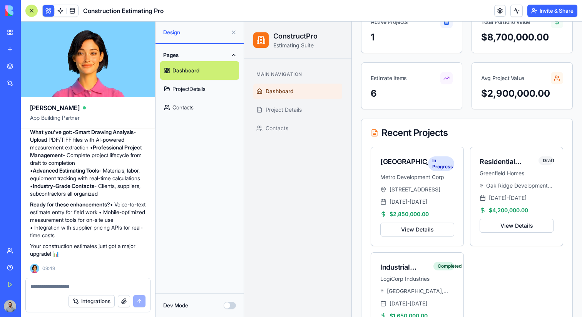
click at [34, 13] on div at bounding box center [31, 11] width 12 height 12
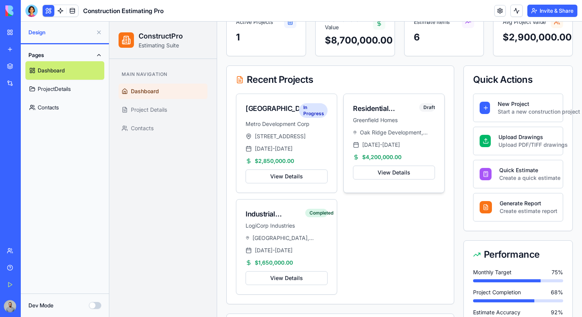
scroll to position [0, 0]
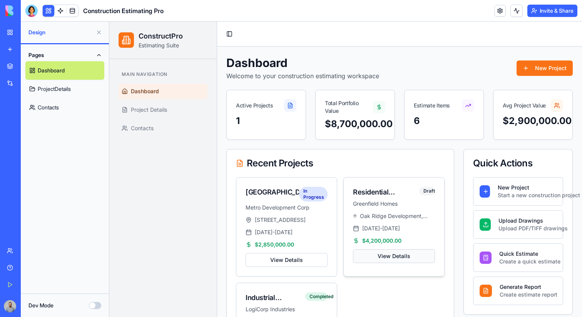
click at [372, 258] on link "View Details" at bounding box center [394, 256] width 82 height 14
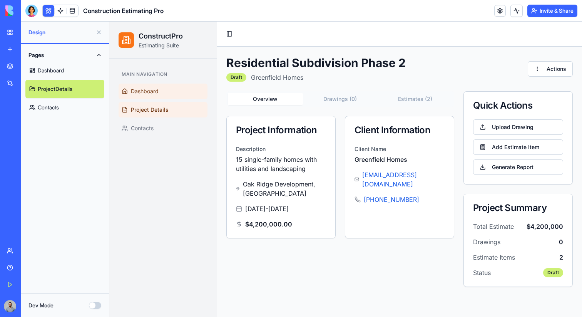
click at [186, 87] on link "Dashboard" at bounding box center [163, 90] width 89 height 15
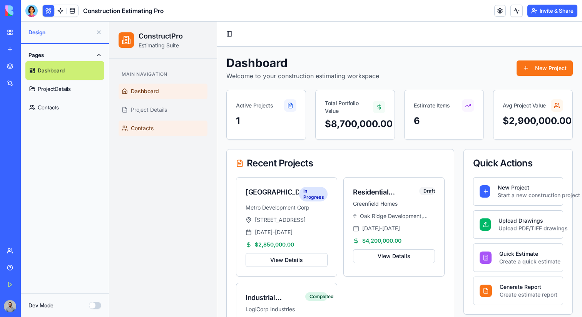
click at [182, 127] on link "Contacts" at bounding box center [163, 127] width 89 height 15
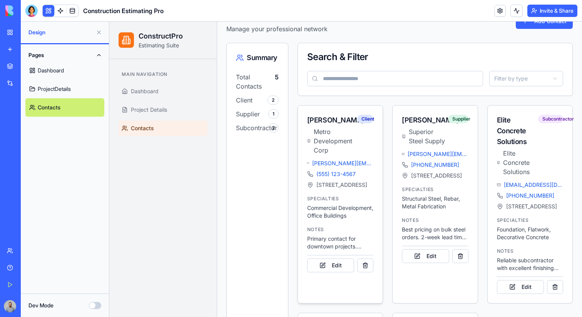
scroll to position [66, 0]
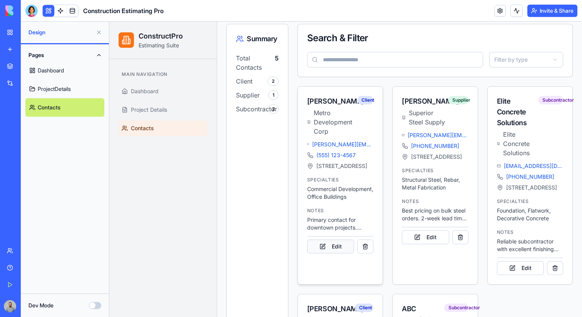
click at [337, 253] on button "Edit" at bounding box center [330, 246] width 47 height 14
click at [420, 244] on button "Edit" at bounding box center [425, 237] width 47 height 14
click at [457, 244] on button at bounding box center [460, 237] width 16 height 14
click at [464, 222] on p "Best pricing on bulk steel orders. 2-week lead time on custom fabrication." at bounding box center [435, 214] width 66 height 15
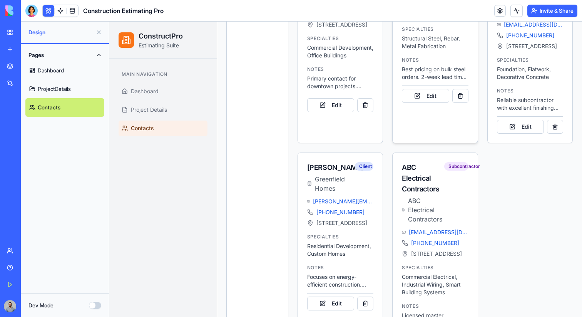
scroll to position [233, 0]
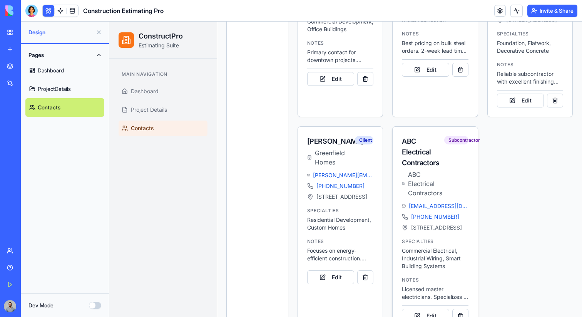
click at [444, 222] on div "office@abcelectrical.com (555) 456-7890 987 Electric Ave, Commercial District" at bounding box center [435, 216] width 66 height 29
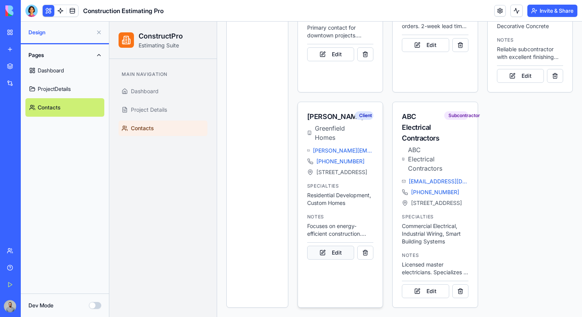
click at [330, 253] on button "Edit" at bounding box center [330, 252] width 47 height 14
click at [447, 287] on button "Edit" at bounding box center [425, 291] width 47 height 14
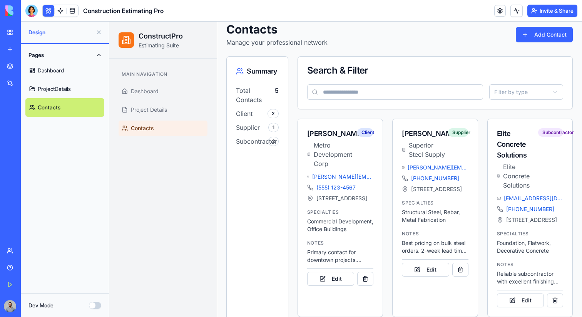
scroll to position [0, 0]
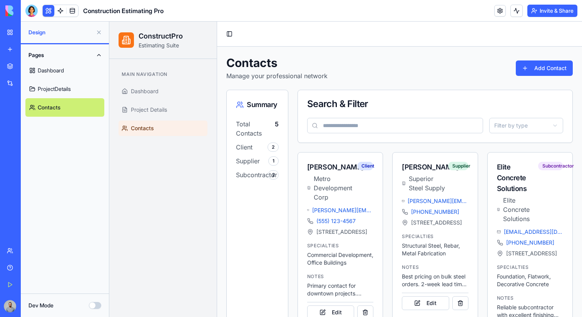
click at [47, 10] on button at bounding box center [49, 11] width 12 height 12
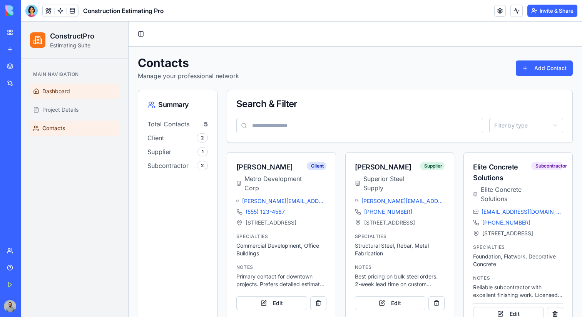
click at [73, 93] on link "Dashboard" at bounding box center [74, 90] width 89 height 15
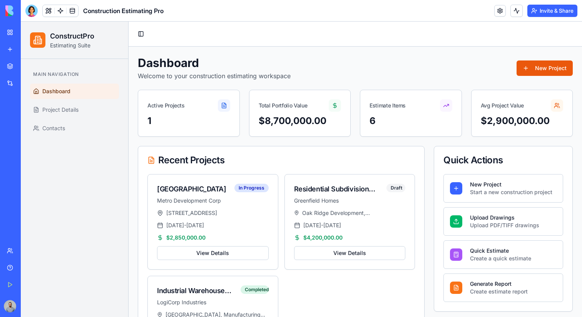
click at [547, 69] on button "New Project" at bounding box center [544, 67] width 56 height 15
click at [350, 248] on link "View Details" at bounding box center [350, 253] width 112 height 14
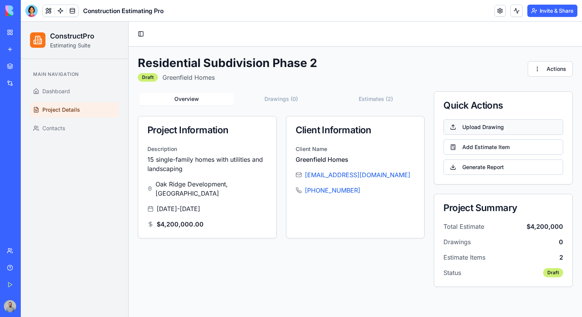
click at [489, 123] on button "Upload Drawing" at bounding box center [503, 126] width 120 height 15
click at [498, 150] on button "Add Estimate Item" at bounding box center [503, 146] width 120 height 15
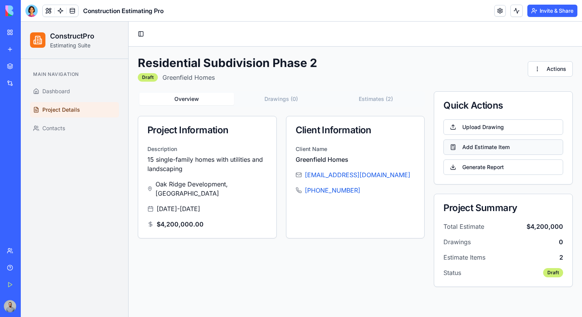
click at [498, 150] on button "Add Estimate Item" at bounding box center [503, 146] width 120 height 15
click at [541, 67] on html "ConstructPro Estimating Suite Main Navigation Dashboard Project Details Contact…" at bounding box center [301, 169] width 561 height 295
click at [539, 88] on div "Edit Project" at bounding box center [541, 86] width 60 height 12
click at [547, 71] on html "ConstructPro Estimating Suite Main Navigation Dashboard Project Details Contact…" at bounding box center [301, 169] width 561 height 295
click at [532, 113] on div "Share Project" at bounding box center [541, 111] width 60 height 12
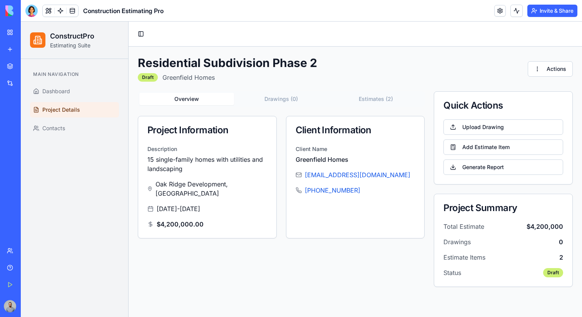
click at [272, 100] on button "Drawings ( 0 )" at bounding box center [281, 99] width 95 height 12
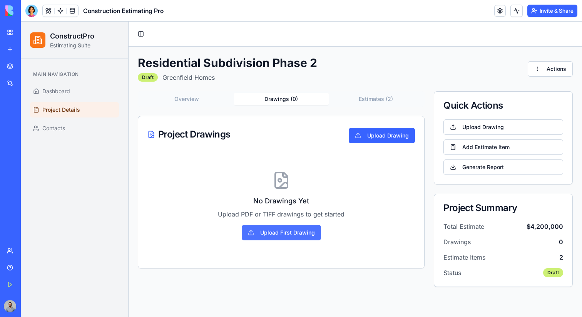
click at [270, 237] on button "Upload First Drawing" at bounding box center [281, 232] width 79 height 15
click at [209, 94] on button "Overview" at bounding box center [186, 99] width 95 height 12
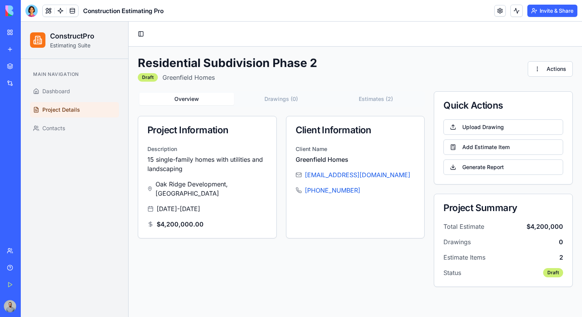
click at [365, 97] on button "Estimates ( 2 )" at bounding box center [376, 99] width 95 height 12
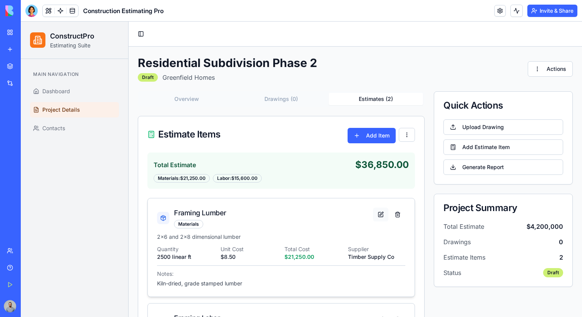
click at [384, 219] on button at bounding box center [380, 214] width 15 height 14
click at [379, 216] on button at bounding box center [380, 214] width 15 height 14
click at [387, 138] on button "Add Item" at bounding box center [371, 135] width 48 height 15
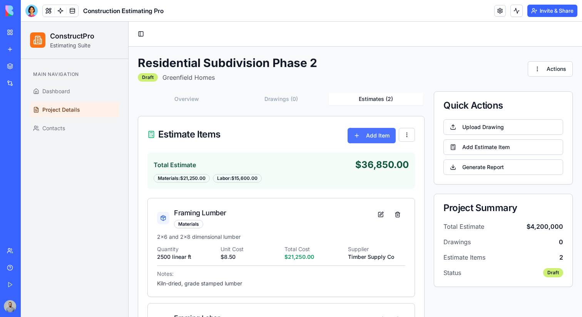
click at [387, 138] on button "Add Item" at bounding box center [371, 135] width 48 height 15
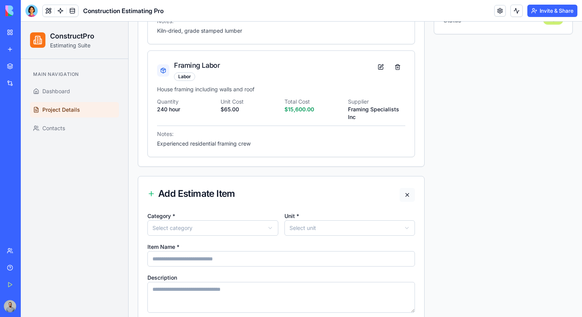
click at [404, 195] on button at bounding box center [406, 195] width 15 height 14
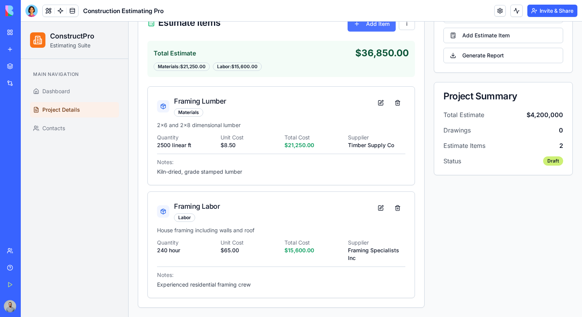
click at [387, 27] on button "Add Item" at bounding box center [371, 23] width 48 height 15
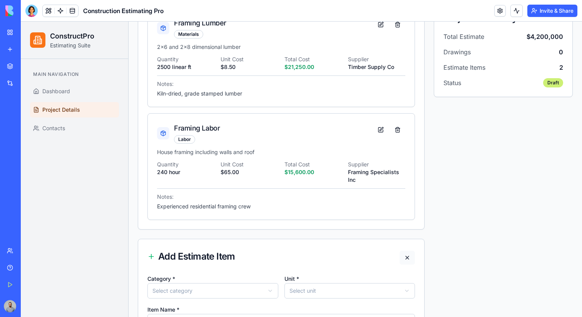
click at [412, 262] on button at bounding box center [406, 257] width 15 height 14
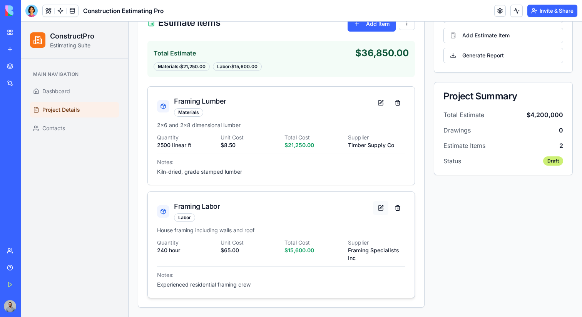
click at [383, 204] on button at bounding box center [380, 208] width 15 height 14
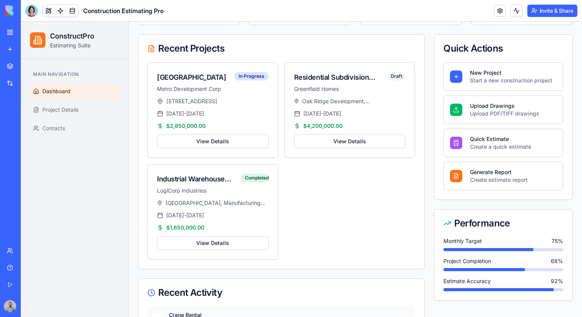
scroll to position [0, 0]
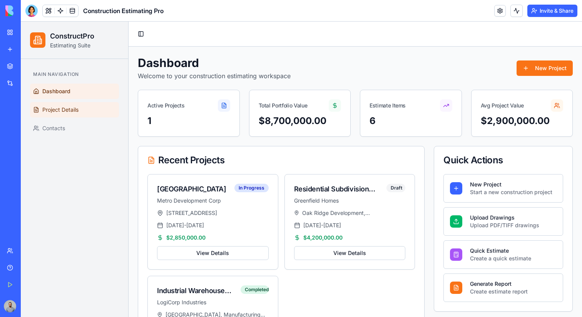
click at [96, 116] on link "Project Details" at bounding box center [74, 109] width 89 height 15
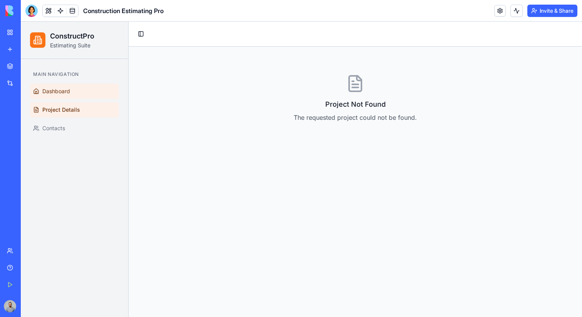
click at [97, 95] on link "Dashboard" at bounding box center [74, 90] width 89 height 15
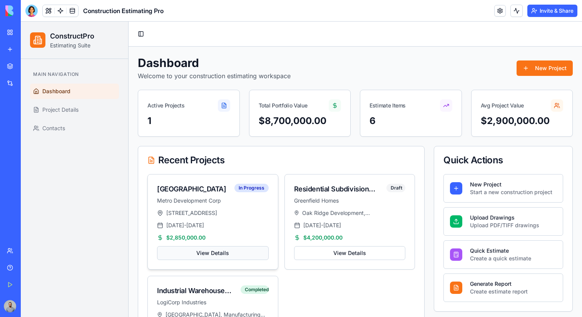
click at [243, 253] on link "View Details" at bounding box center [213, 253] width 112 height 14
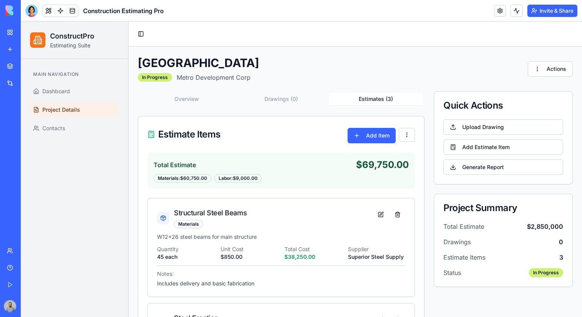
click at [379, 104] on button "Estimates ( 3 )" at bounding box center [376, 99] width 95 height 12
click at [403, 133] on html "ConstructPro Estimating Suite Main Navigation Dashboard Project Details Contact…" at bounding box center [301, 278] width 561 height 512
click at [403, 134] on html "ConstructPro Estimating Suite Main Navigation Dashboard Project Details Contact…" at bounding box center [301, 278] width 561 height 512
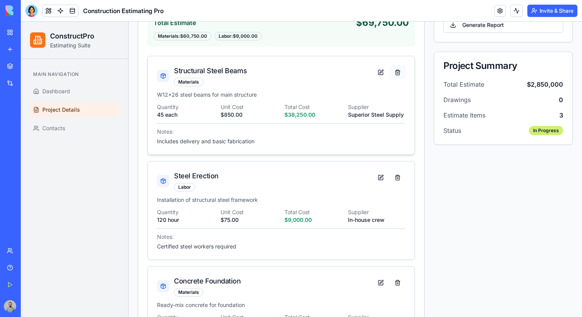
scroll to position [217, 0]
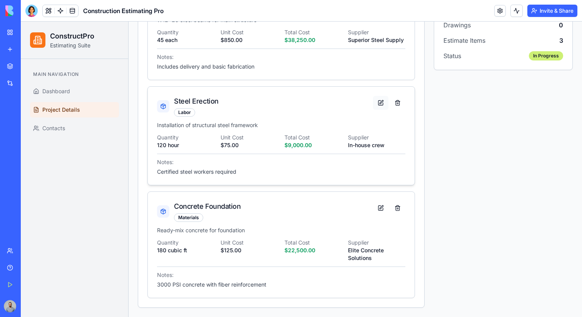
click at [379, 105] on button at bounding box center [380, 103] width 15 height 14
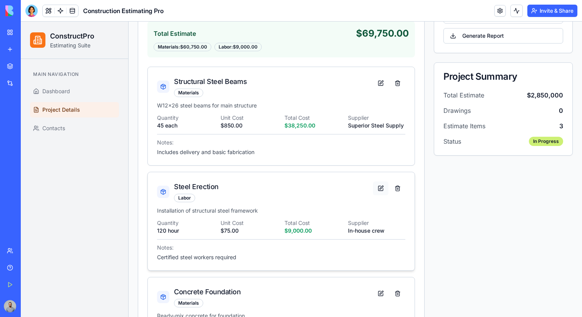
scroll to position [108, 0]
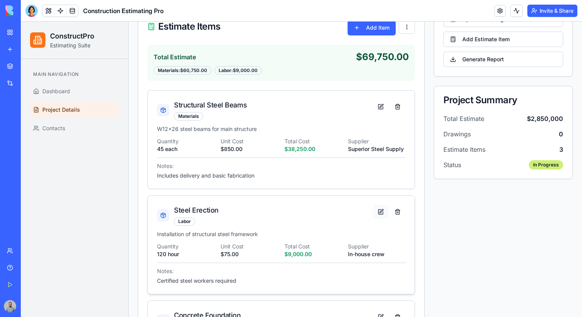
click at [379, 105] on button at bounding box center [380, 107] width 15 height 14
click at [397, 104] on button at bounding box center [397, 107] width 15 height 14
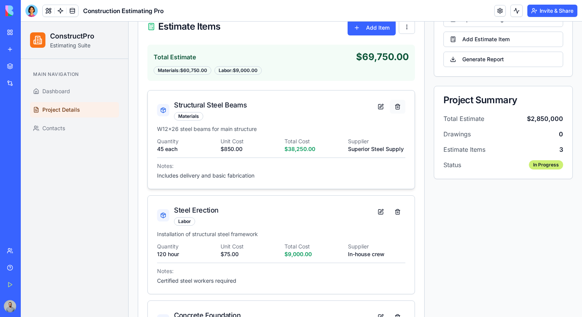
click at [397, 104] on button at bounding box center [397, 107] width 15 height 14
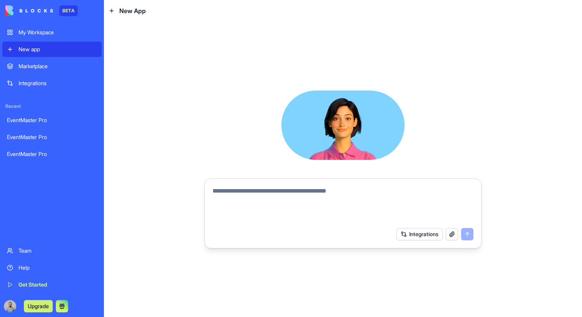
paste textarea "**********"
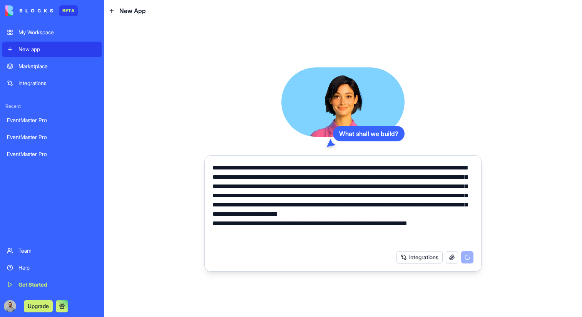
type textarea "**********"
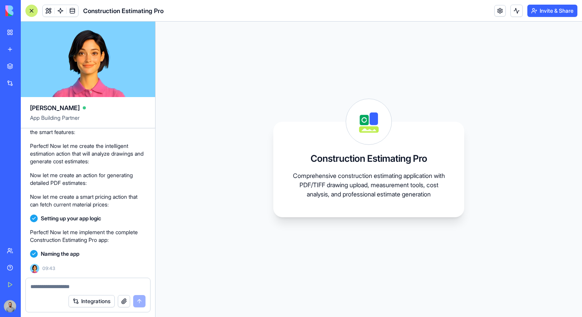
scroll to position [449, 0]
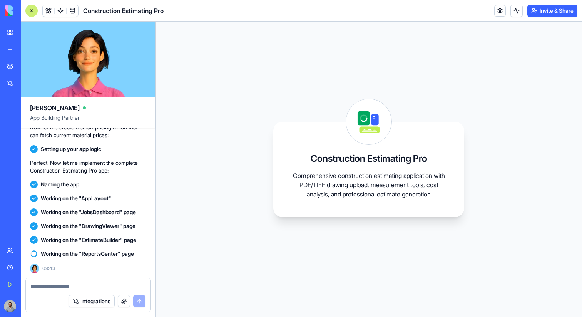
click at [33, 55] on link "New app" at bounding box center [17, 49] width 31 height 15
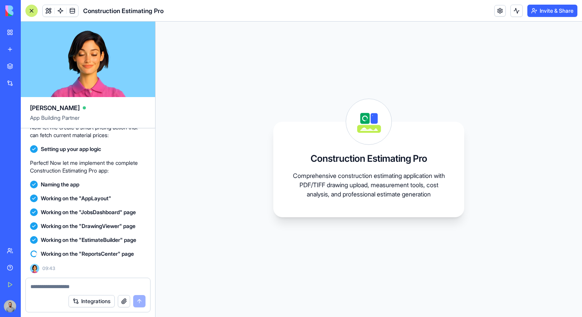
click at [33, 55] on link "New app" at bounding box center [17, 49] width 31 height 15
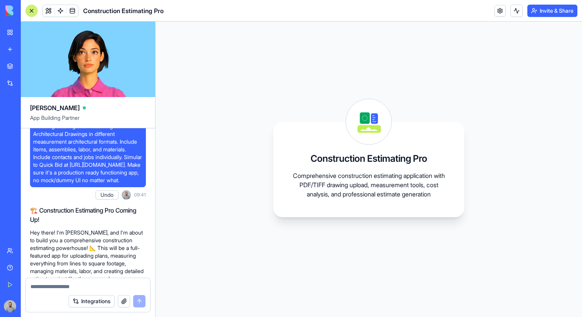
scroll to position [108, 0]
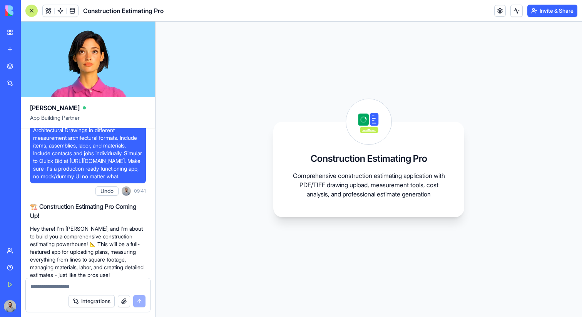
click at [127, 180] on span "Comprehensive Construction Estimating with the ability to upload .pdf and .tiff…" at bounding box center [88, 137] width 110 height 85
drag, startPoint x: 127, startPoint y: 216, endPoint x: 140, endPoint y: 233, distance: 21.5
click at [140, 180] on span "Comprehensive Construction Estimating with the ability to upload .pdf and .tiff…" at bounding box center [88, 137] width 110 height 85
copy span "Make sure it's a production ready functioning app, no mock/dummy UI no matter w…"
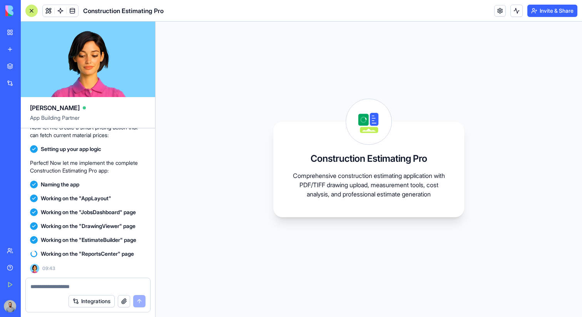
scroll to position [449, 0]
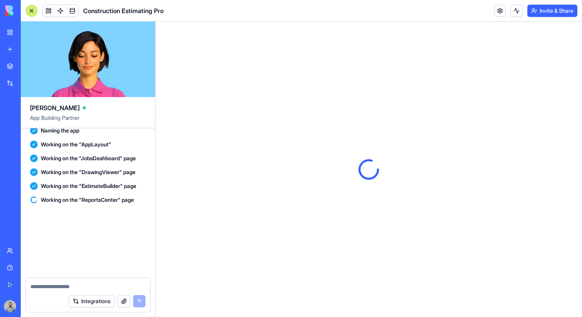
scroll to position [605, 0]
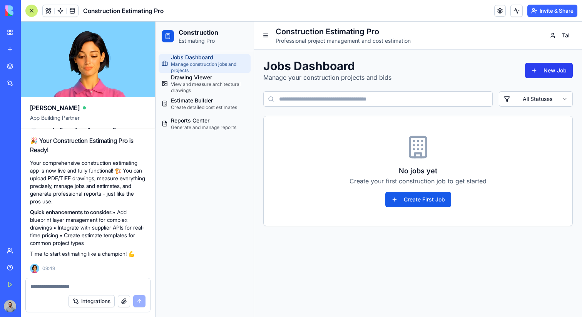
click at [536, 68] on button "New Job" at bounding box center [549, 70] width 48 height 15
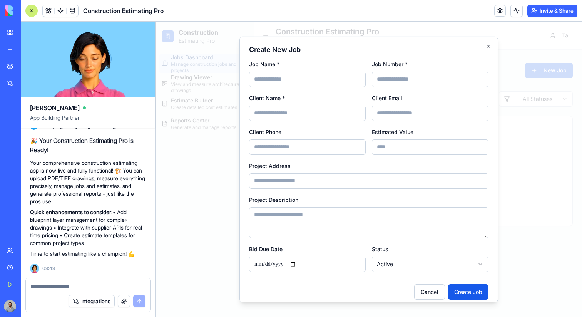
click at [528, 77] on div at bounding box center [368, 169] width 426 height 295
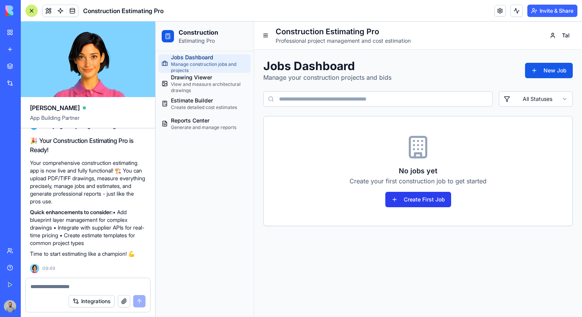
click at [419, 202] on button "Create First Job" at bounding box center [418, 199] width 66 height 15
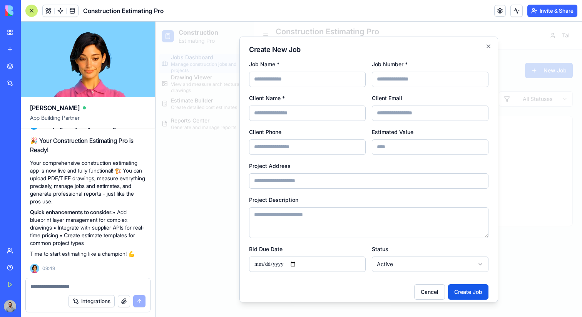
click at [511, 182] on div at bounding box center [368, 169] width 426 height 295
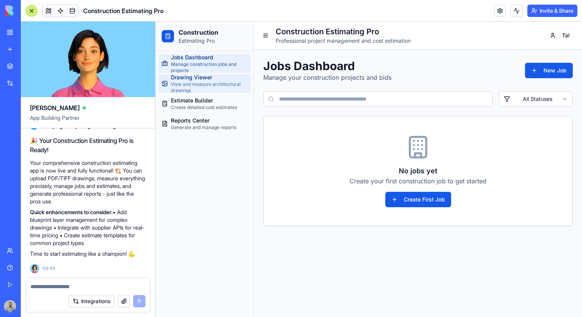
click at [217, 88] on span "View and measure architectural drawings" at bounding box center [209, 87] width 77 height 12
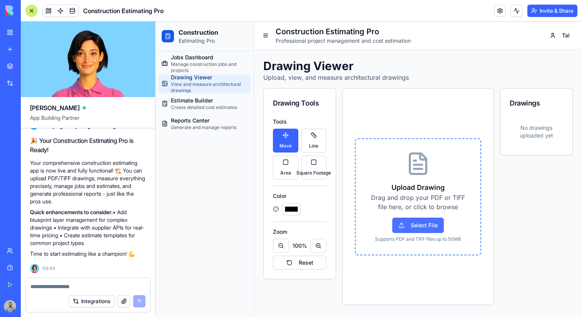
click at [414, 221] on span "Select File" at bounding box center [418, 224] width 52 height 15
click at [155, 22] on input "Select File" at bounding box center [155, 22] width 0 height 0
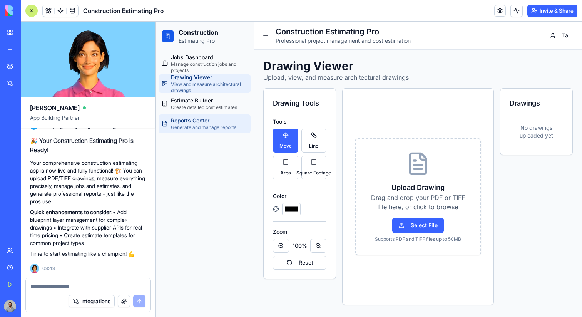
click at [217, 126] on span "Generate and manage reports" at bounding box center [203, 127] width 65 height 6
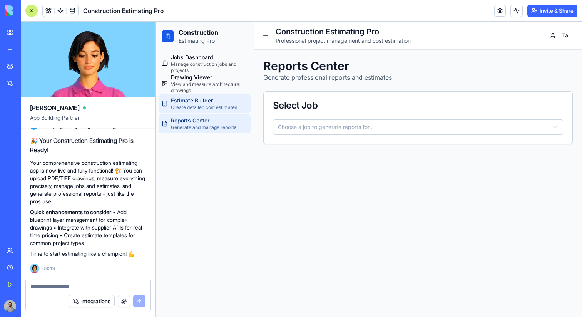
click at [224, 97] on span "Estimate Builder" at bounding box center [204, 101] width 66 height 8
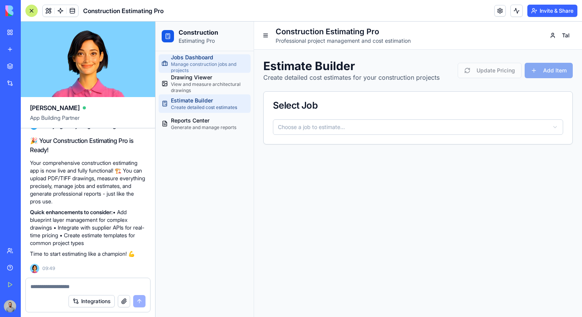
click at [218, 70] on span "Manage construction jobs and projects" at bounding box center [209, 67] width 77 height 12
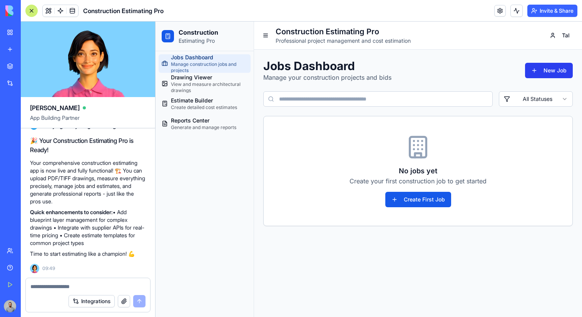
click at [536, 71] on button "New Job" at bounding box center [549, 70] width 48 height 15
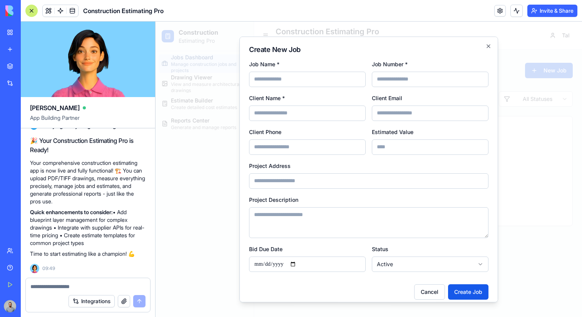
click at [521, 80] on div at bounding box center [368, 169] width 426 height 295
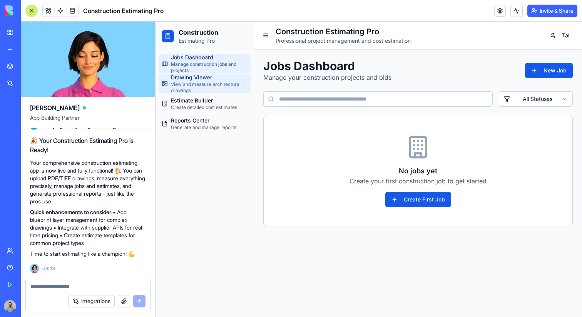
click at [172, 80] on span "Drawing Viewer" at bounding box center [209, 77] width 77 height 8
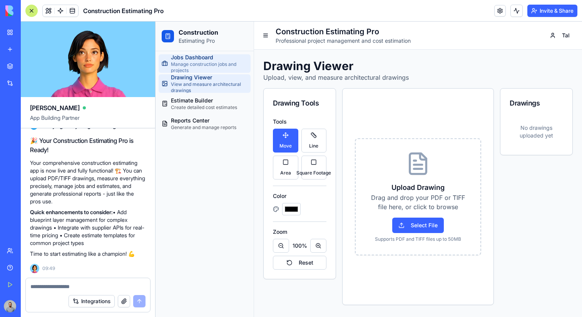
click at [222, 71] on span "Manage construction jobs and projects" at bounding box center [209, 67] width 77 height 12
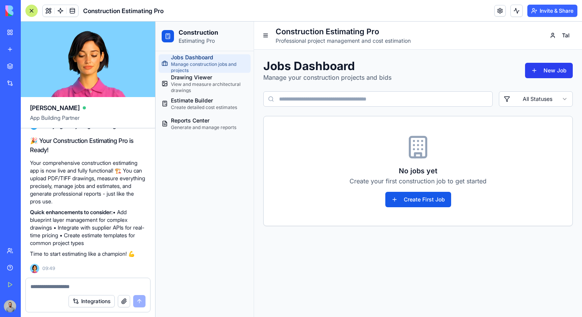
click at [548, 72] on button "New Job" at bounding box center [549, 70] width 48 height 15
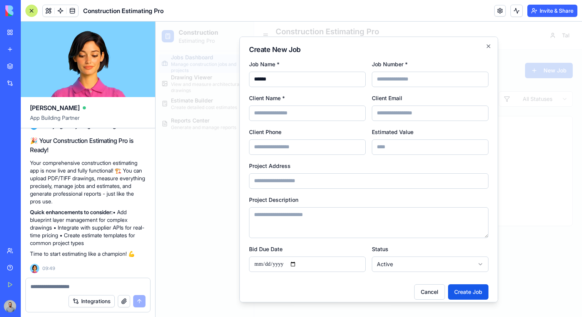
type input "******"
click at [411, 68] on div "Job Number *" at bounding box center [430, 73] width 117 height 28
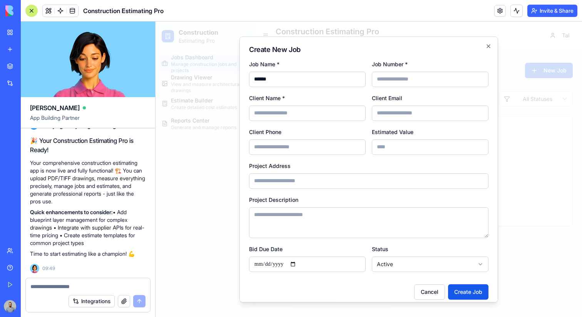
click at [411, 75] on input "Job Number *" at bounding box center [430, 78] width 117 height 15
type input "***"
click at [337, 110] on input "Client Name *" at bounding box center [307, 112] width 117 height 15
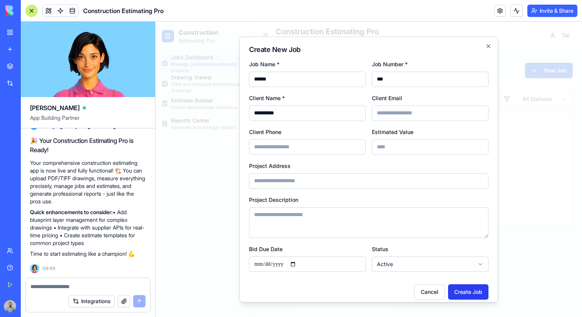
type input "**********"
click at [468, 297] on button "Create Job" at bounding box center [468, 291] width 40 height 15
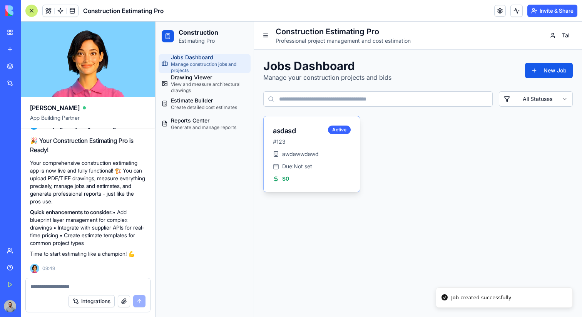
click at [329, 160] on div "awdawwdawd Due: Not set $0" at bounding box center [312, 171] width 96 height 42
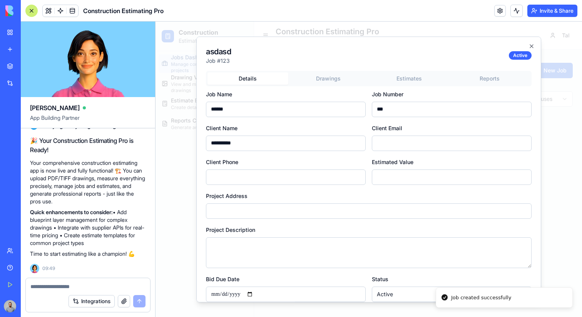
click at [364, 72] on body "**********" at bounding box center [368, 169] width 426 height 295
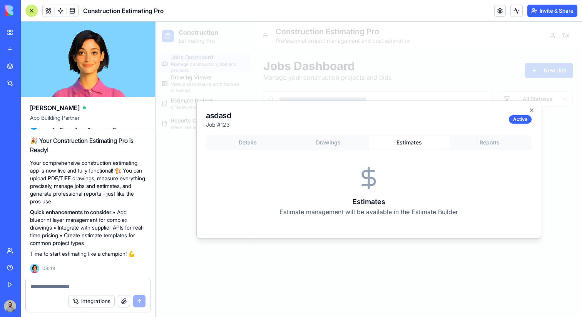
click at [399, 146] on button "Estimates" at bounding box center [409, 142] width 81 height 12
click at [487, 144] on button "Reports" at bounding box center [489, 142] width 81 height 12
click at [259, 134] on div "asdasd Job # 123 Active Details Drawings Estimates Reports Reports Report gener…" at bounding box center [368, 169] width 345 height 138
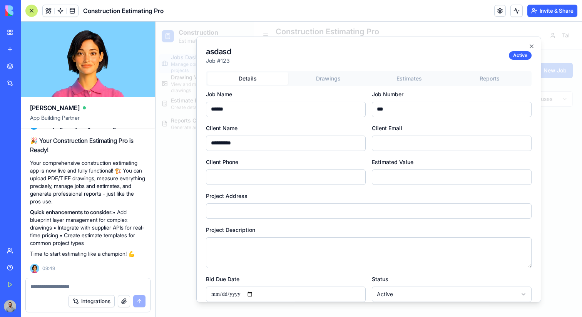
click at [259, 136] on div "**********" at bounding box center [368, 199] width 325 height 259
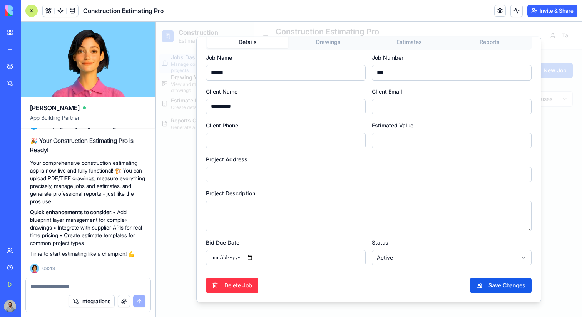
click at [409, 139] on input "*" at bounding box center [452, 139] width 160 height 15
type input "**"
click at [500, 287] on button "Save Changes" at bounding box center [501, 284] width 62 height 15
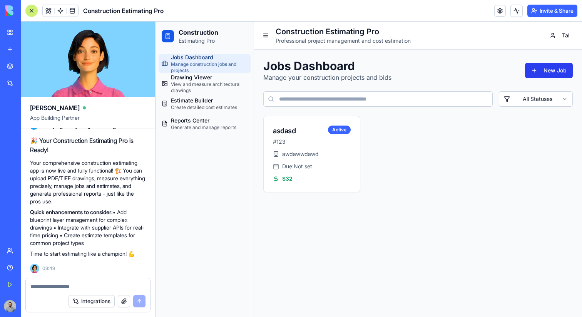
click at [535, 72] on button "New Job" at bounding box center [549, 70] width 48 height 15
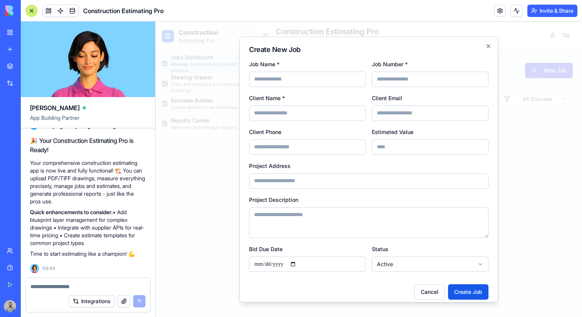
click at [535, 72] on div at bounding box center [368, 169] width 426 height 295
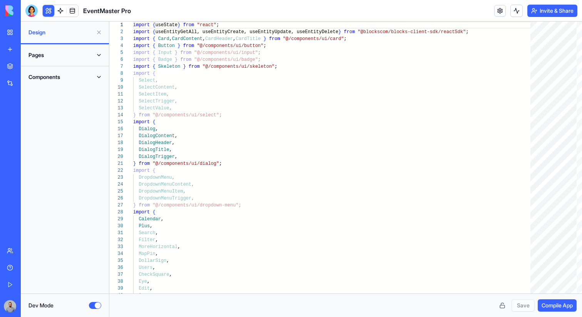
scroll to position [69, 0]
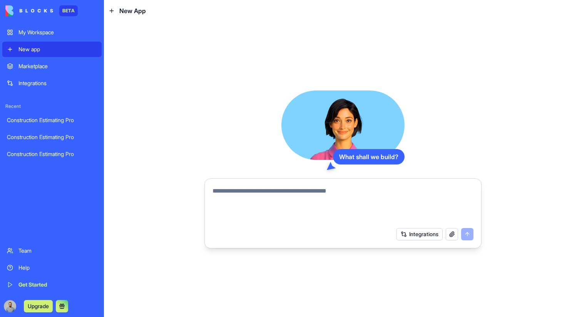
click at [364, 205] on textarea at bounding box center [342, 204] width 261 height 37
type textarea "*"
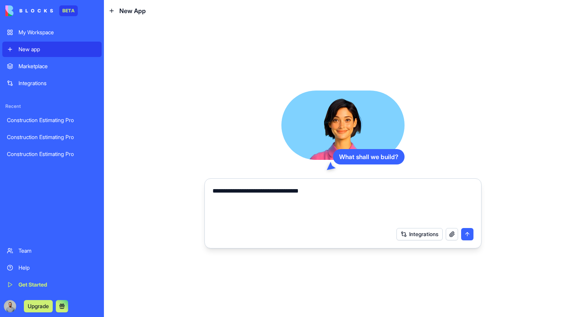
paste textarea "**********"
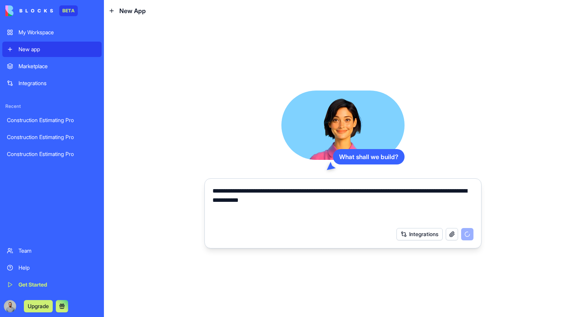
type textarea "**********"
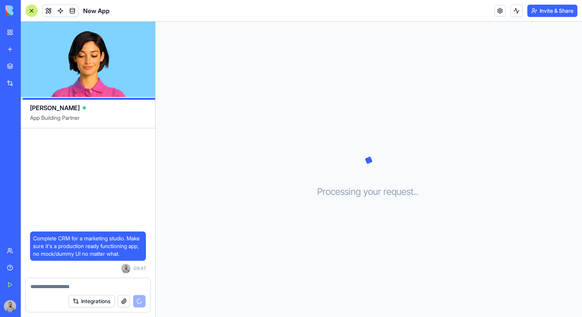
drag, startPoint x: 85, startPoint y: 252, endPoint x: 30, endPoint y: 226, distance: 60.1
click at [30, 231] on div "Complete CRM for a marketing studio. Make sure it's a production ready function…" at bounding box center [88, 245] width 116 height 29
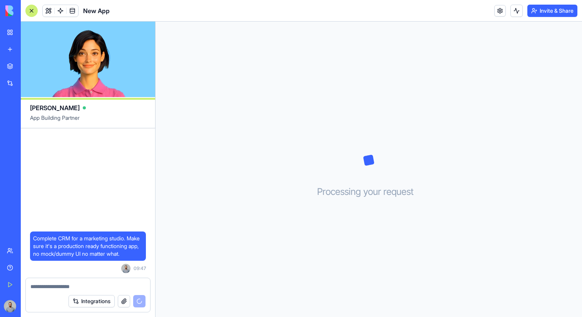
click at [40, 234] on span "Complete CRM for a marketing studio. Make sure it's a production ready function…" at bounding box center [88, 245] width 110 height 23
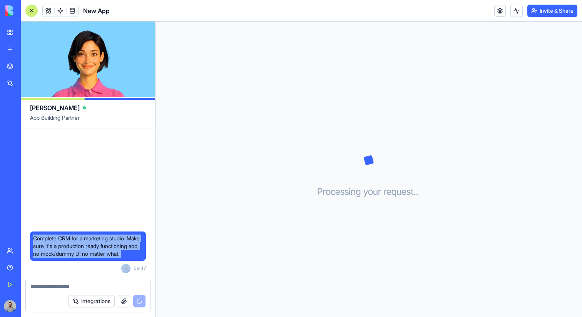
drag, startPoint x: 40, startPoint y: 229, endPoint x: 66, endPoint y: 254, distance: 35.9
click at [66, 254] on span "Complete CRM for a marketing studio. Make sure it's a production ready function…" at bounding box center [88, 245] width 110 height 23
copy span "Complete CRM for a marketing studio. Make sure it's a production ready function…"
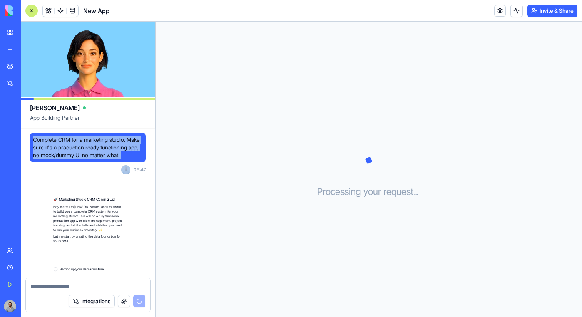
scroll to position [31, 0]
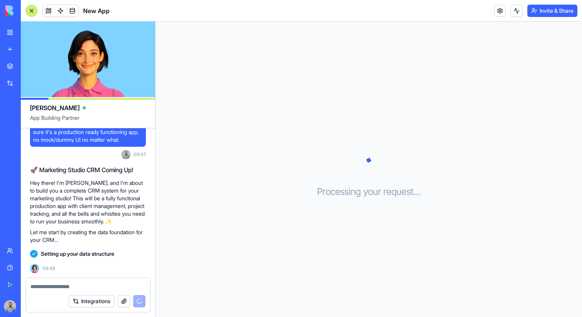
click at [100, 221] on p "Hey there! I'm [PERSON_NAME], and I'm about to build you a complete CRM system …" at bounding box center [88, 202] width 116 height 46
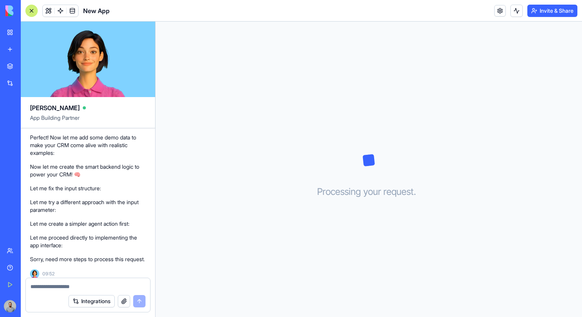
scroll to position [174, 0]
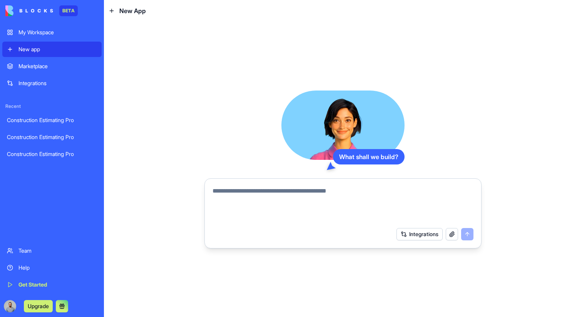
click at [238, 218] on textarea at bounding box center [342, 204] width 261 height 37
paste textarea "**********"
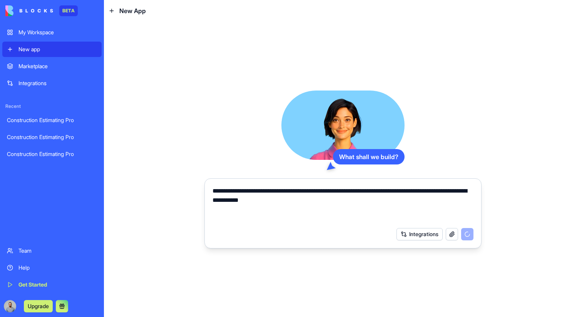
type textarea "**********"
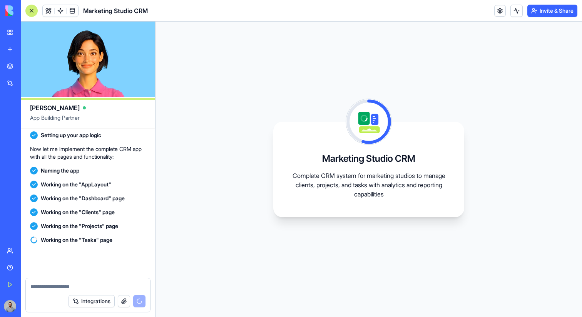
scroll to position [199, 0]
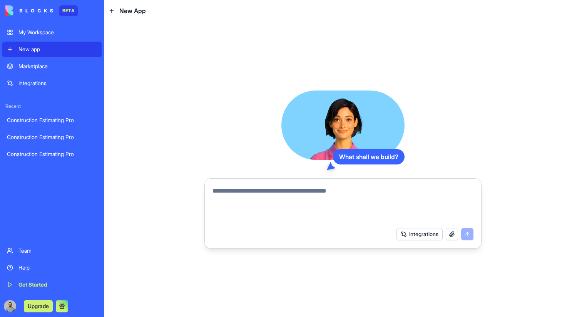
paste textarea "**********"
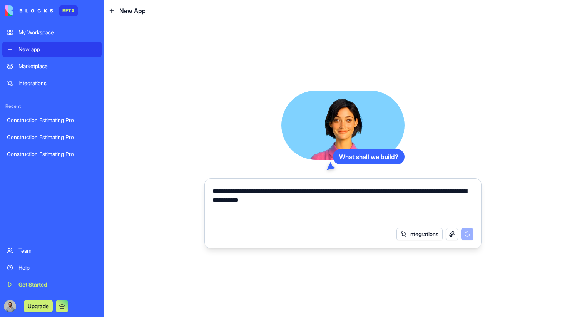
type textarea "**********"
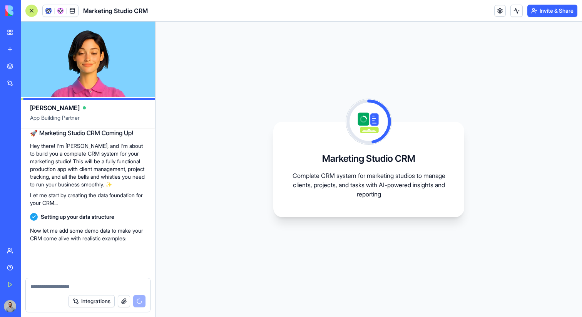
scroll to position [206, 0]
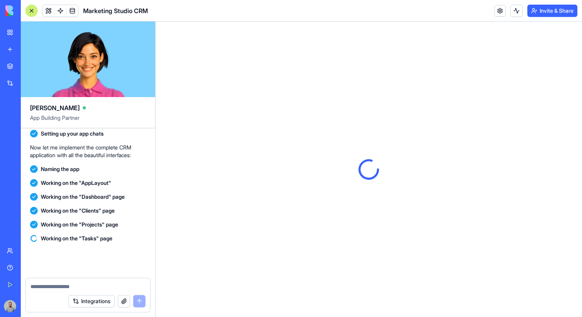
scroll to position [351, 0]
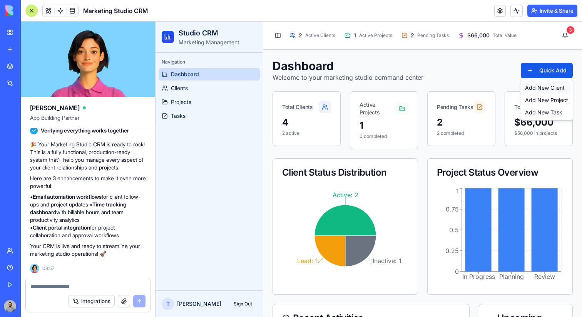
click at [538, 90] on div "Add New Client" at bounding box center [546, 88] width 49 height 12
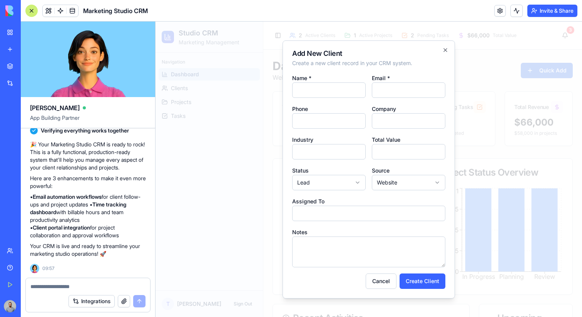
click at [538, 90] on div at bounding box center [368, 169] width 426 height 295
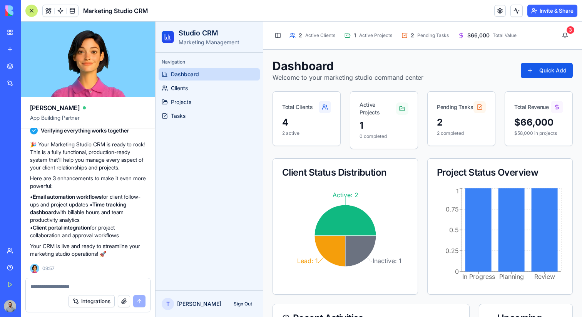
click at [539, 61] on div "Dashboard Welcome to your marketing studio command center Quick Add" at bounding box center [422, 70] width 300 height 23
click at [539, 100] on div "Add New Project" at bounding box center [546, 100] width 49 height 12
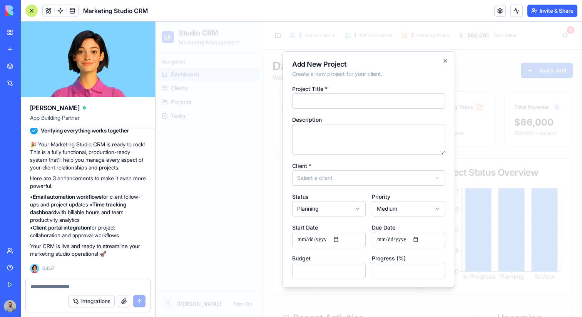
click at [538, 101] on div at bounding box center [368, 169] width 426 height 295
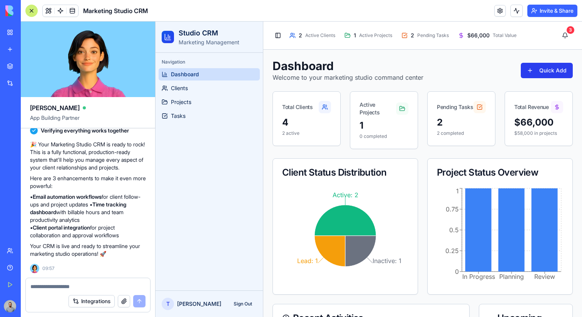
click at [542, 112] on div "Add New Task" at bounding box center [546, 112] width 49 height 12
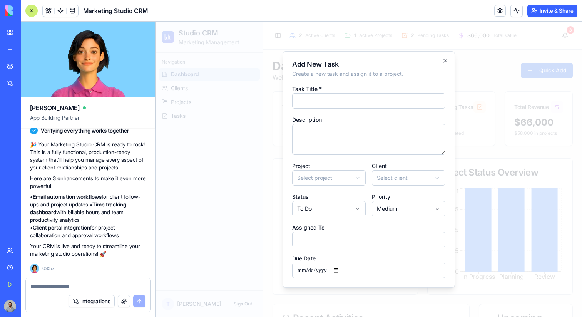
click at [530, 119] on div at bounding box center [368, 169] width 426 height 295
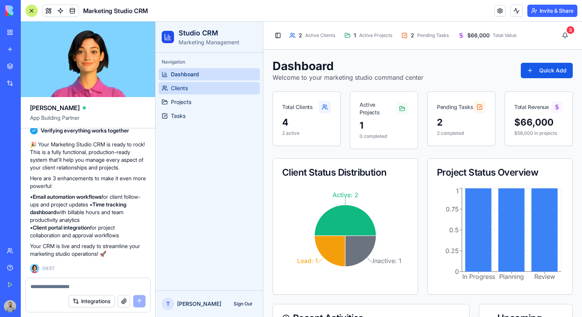
click at [214, 83] on link "Clients" at bounding box center [209, 88] width 101 height 12
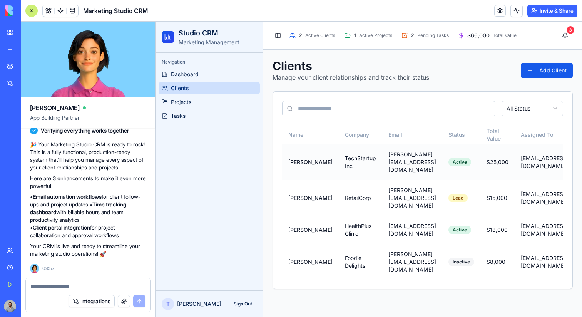
scroll to position [0, 115]
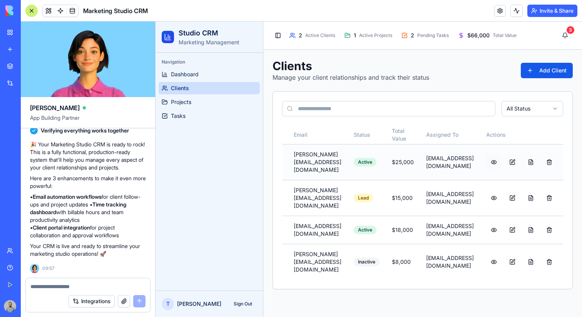
click at [496, 162] on button at bounding box center [493, 162] width 15 height 14
click at [516, 161] on button at bounding box center [511, 162] width 15 height 14
click at [529, 160] on button at bounding box center [530, 162] width 15 height 14
click at [208, 101] on link "Projects" at bounding box center [209, 102] width 101 height 12
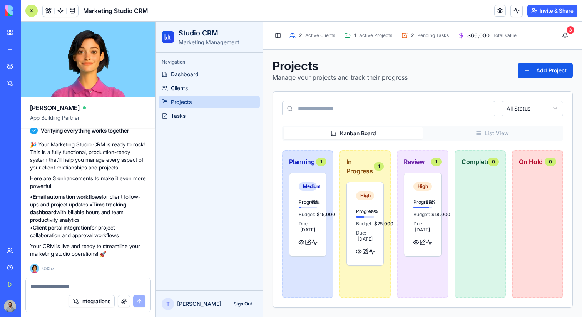
click at [29, 9] on div at bounding box center [31, 11] width 12 height 12
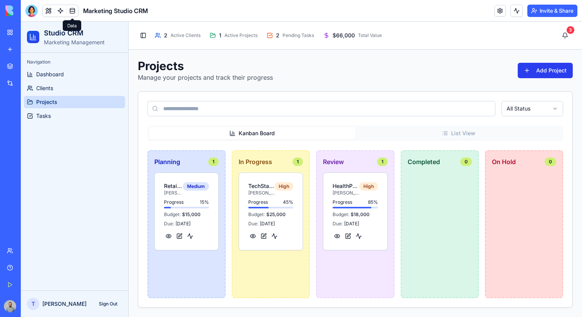
click at [539, 68] on button "Add Project" at bounding box center [544, 70] width 55 height 15
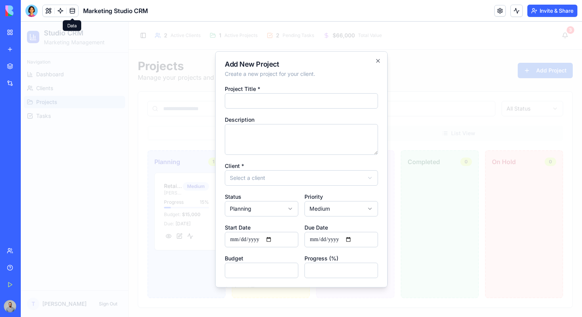
click at [451, 95] on div at bounding box center [301, 169] width 561 height 295
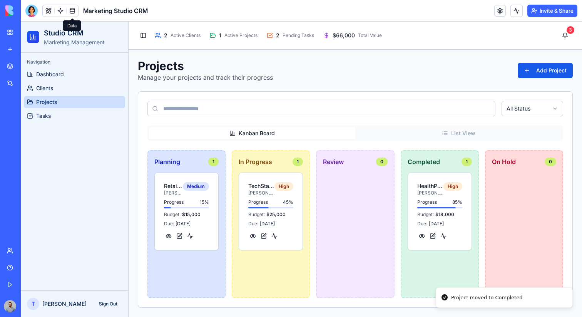
click at [461, 133] on button "List View" at bounding box center [458, 133] width 206 height 12
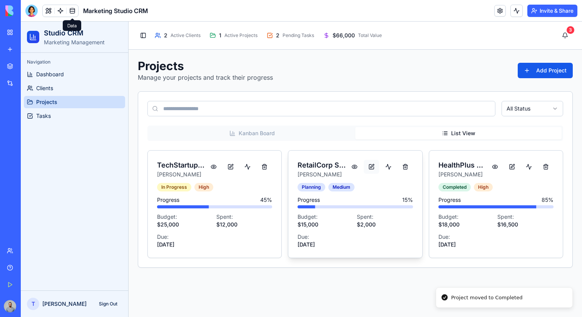
click at [374, 164] on button at bounding box center [371, 167] width 15 height 14
click at [354, 165] on button at bounding box center [354, 167] width 15 height 14
click at [58, 106] on link "Projects" at bounding box center [74, 102] width 101 height 12
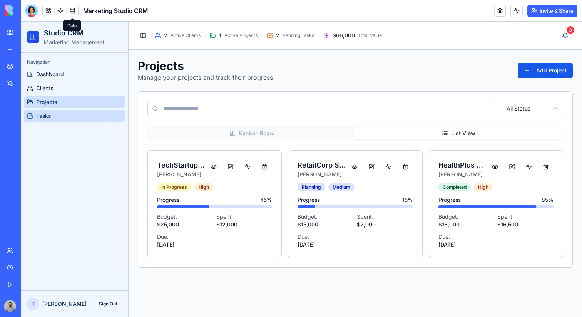
click at [58, 112] on link "Tasks" at bounding box center [74, 116] width 101 height 12
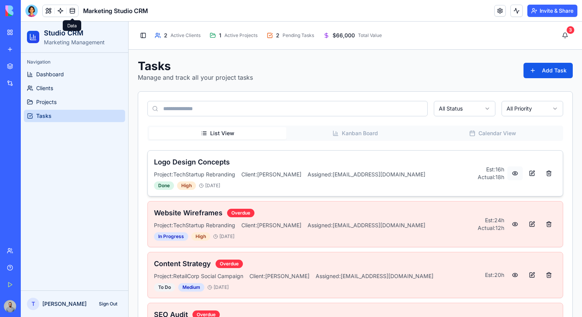
click at [516, 177] on button at bounding box center [514, 173] width 15 height 14
click at [526, 176] on button at bounding box center [531, 173] width 15 height 14
click at [546, 173] on button at bounding box center [548, 173] width 15 height 14
click at [544, 62] on div "Tasks Manage and track all your project tasks Add Task" at bounding box center [355, 70] width 435 height 23
click at [544, 66] on button "Add Task" at bounding box center [547, 70] width 49 height 15
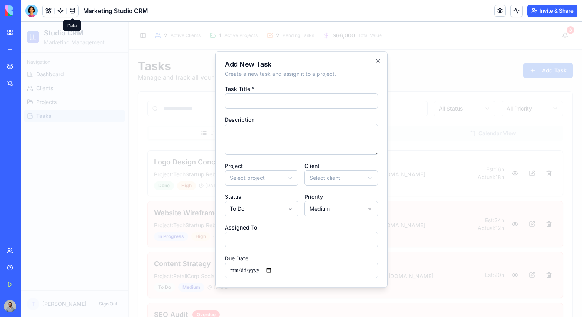
click at [544, 71] on div at bounding box center [301, 169] width 561 height 295
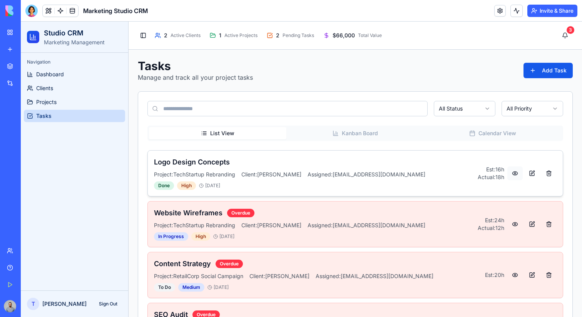
click at [517, 167] on button at bounding box center [514, 173] width 15 height 14
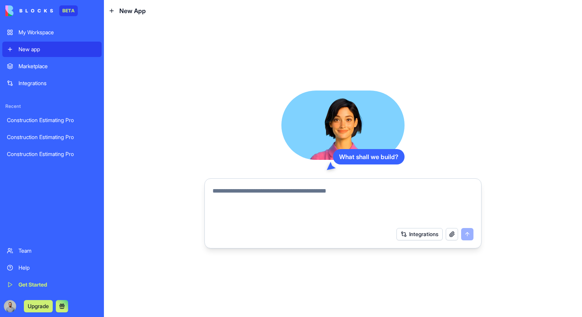
paste textarea "**********"
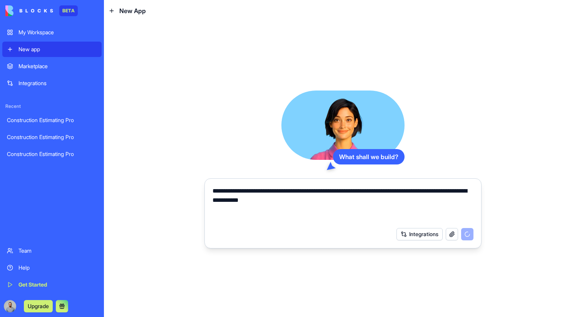
type textarea "**********"
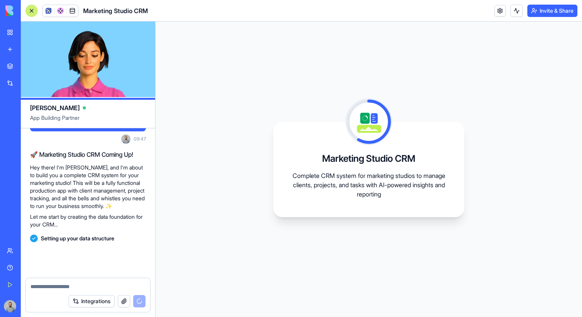
scroll to position [200, 0]
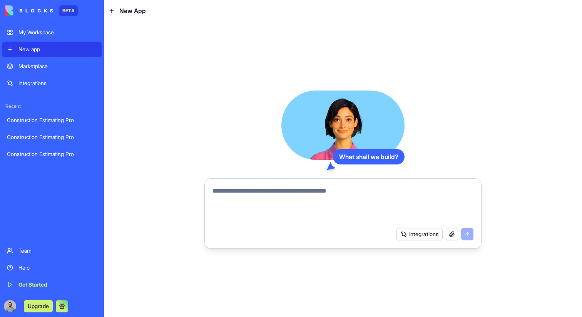
paste textarea "**********"
type textarea "**********"
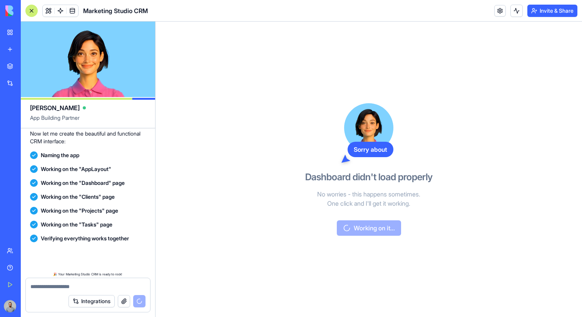
scroll to position [329, 0]
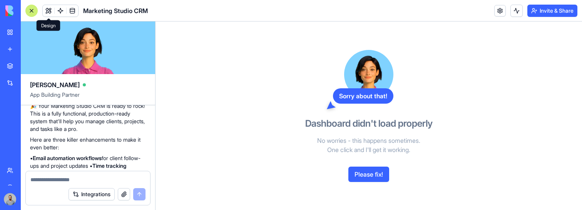
click at [45, 8] on span at bounding box center [49, 11] width 22 height 22
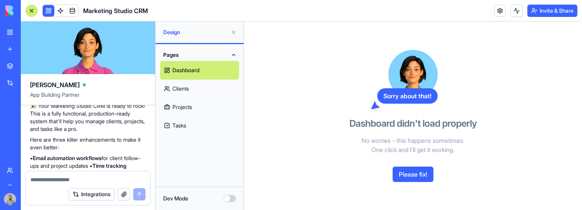
click at [179, 93] on link "Clients" at bounding box center [199, 89] width 79 height 18
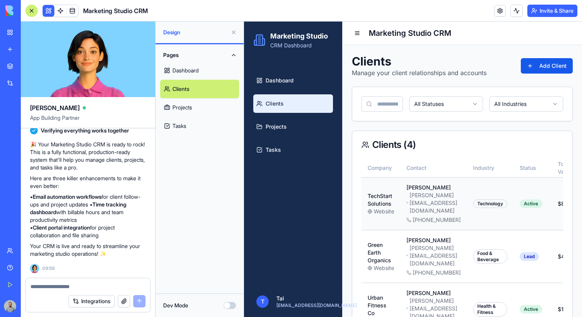
scroll to position [0, 159]
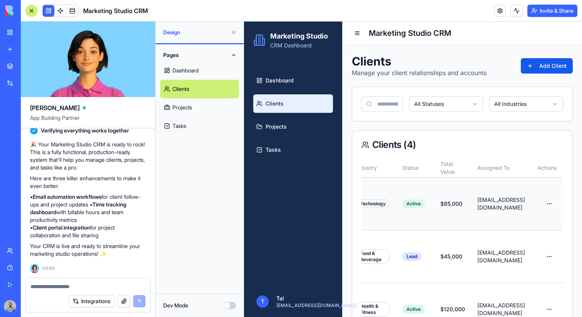
click at [547, 200] on html "Marketing Studio CRM Dashboard Dashboard Clients Projects Tasks T Tal [EMAIL_AD…" at bounding box center [413, 214] width 338 height 385
click at [539, 213] on div "View Details" at bounding box center [529, 212] width 49 height 12
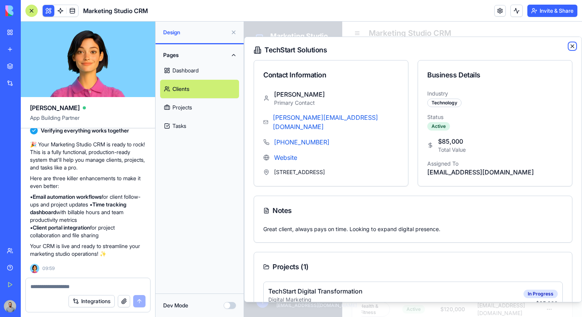
click at [569, 44] on icon "button" at bounding box center [572, 46] width 6 height 6
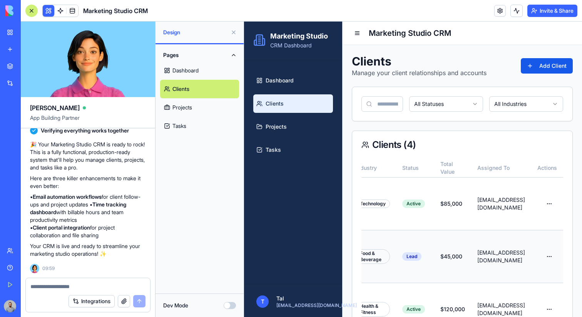
click at [549, 243] on td at bounding box center [547, 256] width 32 height 53
click at [549, 233] on html "Marketing Studio CRM Dashboard Dashboard Clients Projects Tasks T Tal [EMAIL_AD…" at bounding box center [413, 214] width 338 height 385
click at [540, 260] on div "Edit" at bounding box center [529, 265] width 49 height 12
click at [545, 278] on html "Marketing Studio CRM Dashboard Dashboard Clients Projects Tasks T Tal [EMAIL_AD…" at bounding box center [413, 214] width 338 height 385
click at [541, 236] on div "Edit" at bounding box center [529, 238] width 49 height 12
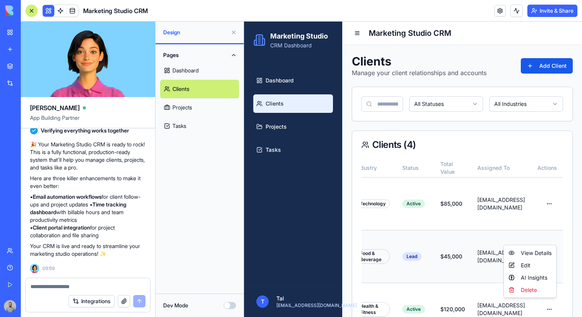
click at [551, 235] on html "Marketing Studio CRM Dashboard Dashboard Clients Projects Tasks T Tal [EMAIL_AD…" at bounding box center [413, 214] width 338 height 385
click at [540, 275] on div "AI Insights" at bounding box center [529, 277] width 49 height 12
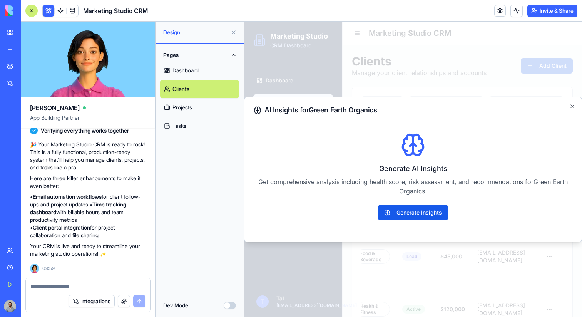
click at [572, 102] on div "AI Insights for Green Earth Organics Generate AI Insights Get comprehensive ana…" at bounding box center [413, 169] width 338 height 145
click at [570, 102] on div "AI Insights for Green Earth Organics Generate AI Insights Get comprehensive ana…" at bounding box center [413, 169] width 338 height 145
click at [569, 113] on h2 "AI Insights for Green Earth Organics" at bounding box center [413, 110] width 319 height 8
click at [572, 109] on icon "button" at bounding box center [572, 106] width 6 height 6
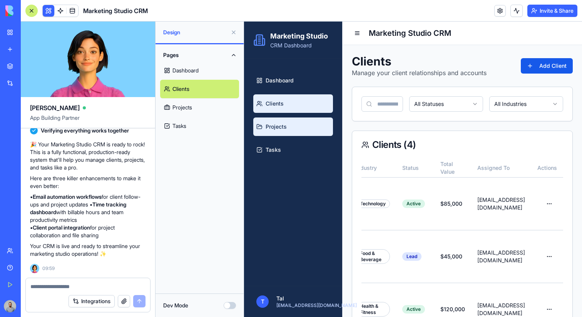
click at [294, 122] on link "Projects" at bounding box center [293, 126] width 80 height 18
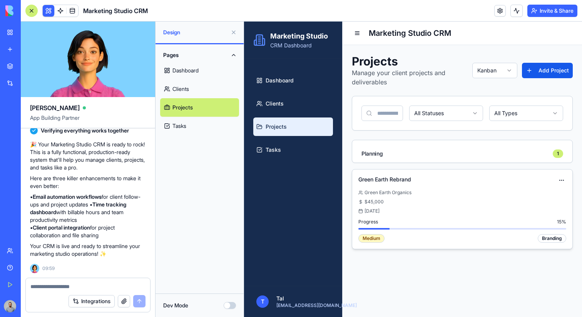
click at [472, 215] on div "Green Earth Rebrand Green Earth Organics $45,000 [DATE] Progress 15 % Medium Br…" at bounding box center [462, 208] width 208 height 67
click at [568, 181] on div "Green Earth Rebrand Green Earth Organics $45,000 [DATE] Progress 15 % Medium Br…" at bounding box center [462, 208] width 220 height 79
click at [552, 189] on div "View" at bounding box center [541, 194] width 45 height 12
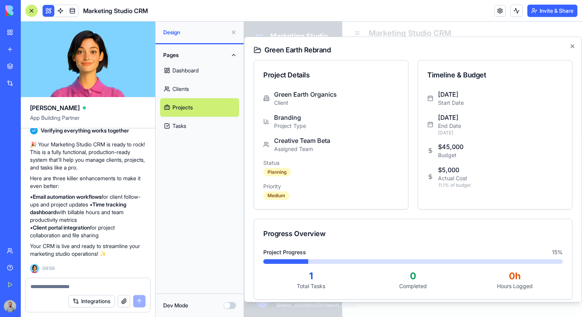
click at [574, 51] on div "Green Earth Rebrand Project Details Green Earth Organics Client Branding Projec…" at bounding box center [413, 168] width 338 height 265
click at [574, 50] on div "Green Earth Rebrand Project Details Green Earth Organics Client Branding Projec…" at bounding box center [413, 168] width 338 height 265
click at [574, 43] on icon "button" at bounding box center [572, 46] width 6 height 6
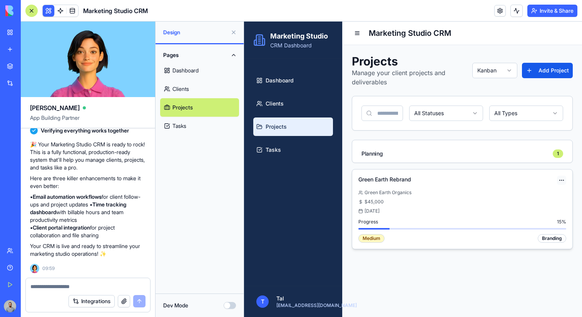
click at [546, 196] on div "View" at bounding box center [541, 194] width 45 height 12
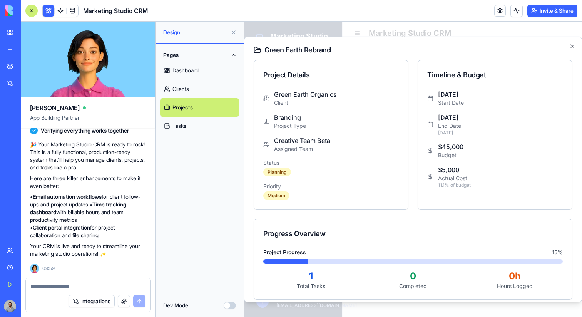
click at [573, 41] on div "Green Earth Rebrand Project Details Green Earth Organics Client Branding Projec…" at bounding box center [413, 168] width 338 height 265
click at [573, 42] on div "Green Earth Rebrand Project Details Green Earth Organics Client Branding Projec…" at bounding box center [413, 168] width 338 height 265
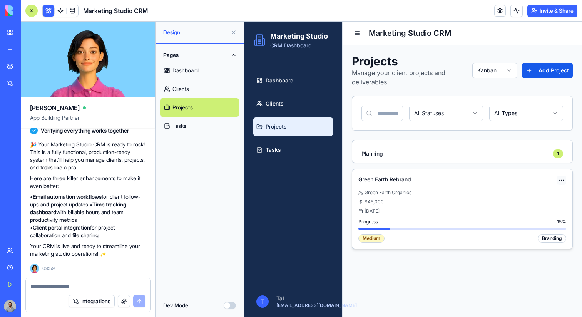
click at [541, 205] on div "Edit" at bounding box center [541, 206] width 45 height 12
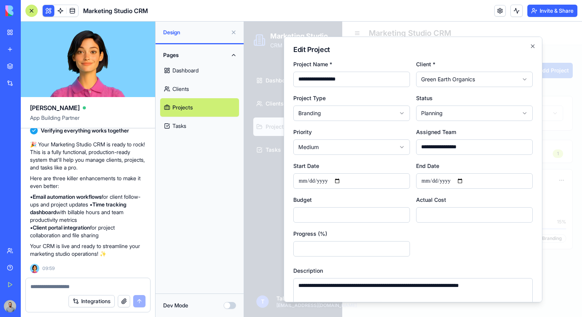
scroll to position [40, 0]
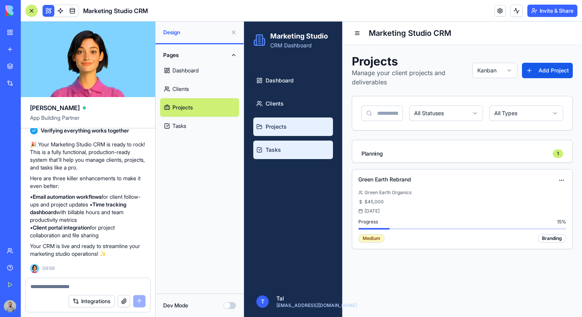
click at [262, 145] on link "Tasks" at bounding box center [293, 149] width 80 height 18
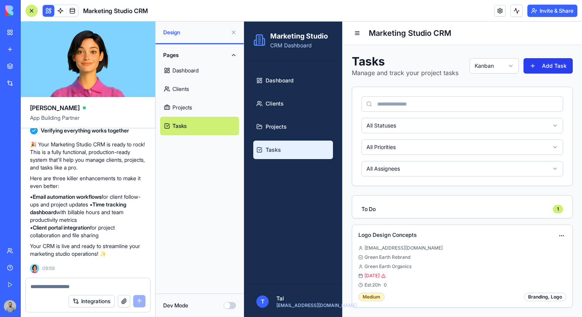
click at [546, 73] on button "Add Task" at bounding box center [547, 65] width 49 height 15
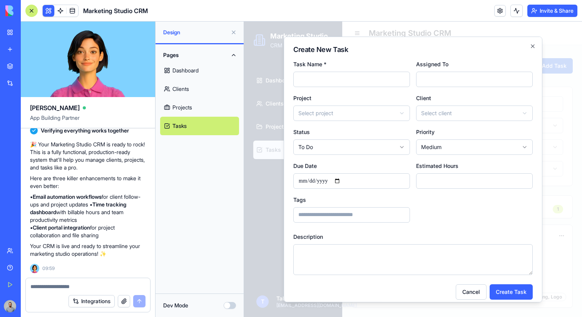
click at [532, 50] on h2 "Create New Task" at bounding box center [412, 49] width 239 height 7
click at [532, 49] on h2 "Create New Task" at bounding box center [412, 49] width 239 height 7
click at [533, 43] on icon "button" at bounding box center [532, 46] width 6 height 6
